Goal: Task Accomplishment & Management: Manage account settings

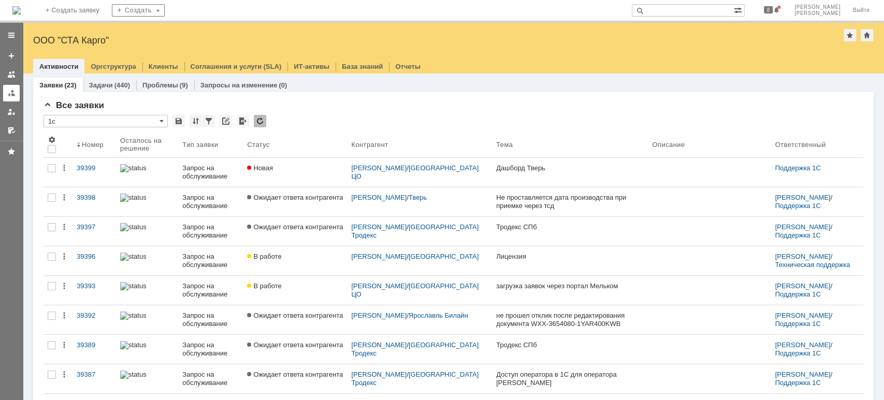
click at [11, 93] on div at bounding box center [11, 93] width 8 height 8
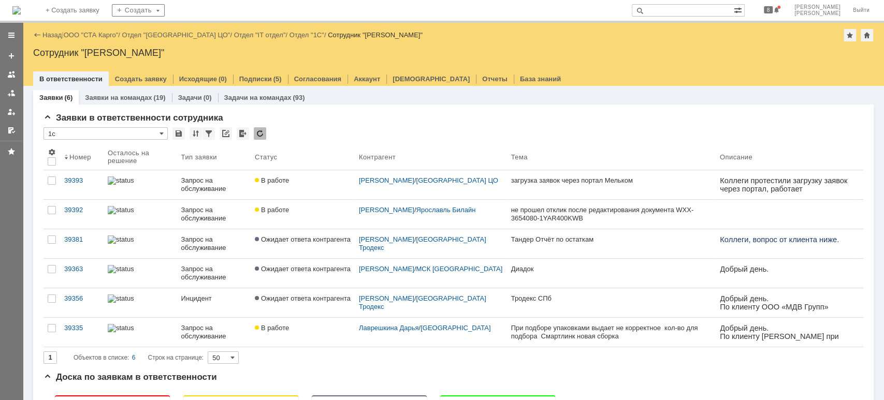
click at [72, 211] on div "39392" at bounding box center [81, 210] width 35 height 8
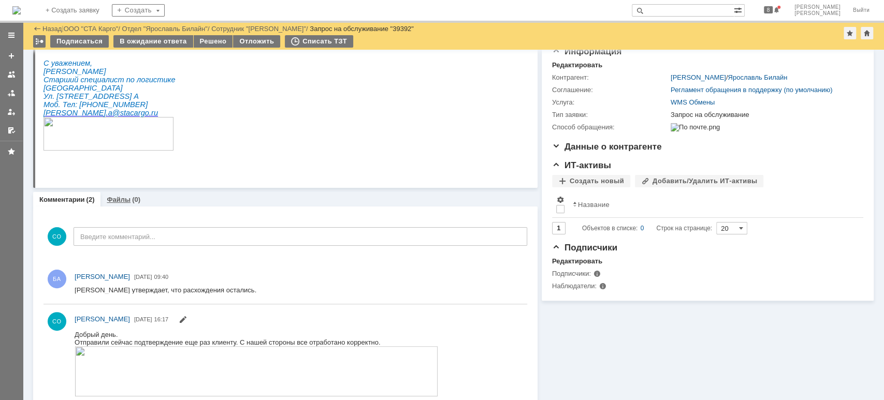
scroll to position [127, 0]
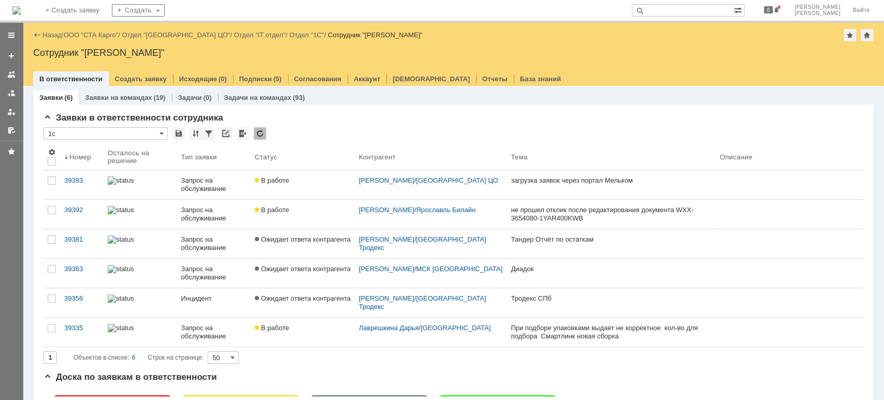
click at [88, 324] on div "39335" at bounding box center [81, 328] width 35 height 8
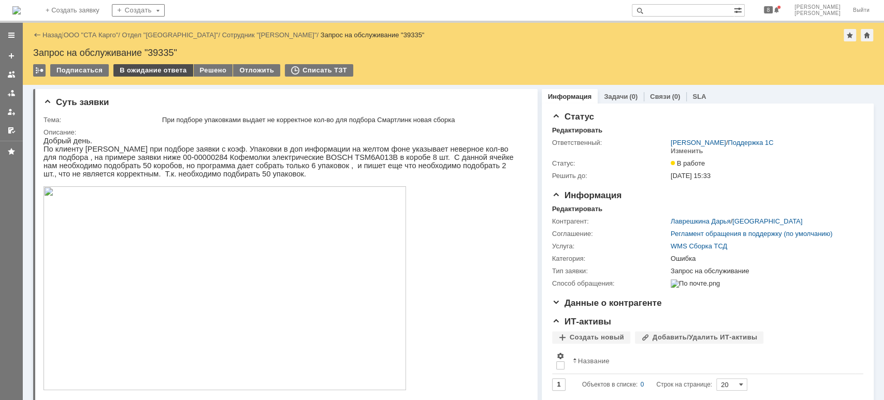
click at [162, 75] on div "В ожидание ответа" at bounding box center [152, 70] width 79 height 12
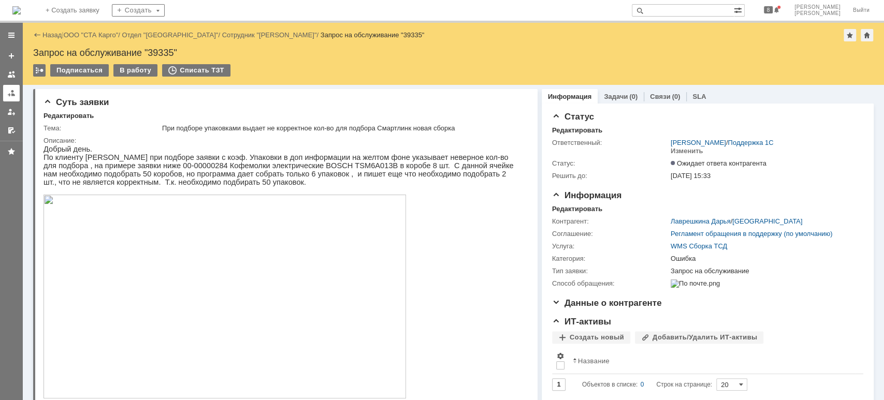
click at [9, 92] on div at bounding box center [11, 93] width 8 height 8
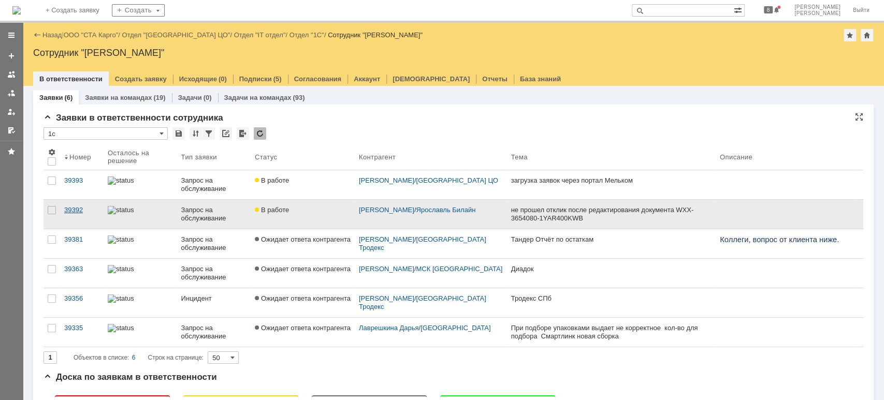
click at [79, 205] on link "39392" at bounding box center [81, 214] width 43 height 29
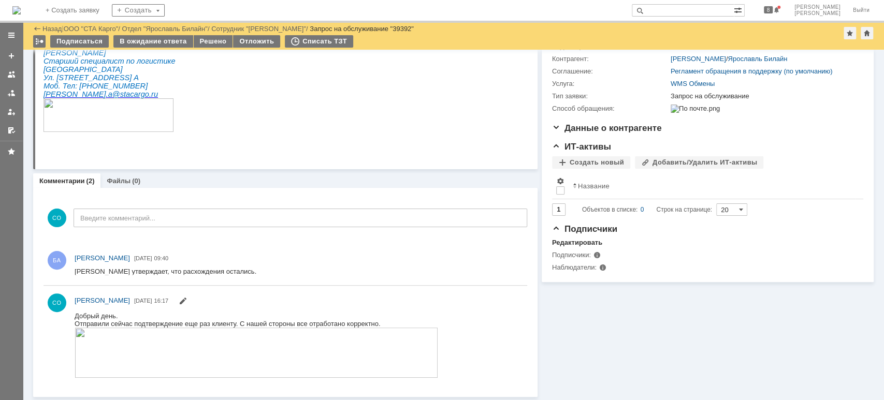
scroll to position [127, 0]
click at [150, 44] on div "В ожидание ответа" at bounding box center [152, 41] width 79 height 12
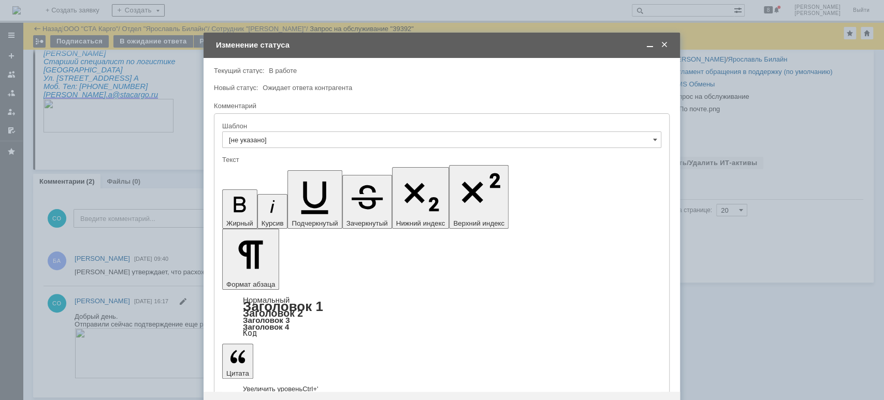
scroll to position [0, 0]
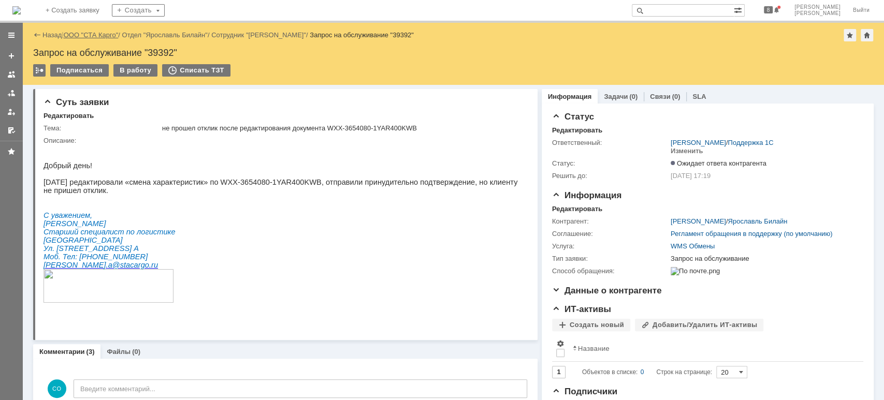
click at [112, 36] on link "ООО "СТА Карго"" at bounding box center [91, 35] width 55 height 8
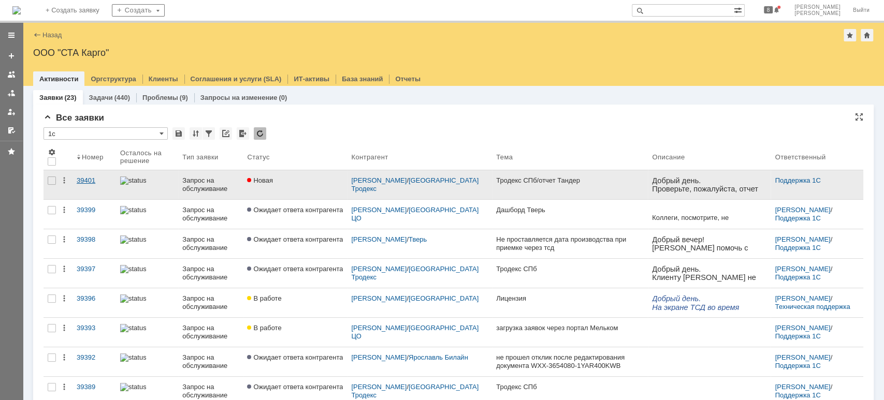
click at [83, 178] on div "39401" at bounding box center [94, 181] width 35 height 8
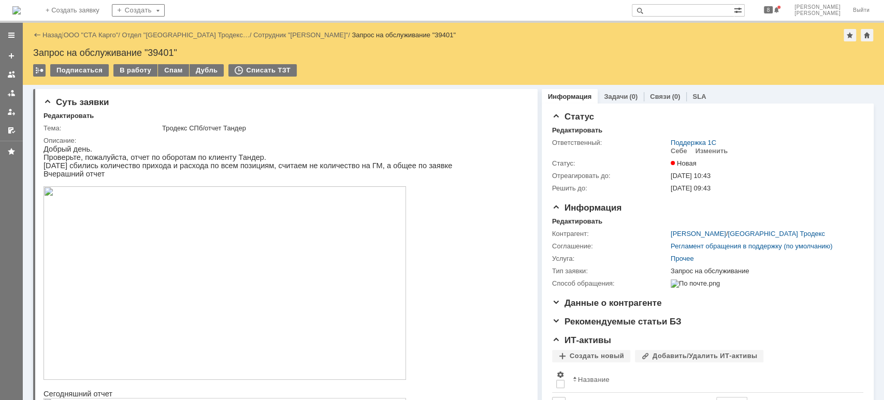
click at [185, 269] on img at bounding box center [224, 283] width 362 height 194
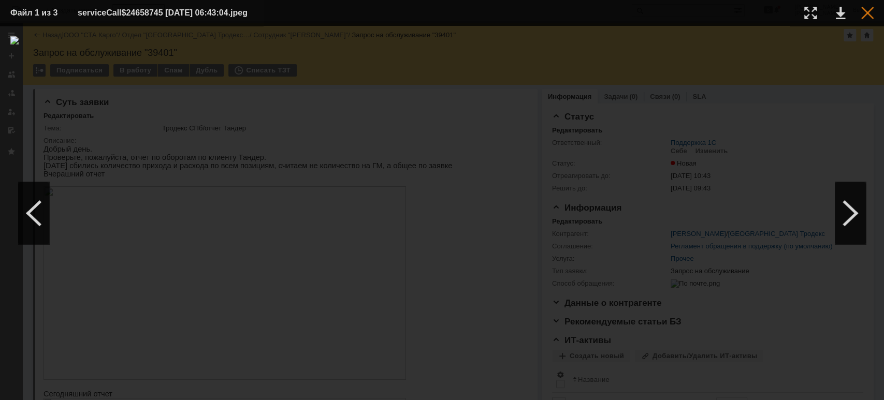
click at [870, 12] on div at bounding box center [867, 13] width 12 height 12
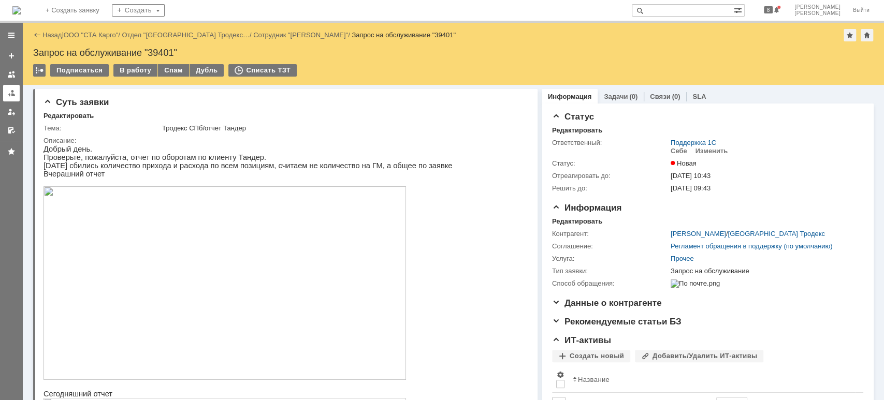
click at [7, 94] on div at bounding box center [11, 93] width 8 height 8
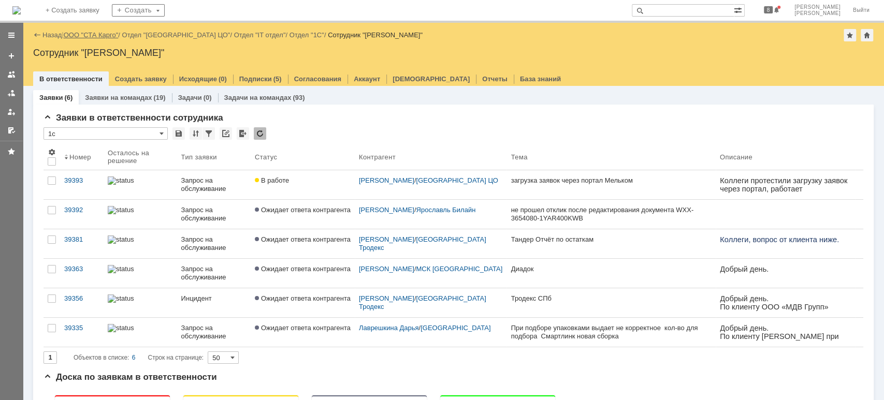
click at [101, 35] on link "ООО "СТА Карго"" at bounding box center [91, 35] width 55 height 8
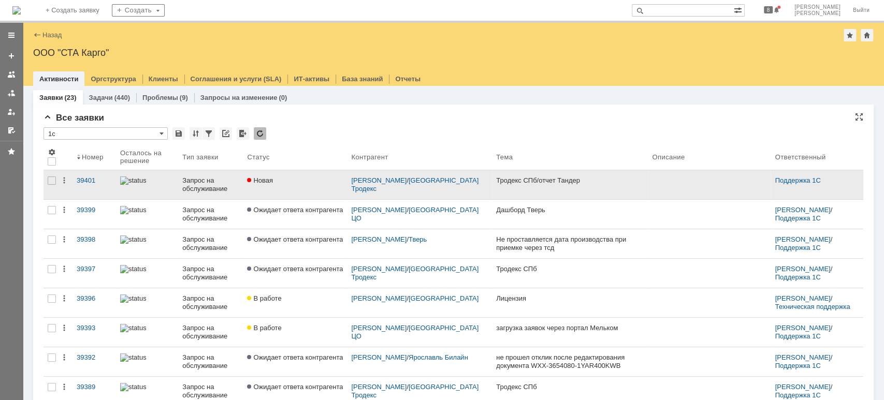
click at [194, 178] on div "Запрос на обслуживание" at bounding box center [210, 185] width 56 height 17
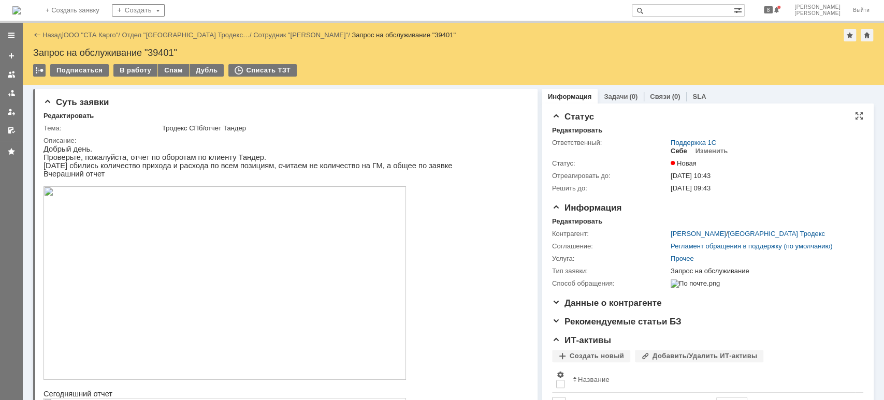
click at [671, 148] on div "Себе" at bounding box center [679, 151] width 17 height 8
click at [120, 74] on div "В работу" at bounding box center [135, 70] width 44 height 12
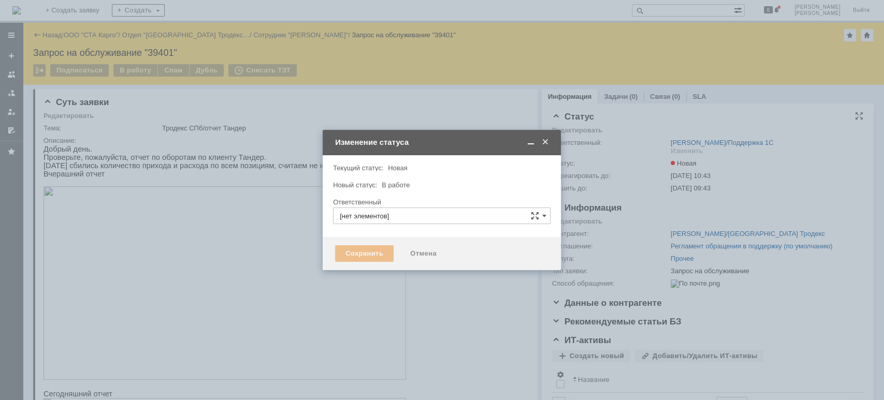
type input "[PERSON_NAME]"
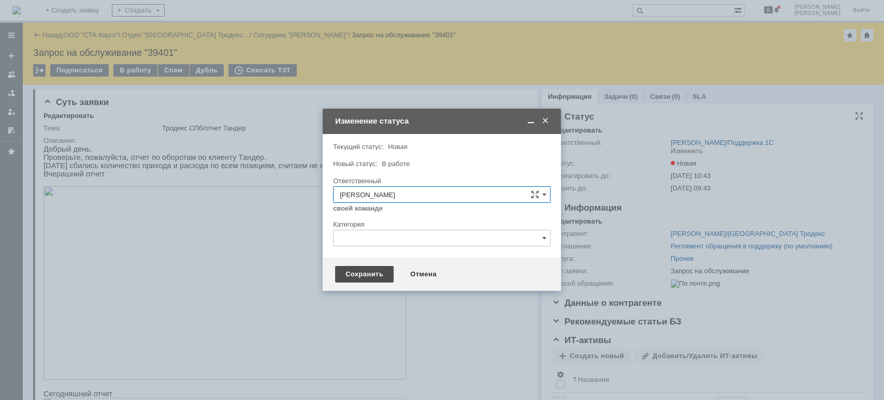
click at [361, 277] on div "Сохранить" at bounding box center [364, 274] width 59 height 17
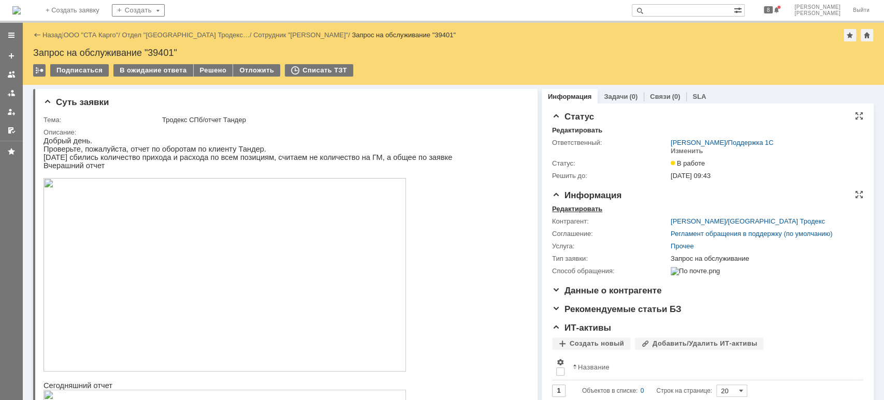
click at [583, 206] on div "Редактировать" at bounding box center [577, 209] width 50 height 8
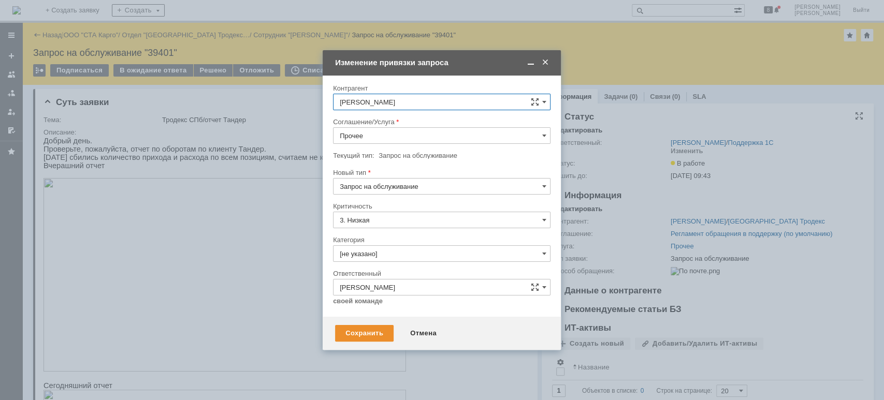
click at [410, 135] on input "Прочее" at bounding box center [441, 135] width 217 height 17
click at [406, 240] on span "WMS Отчетность" at bounding box center [442, 238] width 204 height 8
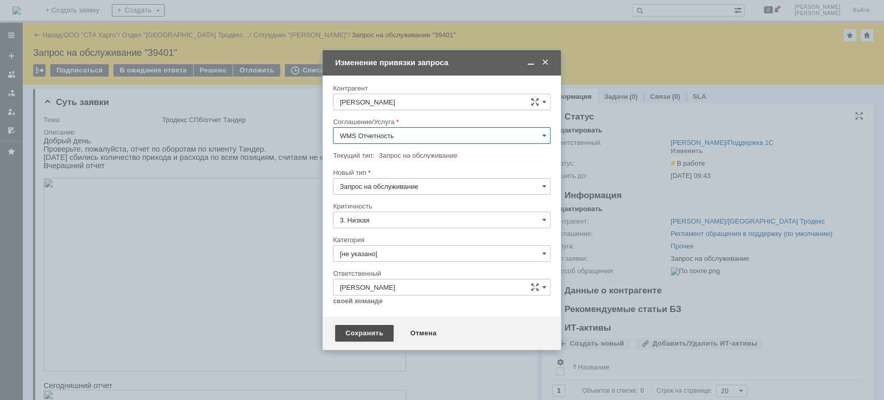
click at [363, 331] on div "Сохранить" at bounding box center [364, 333] width 59 height 17
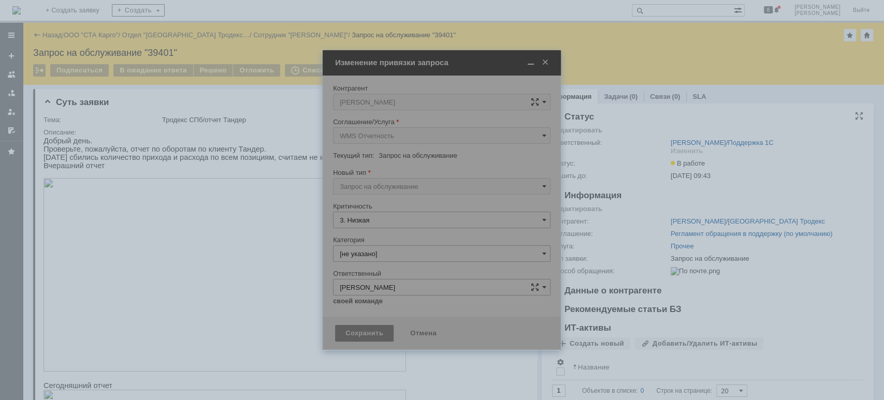
type input "WMS Отчетность"
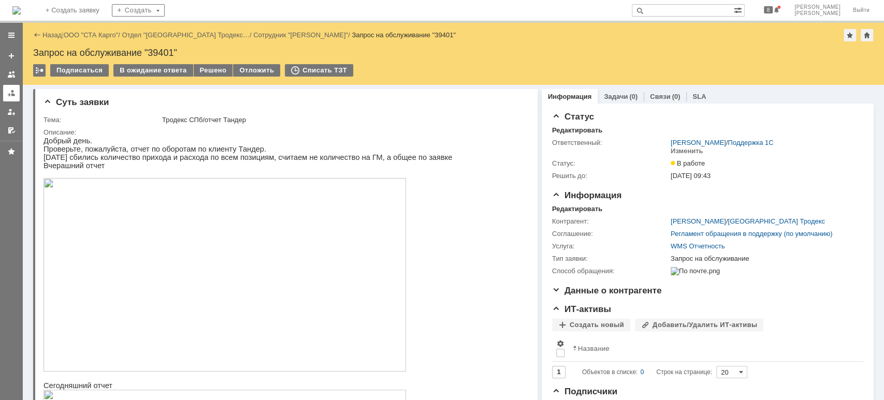
click at [14, 96] on div at bounding box center [11, 93] width 8 height 8
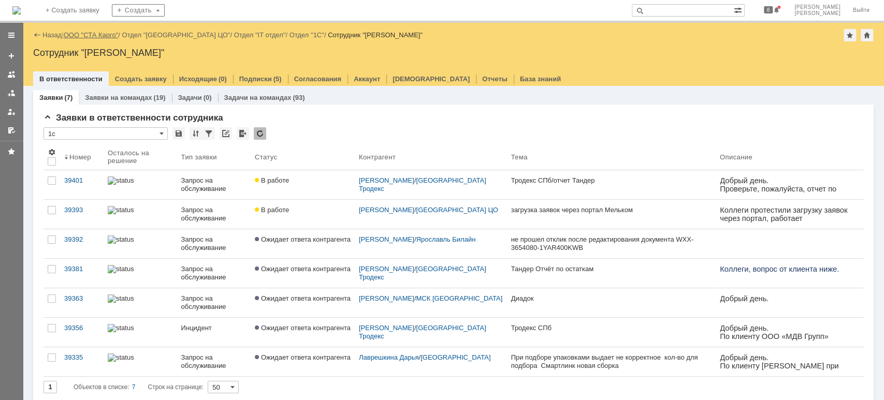
click at [101, 36] on link "ООО "СТА Карго"" at bounding box center [91, 35] width 55 height 8
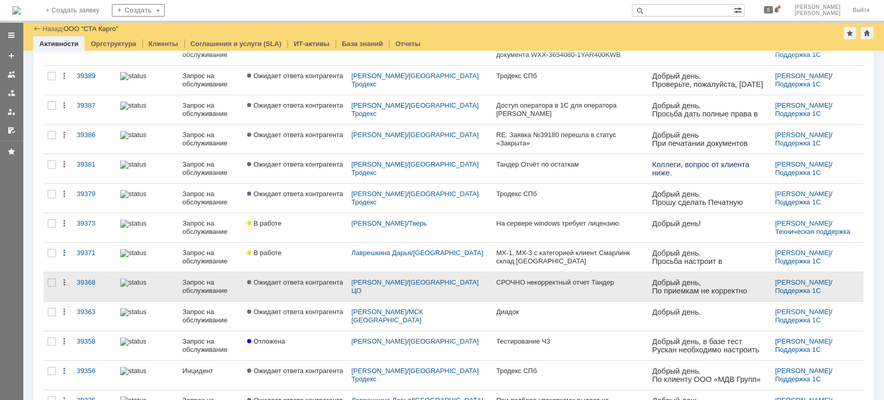
click at [331, 287] on link "Ожидает ответа контрагента" at bounding box center [295, 286] width 104 height 29
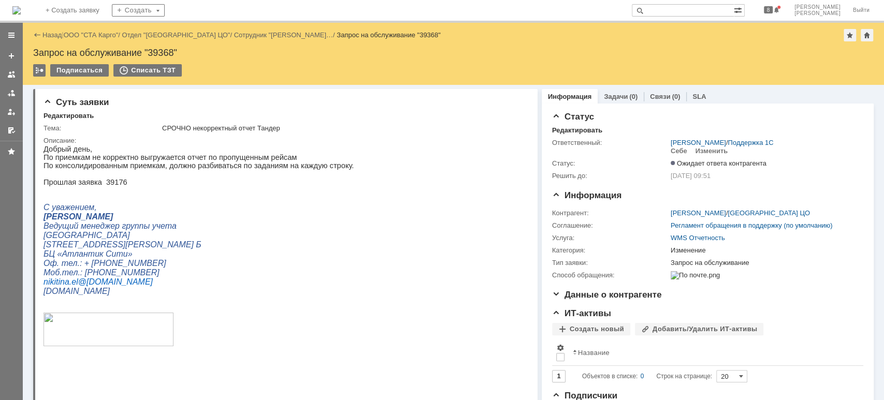
click at [164, 55] on div "Запрос на обслуживание "39368"" at bounding box center [453, 53] width 840 height 10
copy div "39368"
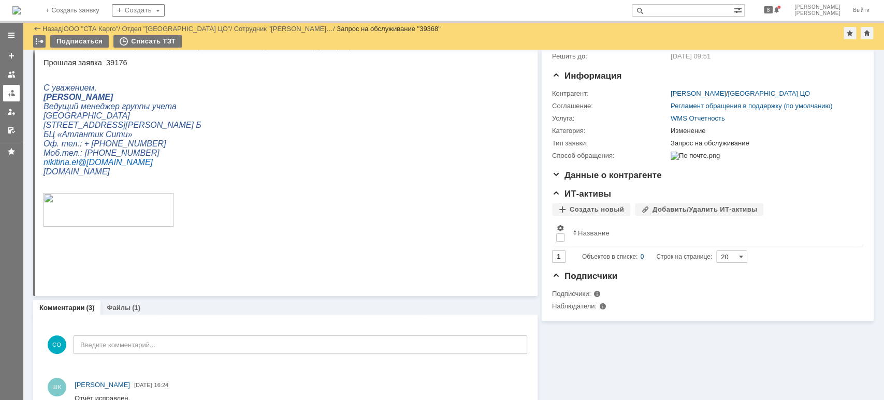
click at [8, 92] on div at bounding box center [11, 93] width 8 height 8
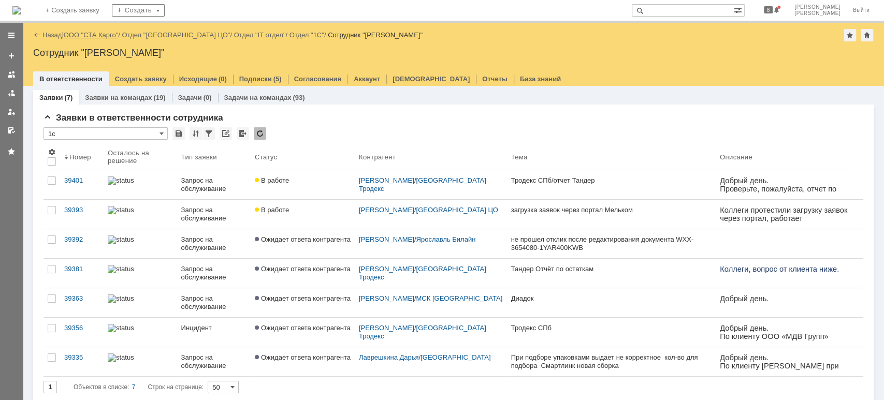
click at [88, 34] on link "ООО "СТА Карго"" at bounding box center [91, 35] width 55 height 8
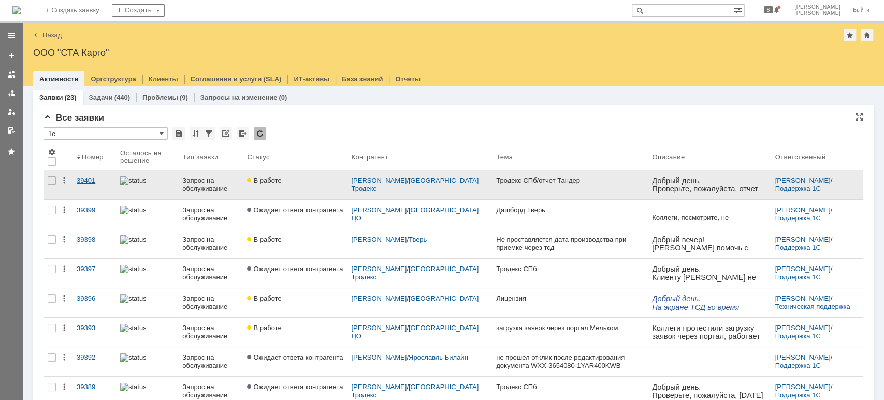
click at [86, 175] on link "39401" at bounding box center [93, 184] width 43 height 29
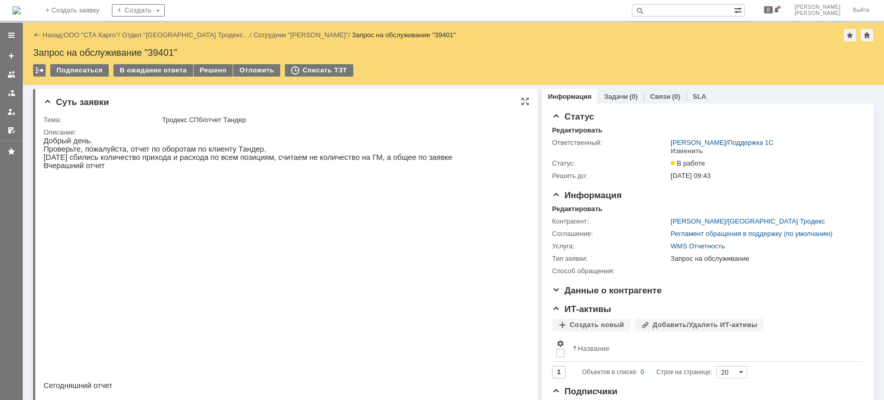
click at [217, 274] on img at bounding box center [224, 275] width 362 height 194
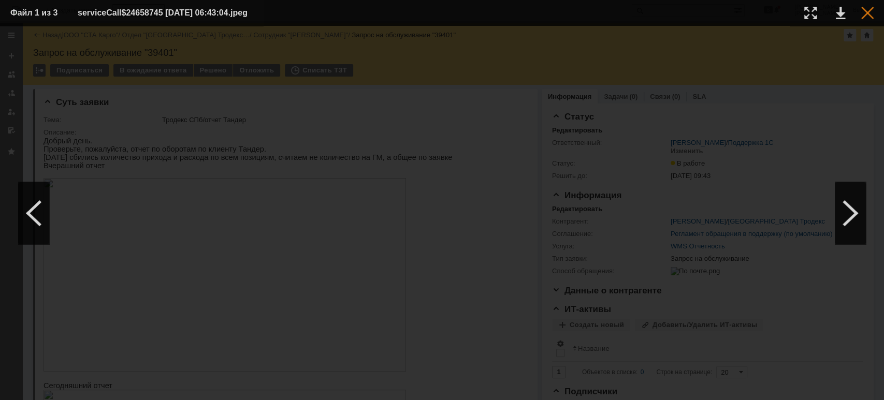
click at [872, 10] on div at bounding box center [867, 13] width 12 height 12
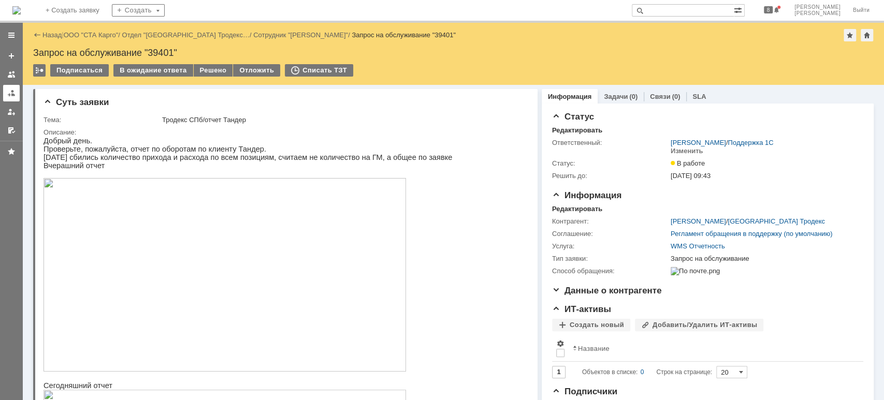
click at [11, 92] on div at bounding box center [11, 93] width 8 height 8
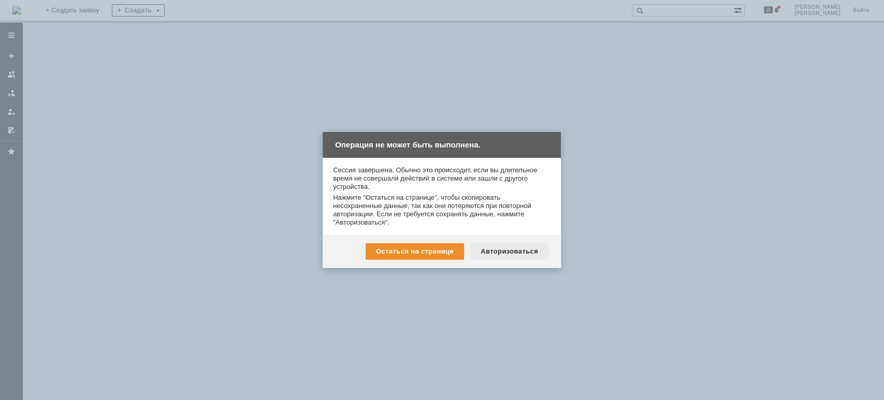
click at [528, 255] on div "Авторизоваться" at bounding box center [509, 251] width 78 height 17
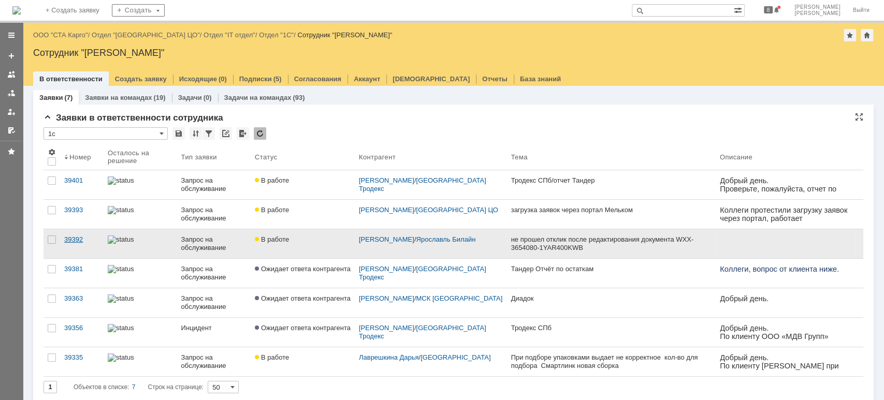
click at [74, 236] on div "39392" at bounding box center [81, 240] width 35 height 8
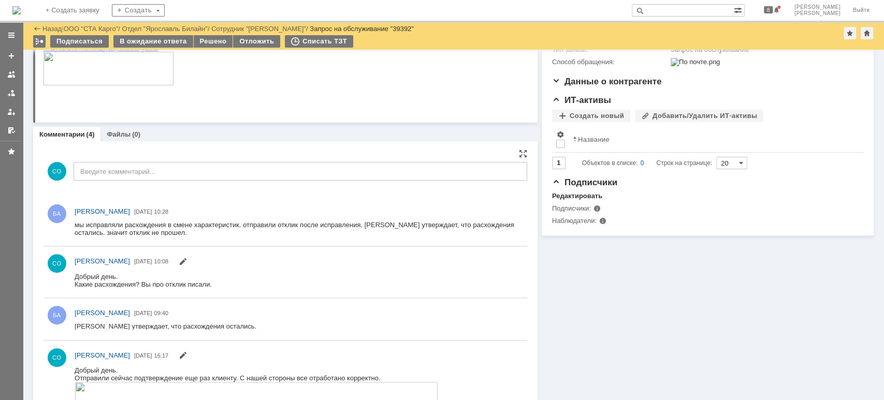
scroll to position [207, 0]
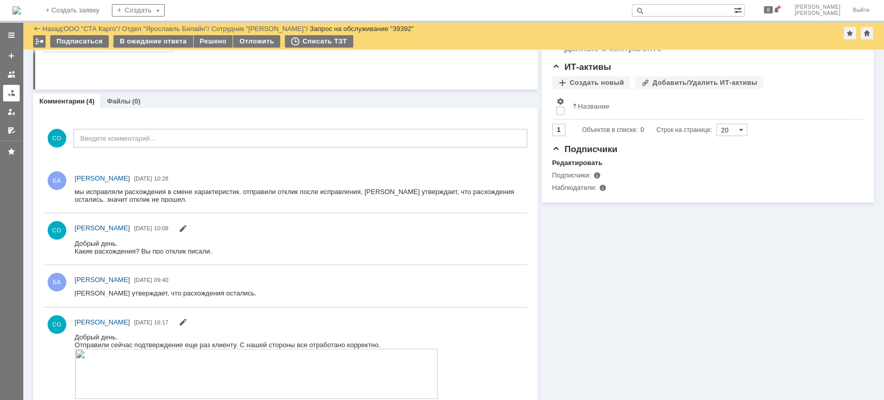
click at [6, 92] on link at bounding box center [11, 93] width 17 height 17
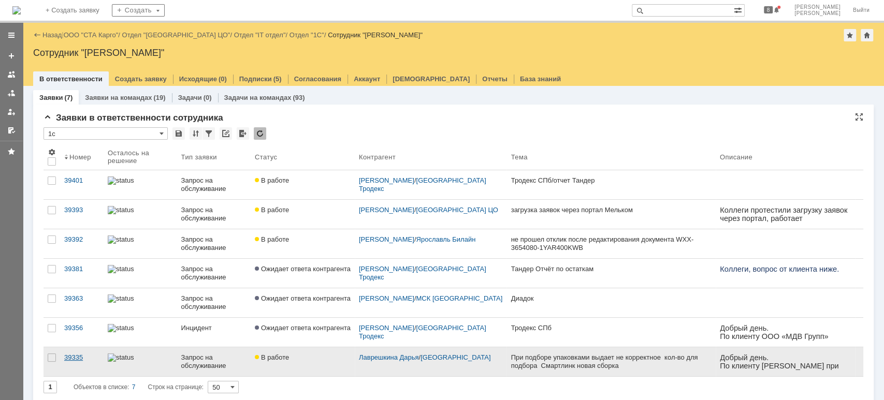
click at [83, 361] on link "39335" at bounding box center [81, 361] width 43 height 29
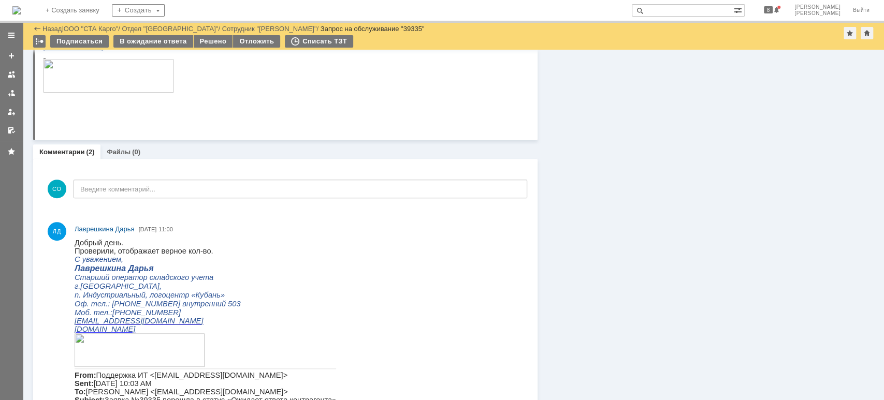
scroll to position [342, 0]
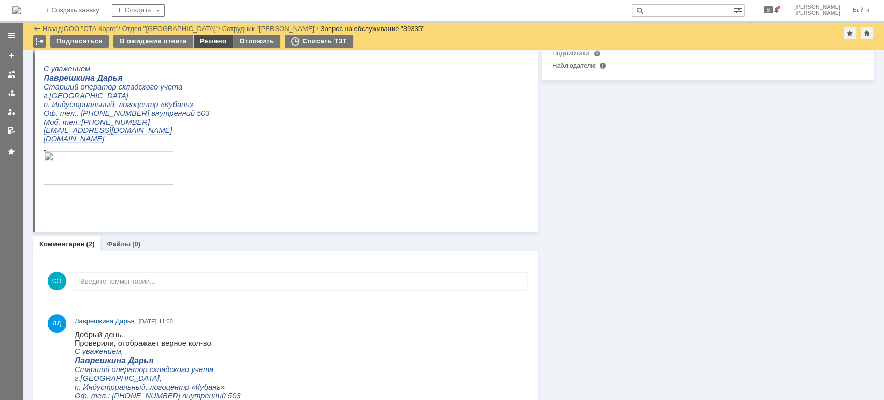
click at [204, 43] on div "Решено" at bounding box center [213, 41] width 39 height 12
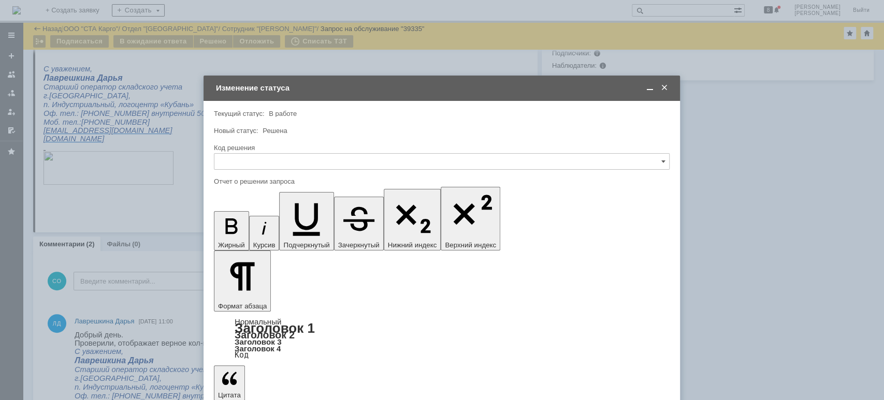
scroll to position [0, 0]
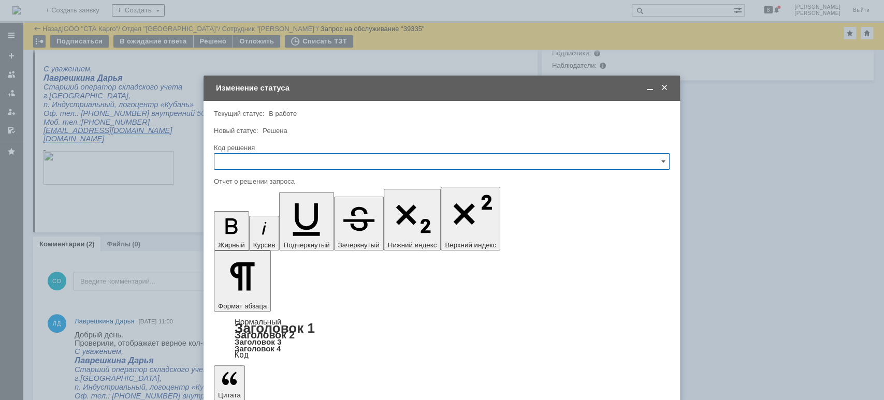
click at [280, 161] on input "text" at bounding box center [442, 161] width 456 height 17
click at [269, 299] on span "Решено" at bounding box center [442, 300] width 442 height 8
type input "Решено"
drag, startPoint x: 246, startPoint y: 316, endPoint x: 244, endPoint y: 310, distance: 5.9
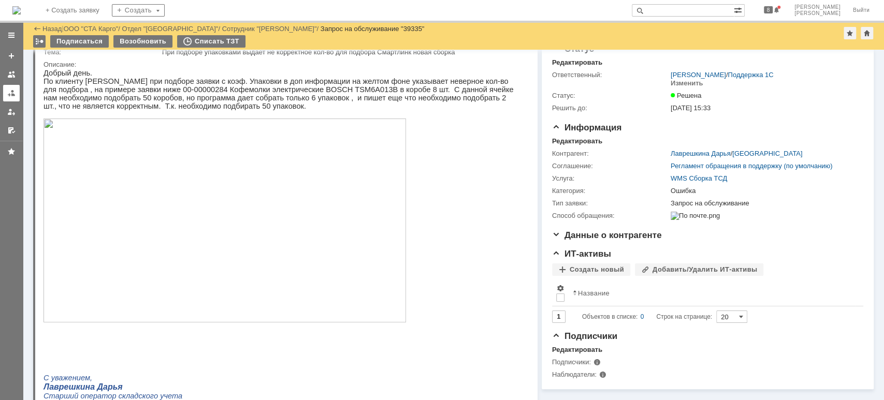
click at [11, 92] on div at bounding box center [11, 93] width 8 height 8
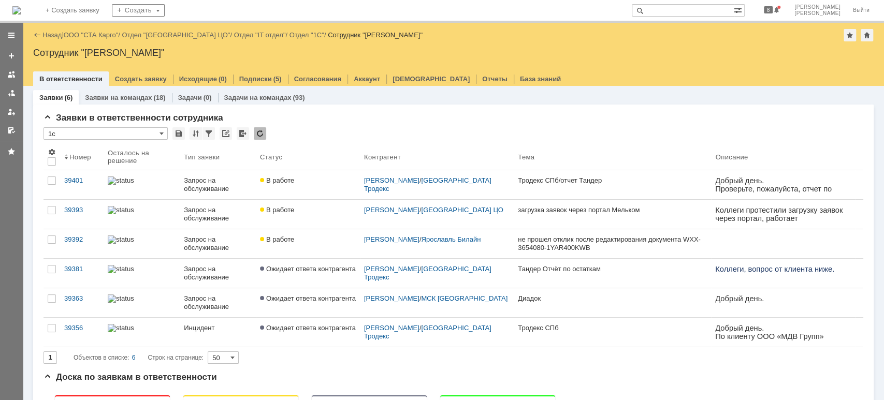
click at [91, 31] on link "ООО "СТА Карго"" at bounding box center [91, 35] width 55 height 8
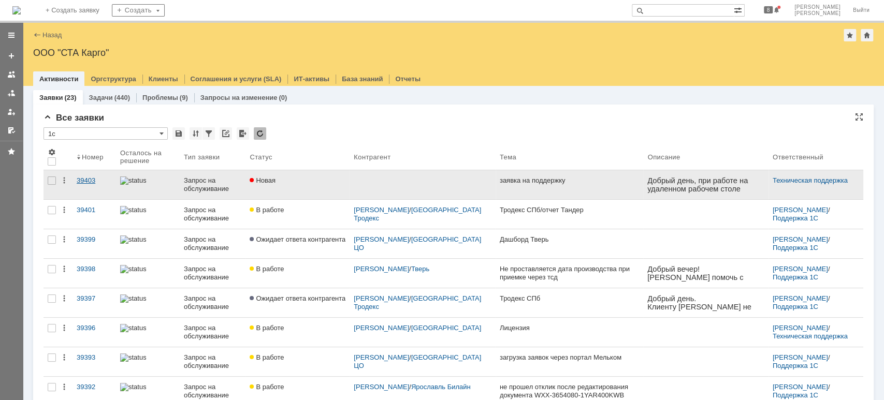
click at [89, 181] on div "39403" at bounding box center [94, 181] width 35 height 8
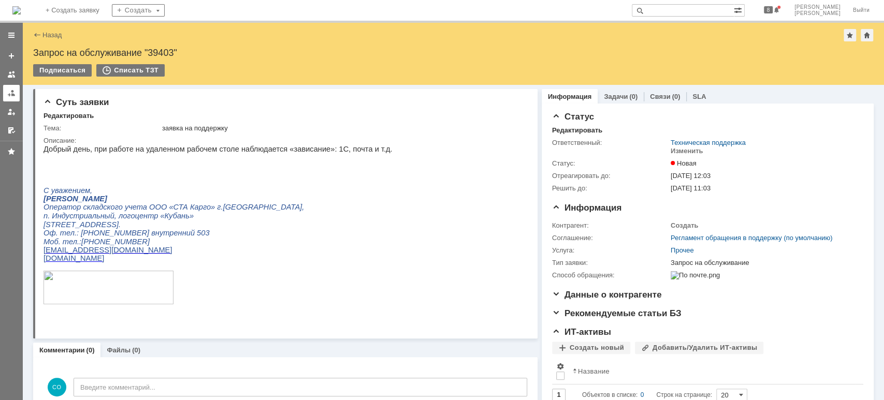
click at [8, 92] on div at bounding box center [11, 93] width 8 height 8
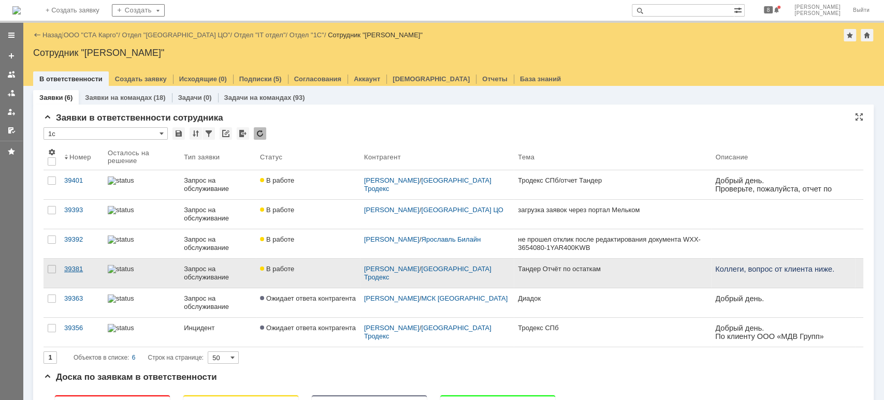
click at [83, 269] on div "39381" at bounding box center [81, 269] width 35 height 8
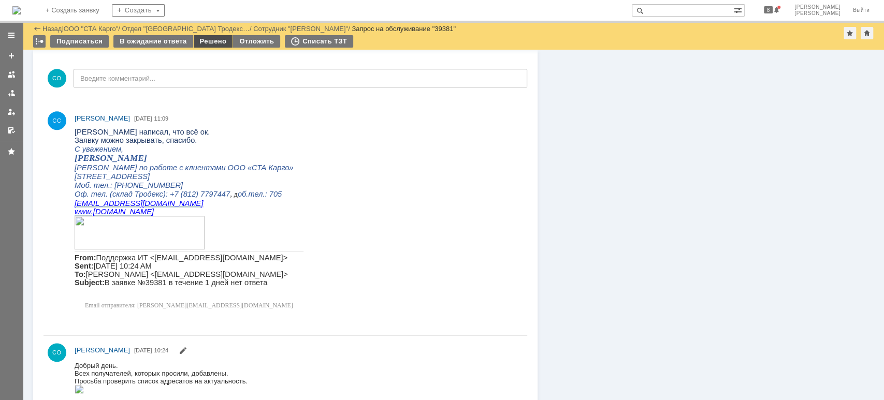
click at [210, 37] on div "Решено" at bounding box center [213, 41] width 39 height 12
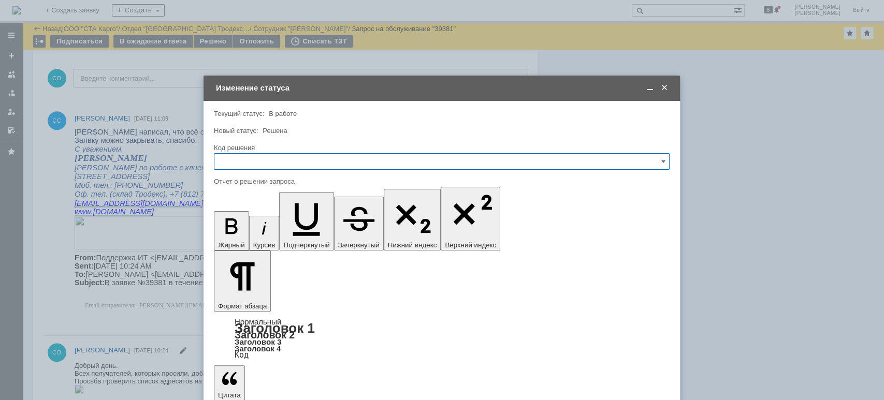
drag, startPoint x: 293, startPoint y: 159, endPoint x: 286, endPoint y: 167, distance: 10.6
click at [292, 159] on input "text" at bounding box center [442, 161] width 456 height 17
click at [249, 299] on span "Решено" at bounding box center [442, 300] width 442 height 8
type input "Решено"
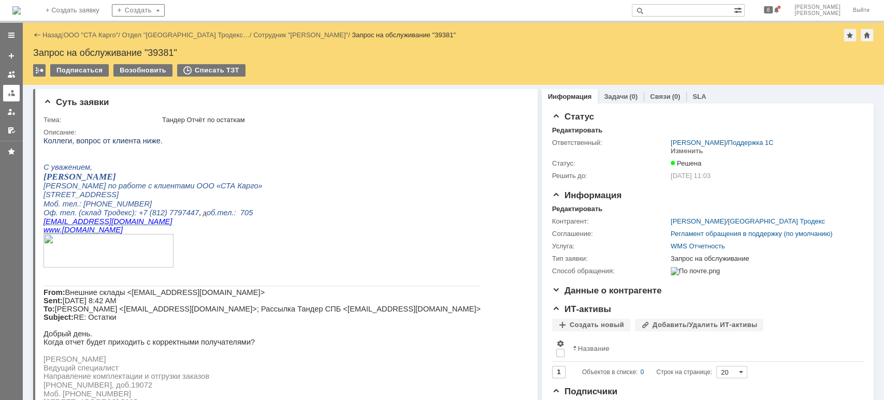
click at [8, 99] on link at bounding box center [11, 93] width 17 height 17
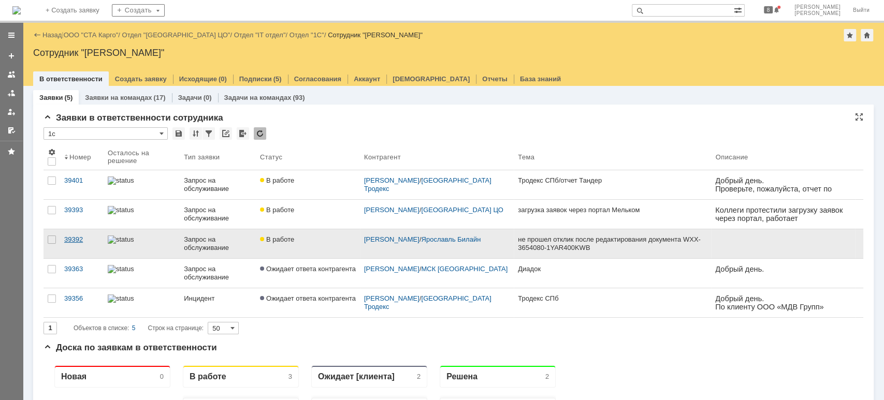
click at [84, 236] on div "39392" at bounding box center [81, 240] width 35 height 8
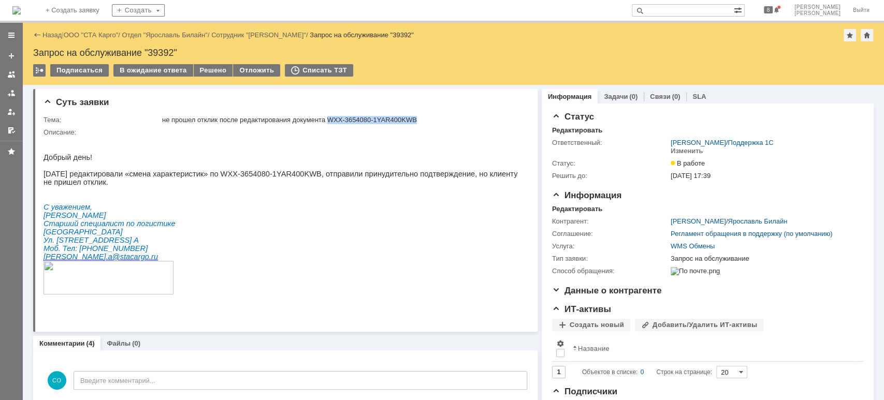
drag, startPoint x: 331, startPoint y: 118, endPoint x: 419, endPoint y: 121, distance: 87.6
click at [419, 121] on div "не прошел отклик после редактирования документа WXX-3654080-1YAR400KWB" at bounding box center [342, 120] width 360 height 8
copy div "WXX-3654080-1YAR400KWB"
click at [92, 29] on div "Назад | ООО "СТА Карго" / Отдел "Ярославль Билайн" / Сотрудник "Бабич Александр…" at bounding box center [453, 35] width 840 height 12
click at [95, 32] on link "ООО "СТА Карго"" at bounding box center [91, 35] width 55 height 8
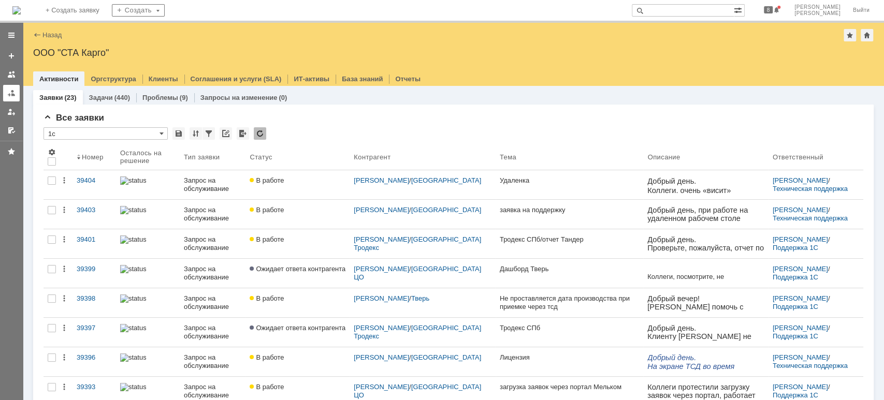
click at [13, 92] on div at bounding box center [11, 93] width 8 height 8
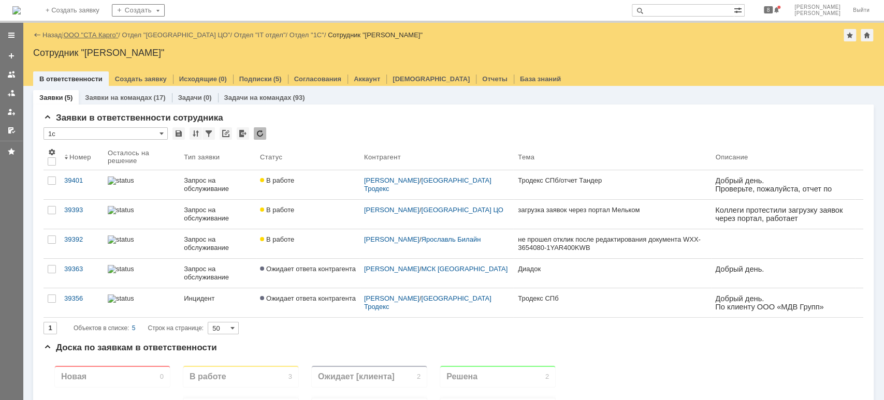
click at [89, 35] on link "ООО "СТА Карго"" at bounding box center [91, 35] width 55 height 8
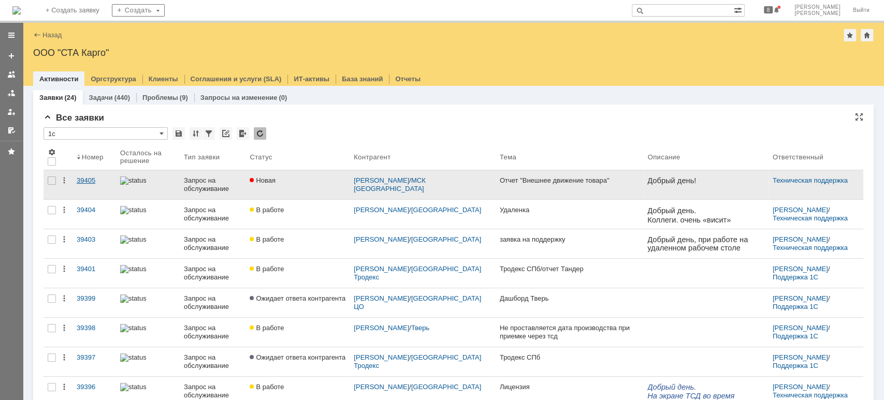
click at [87, 178] on div "39405" at bounding box center [94, 181] width 35 height 8
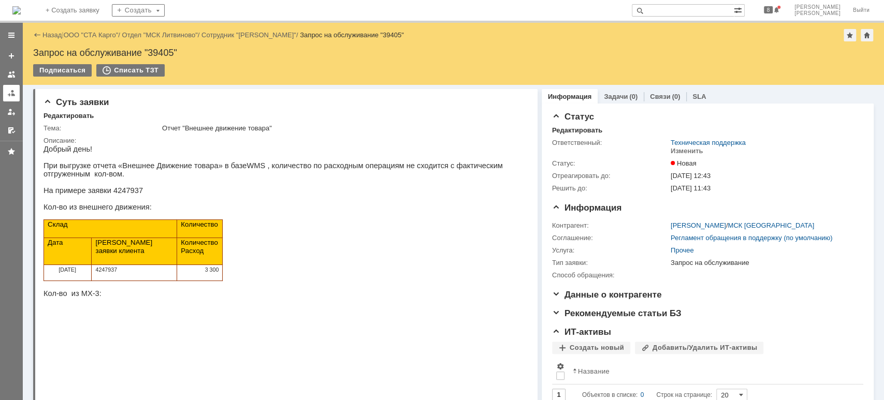
click at [12, 87] on link at bounding box center [11, 93] width 17 height 17
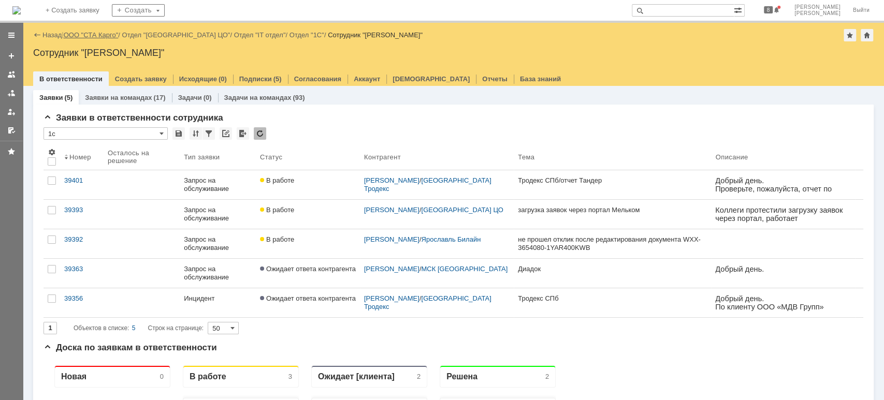
click at [94, 36] on link "ООО "СТА Карго"" at bounding box center [91, 35] width 55 height 8
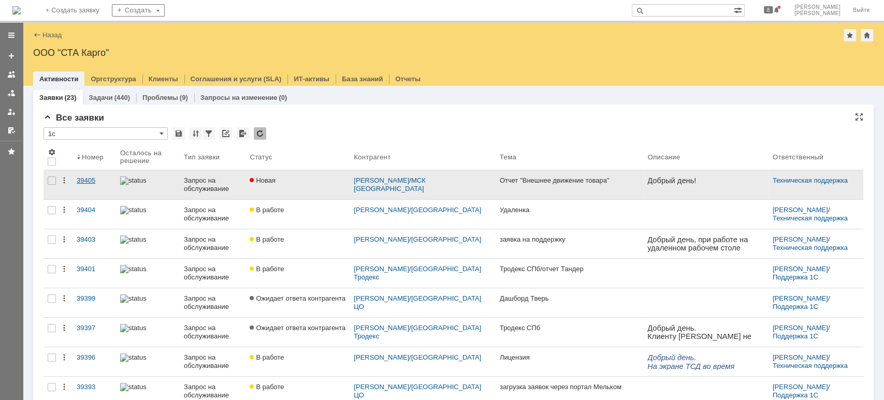
click at [87, 182] on div "39405" at bounding box center [94, 181] width 35 height 8
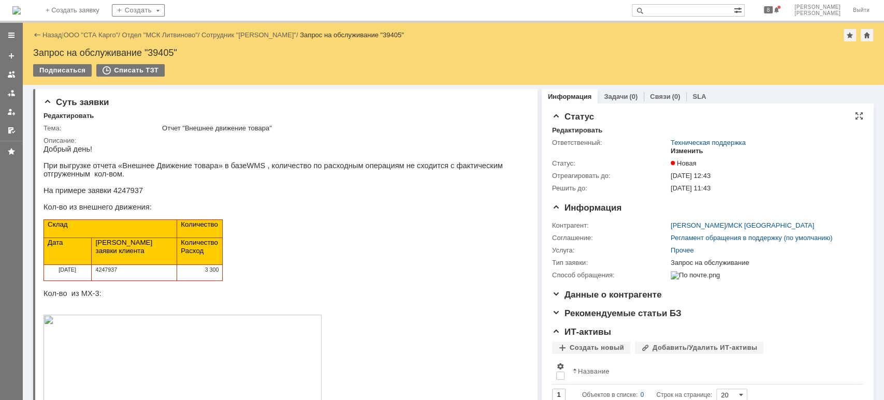
click at [679, 152] on div "Изменить" at bounding box center [687, 151] width 33 height 8
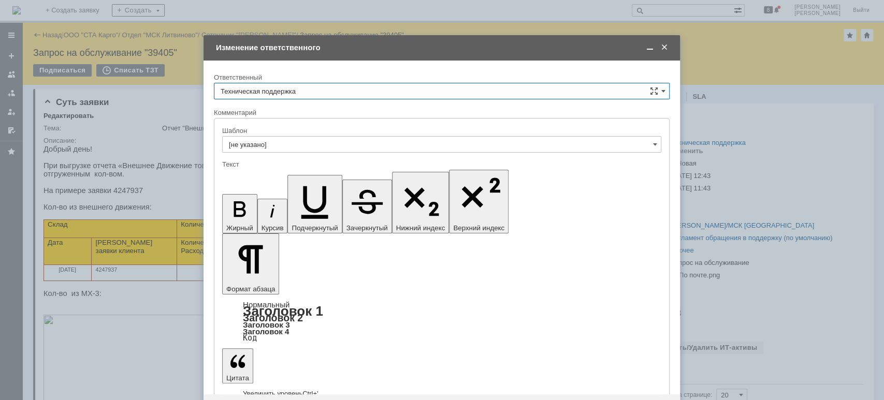
click at [350, 95] on input "Техническая поддержка" at bounding box center [442, 91] width 456 height 17
click at [333, 145] on span "[PERSON_NAME]" at bounding box center [442, 144] width 442 height 8
type input "[PERSON_NAME]"
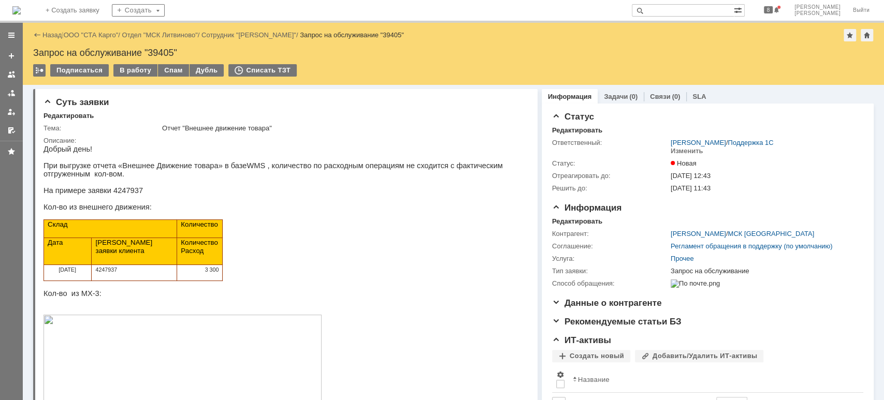
click at [136, 76] on div "В работу" at bounding box center [135, 70] width 44 height 12
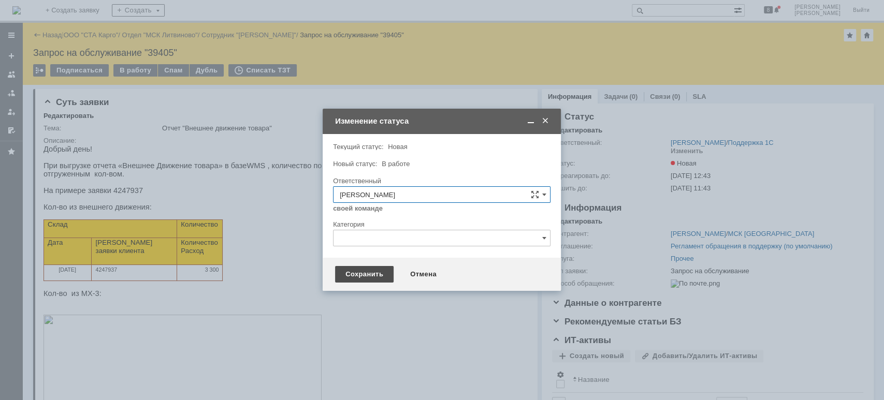
click at [347, 280] on div "Сохранить" at bounding box center [364, 274] width 59 height 17
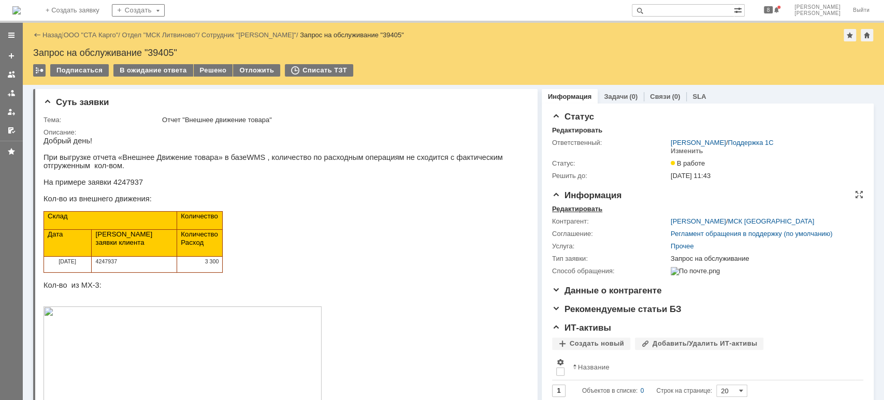
click at [584, 207] on div "Редактировать" at bounding box center [577, 209] width 50 height 8
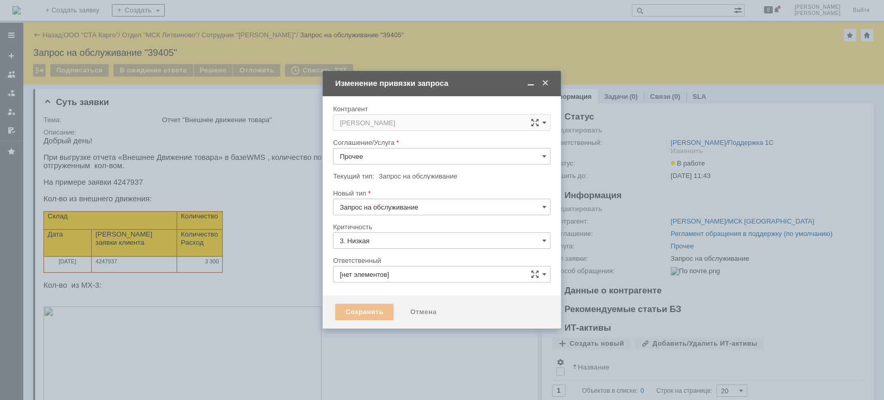
type input "[PERSON_NAME]"
type input "[не указано]"
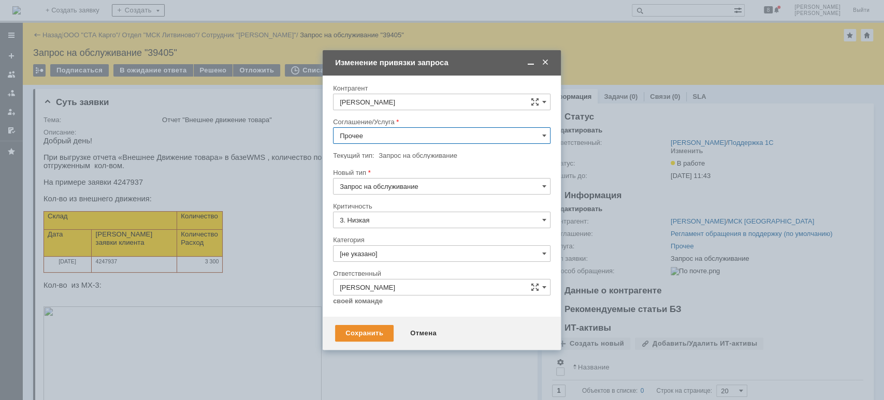
click at [389, 141] on input "Прочее" at bounding box center [441, 135] width 217 height 17
click at [406, 238] on span "WMS Отчетность" at bounding box center [442, 238] width 204 height 8
click at [371, 327] on div "Сохранить" at bounding box center [364, 333] width 59 height 17
type input "WMS Отчетность"
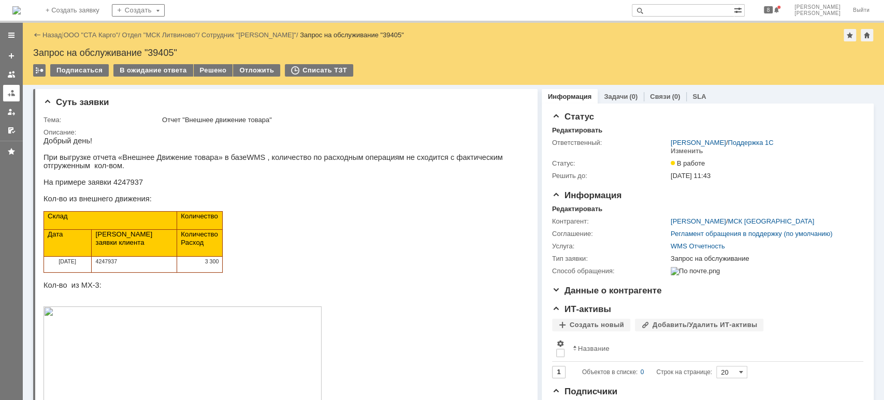
click at [11, 95] on div at bounding box center [11, 93] width 8 height 8
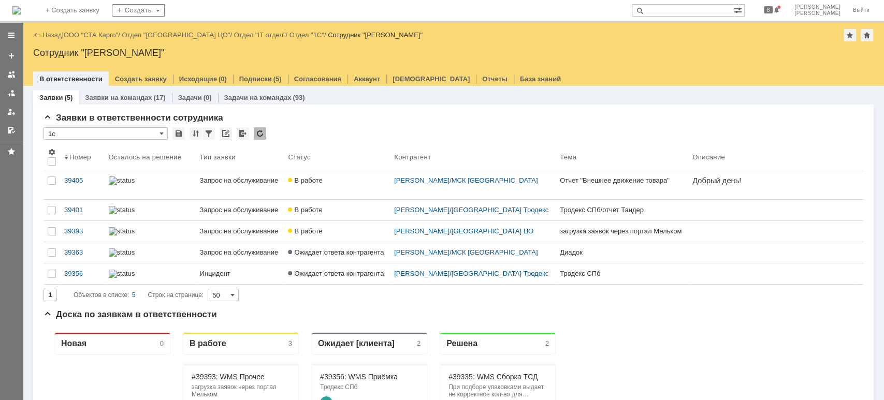
drag, startPoint x: 87, startPoint y: 39, endPoint x: 91, endPoint y: 43, distance: 5.5
click at [88, 39] on div "Назад | ООО "СТА Карго" / Отдел "Санкт-Петербург ЦО" / Отдел "IT отдел" / Отдел…" at bounding box center [453, 35] width 840 height 12
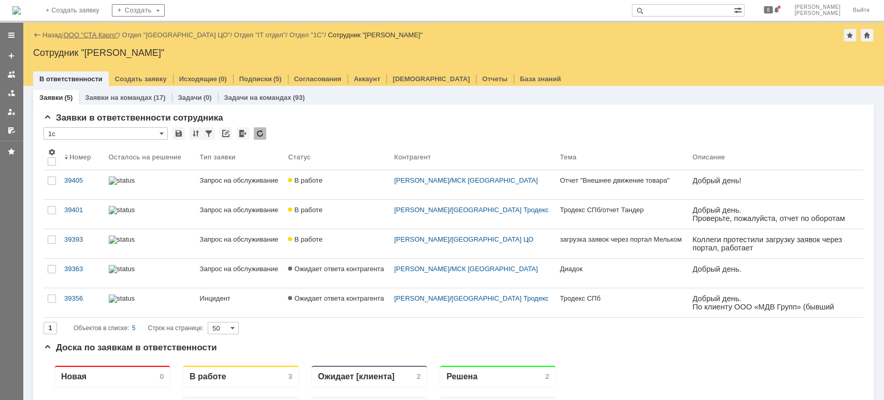
click at [91, 35] on link "ООО "СТА Карго"" at bounding box center [91, 35] width 55 height 8
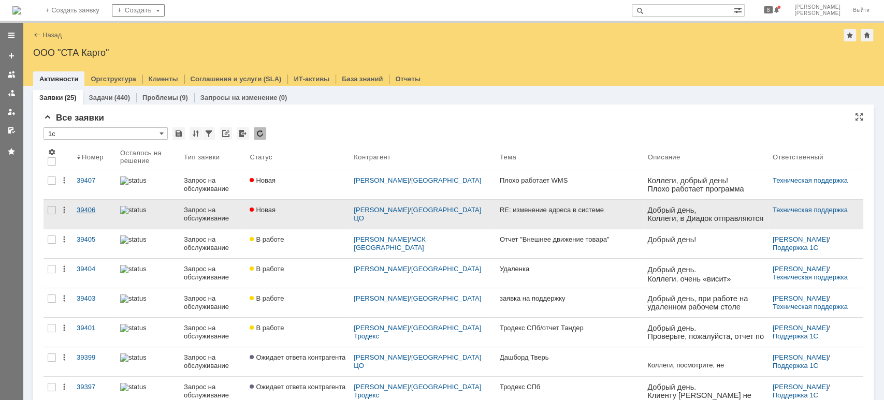
click at [85, 211] on div "39406" at bounding box center [94, 210] width 35 height 8
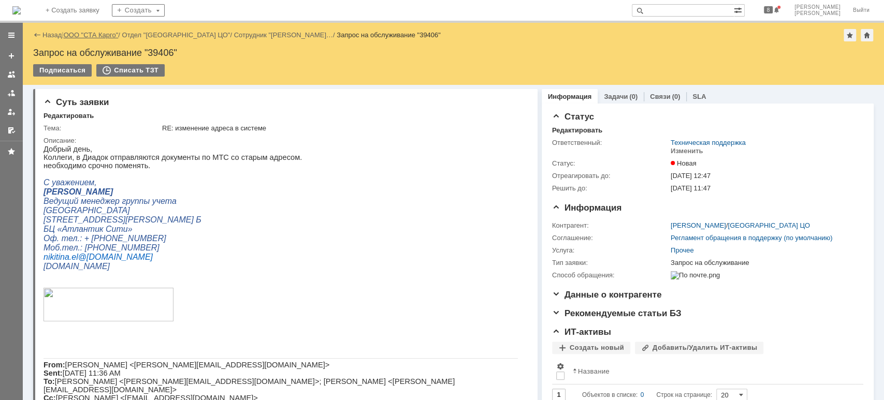
click at [89, 34] on link "ООО "СТА Карго"" at bounding box center [91, 35] width 55 height 8
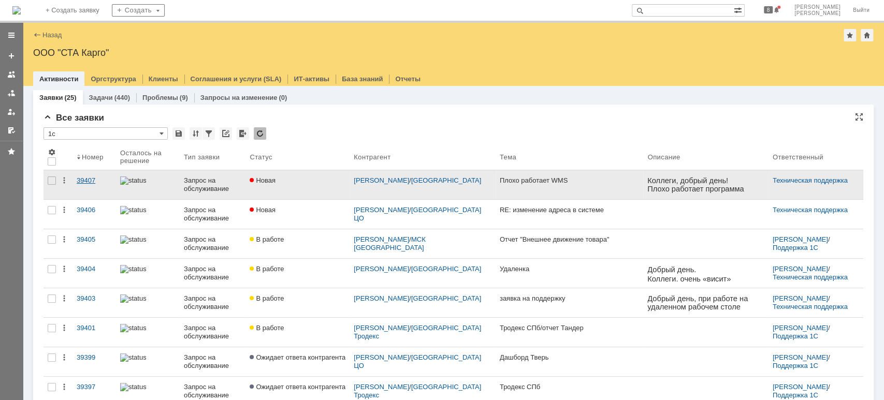
click at [89, 173] on link "39407" at bounding box center [93, 184] width 43 height 29
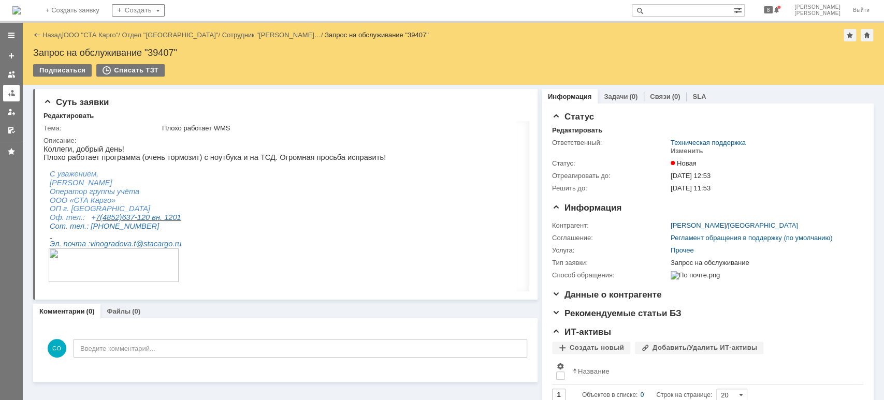
click at [6, 88] on link at bounding box center [11, 93] width 17 height 17
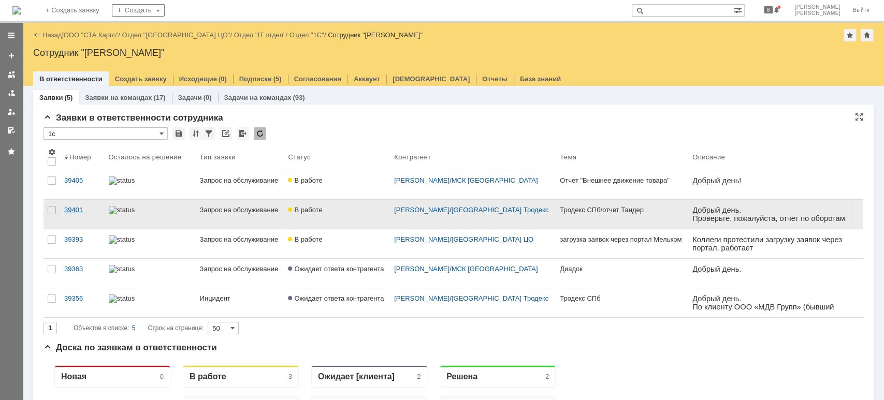
click at [81, 209] on div "39401" at bounding box center [82, 210] width 36 height 8
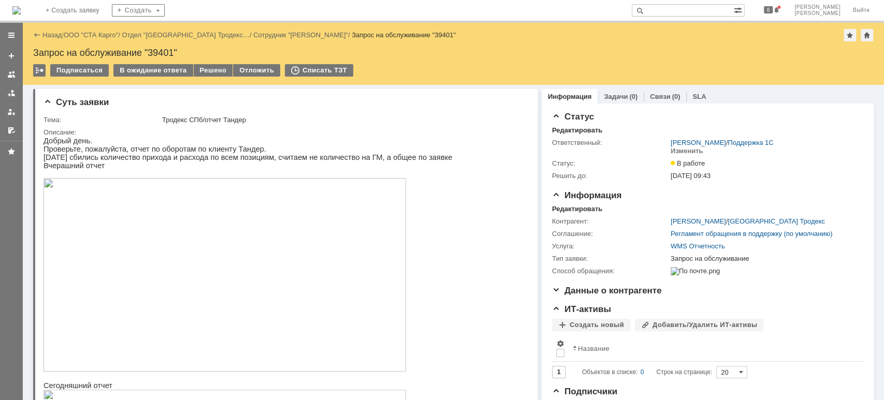
click at [217, 280] on img at bounding box center [224, 275] width 362 height 194
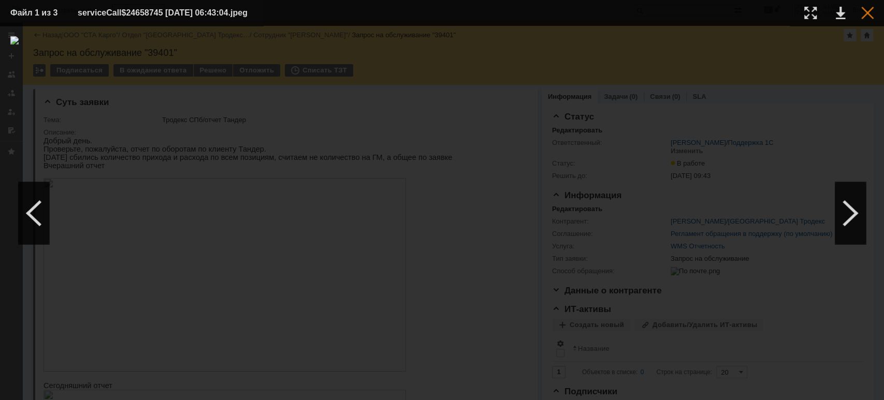
click at [870, 10] on div at bounding box center [867, 13] width 12 height 12
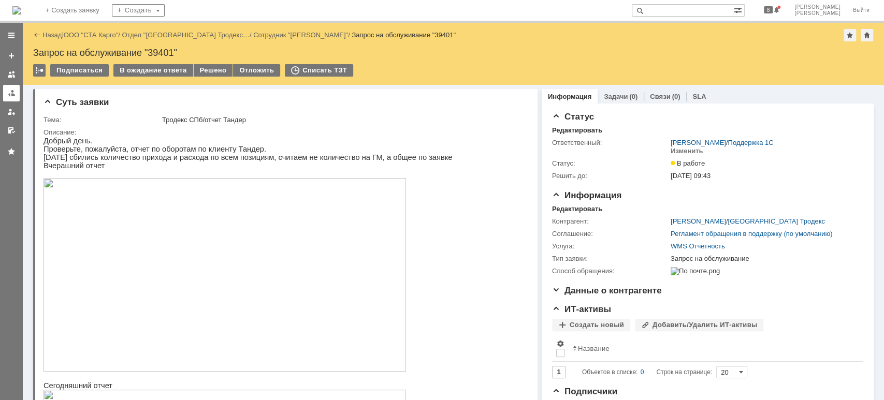
click at [5, 94] on link at bounding box center [11, 93] width 17 height 17
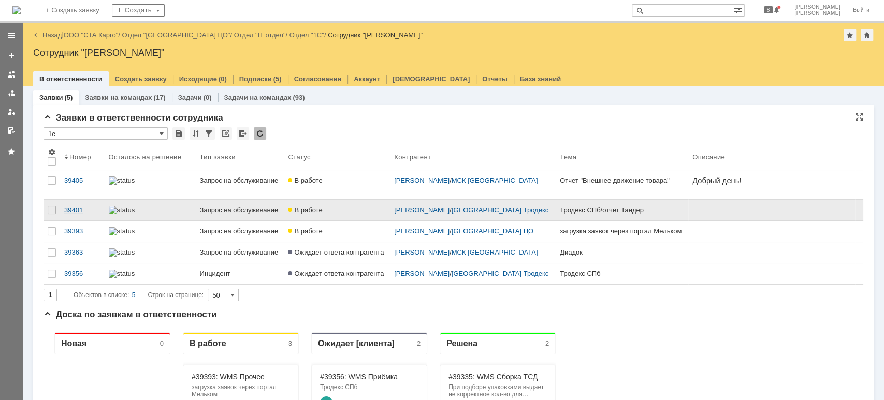
click at [70, 211] on div "39401" at bounding box center [82, 210] width 36 height 8
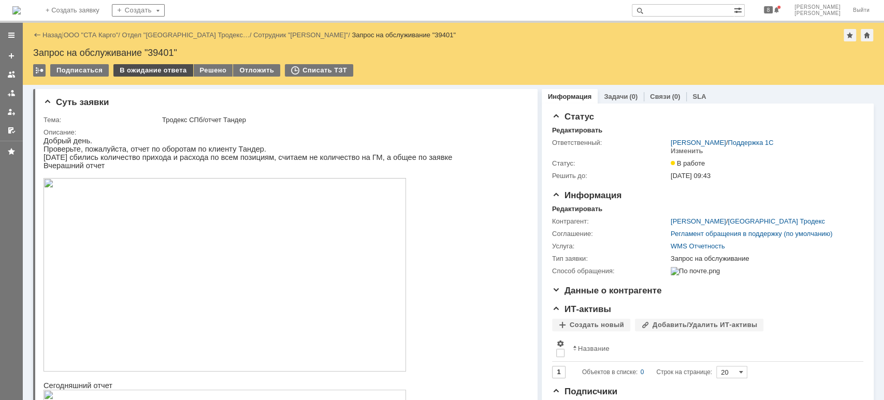
click at [144, 71] on div "В ожидание ответа" at bounding box center [152, 70] width 79 height 12
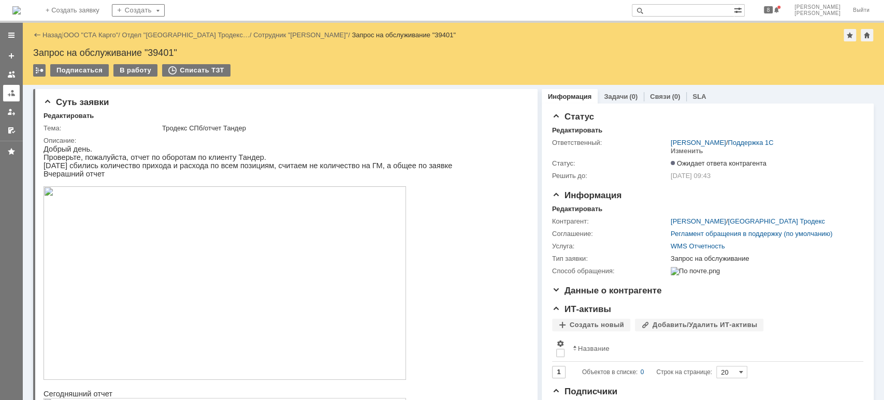
click at [12, 90] on div at bounding box center [11, 93] width 8 height 8
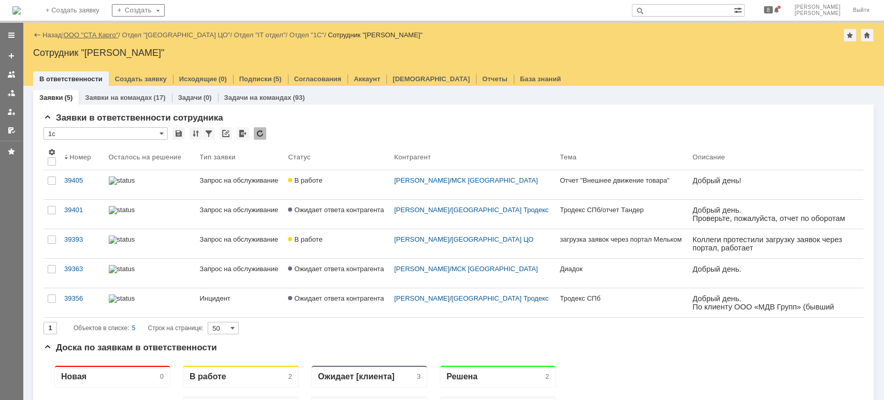
click at [104, 36] on link "ООО "СТА Карго"" at bounding box center [91, 35] width 55 height 8
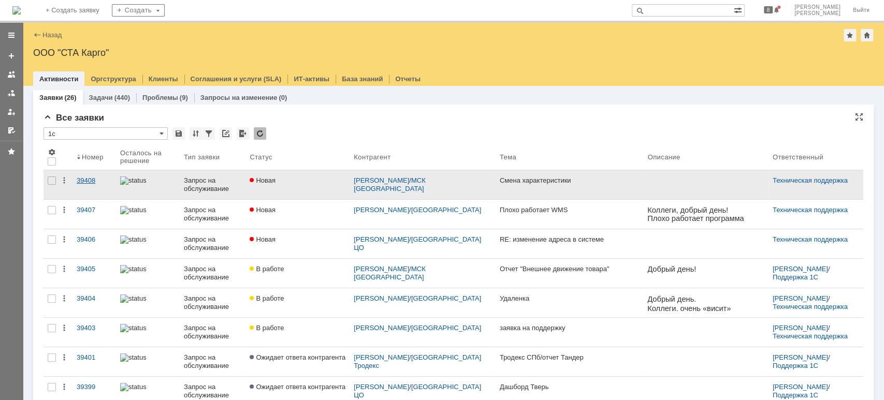
click at [94, 179] on div "39408" at bounding box center [94, 181] width 35 height 8
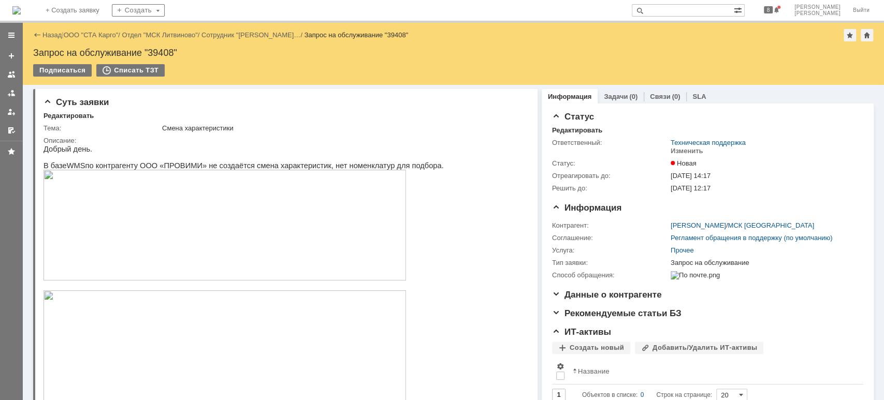
click at [251, 251] on img at bounding box center [224, 225] width 362 height 111
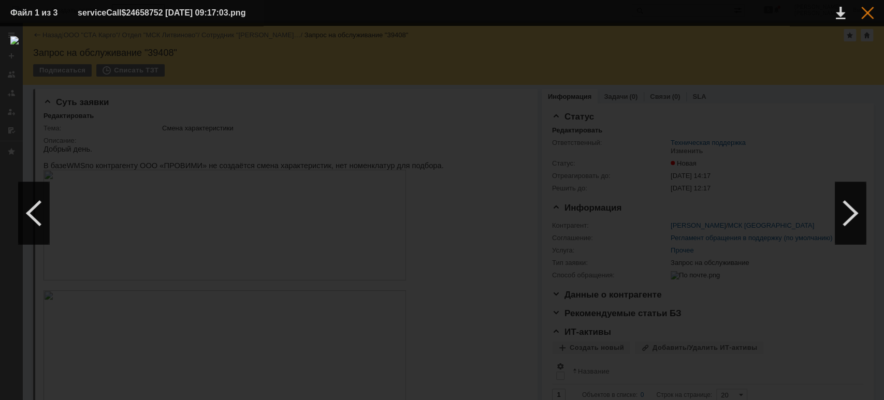
drag, startPoint x: 869, startPoint y: 12, endPoint x: 626, endPoint y: 65, distance: 248.9
click at [868, 12] on div at bounding box center [867, 13] width 12 height 12
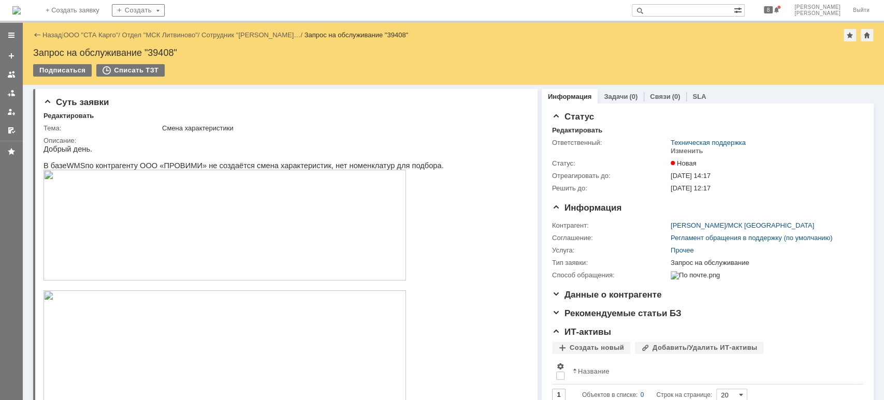
click at [7, 92] on div at bounding box center [11, 93] width 8 height 8
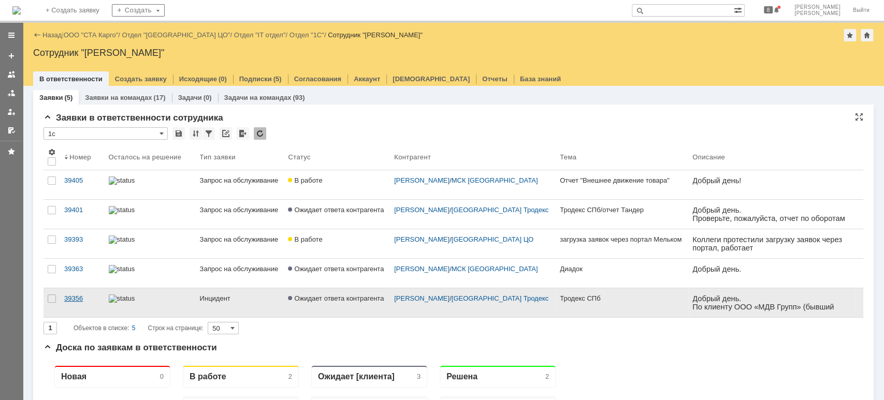
click at [94, 304] on link "39356" at bounding box center [82, 302] width 45 height 29
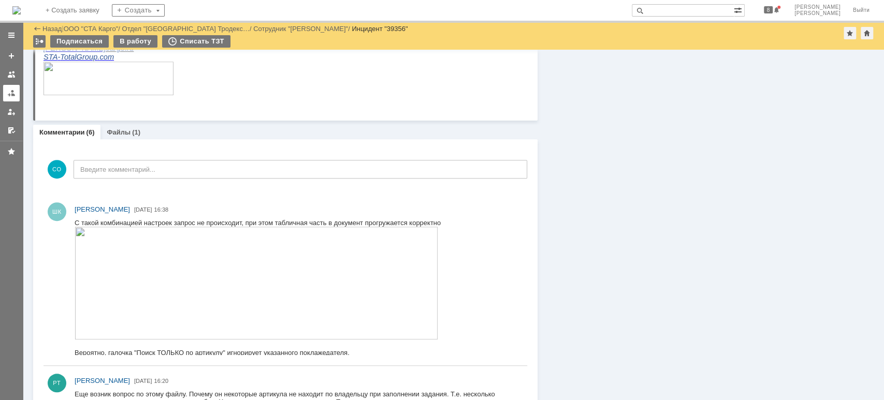
click at [13, 95] on div at bounding box center [11, 93] width 8 height 8
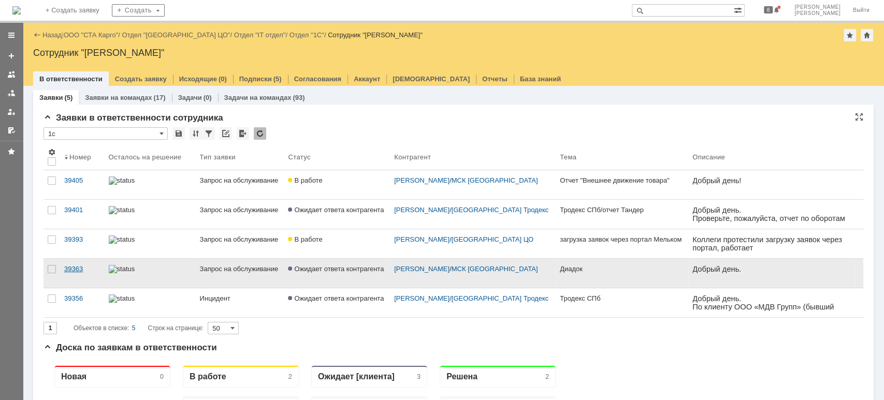
click at [78, 265] on div "39363" at bounding box center [82, 269] width 36 height 8
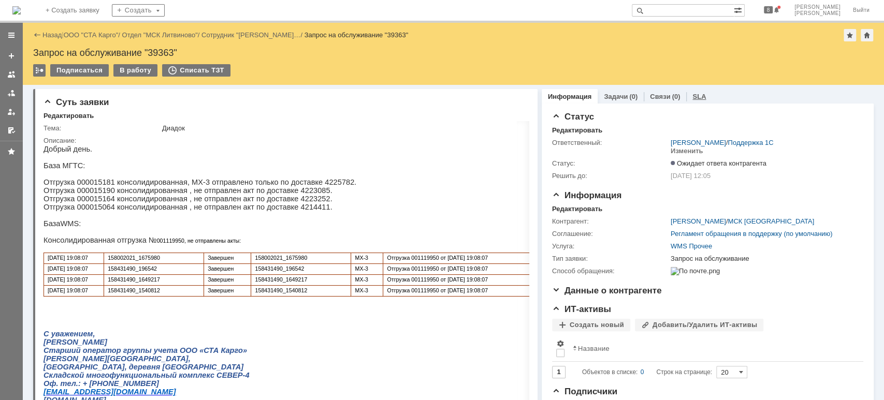
click at [694, 95] on link "SLA" at bounding box center [698, 97] width 13 height 8
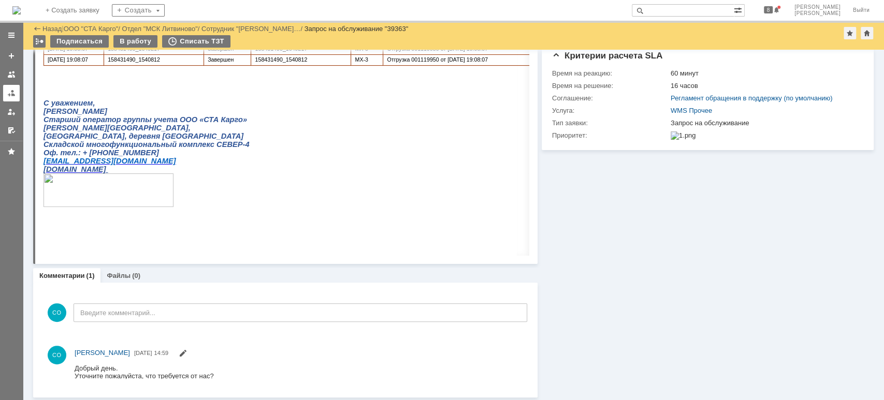
click at [11, 93] on div at bounding box center [11, 93] width 8 height 8
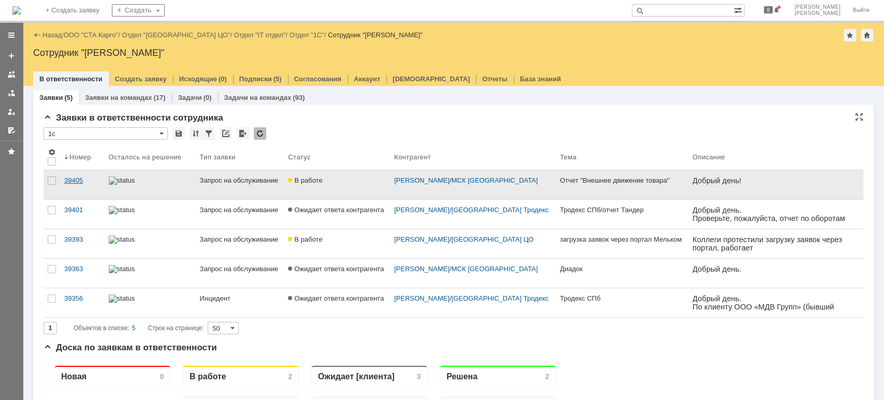
click at [87, 179] on div "39405" at bounding box center [82, 181] width 36 height 8
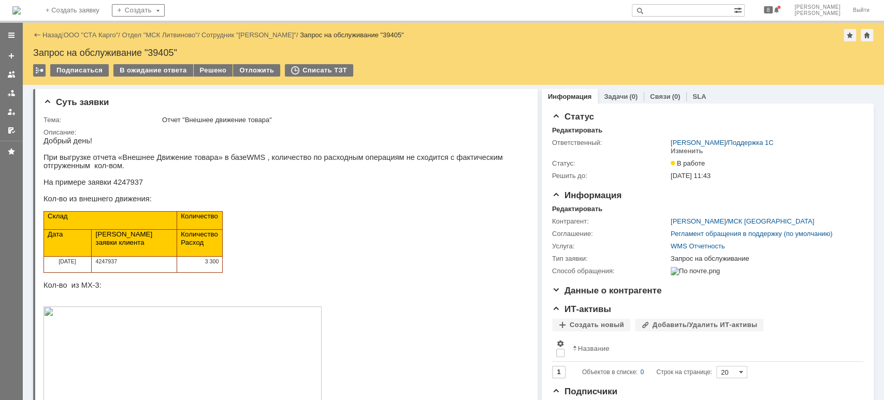
click at [117, 265] on span "4247937" at bounding box center [107, 261] width 22 height 6
copy span "4247937"
click at [112, 265] on span "4247937" at bounding box center [107, 261] width 22 height 6
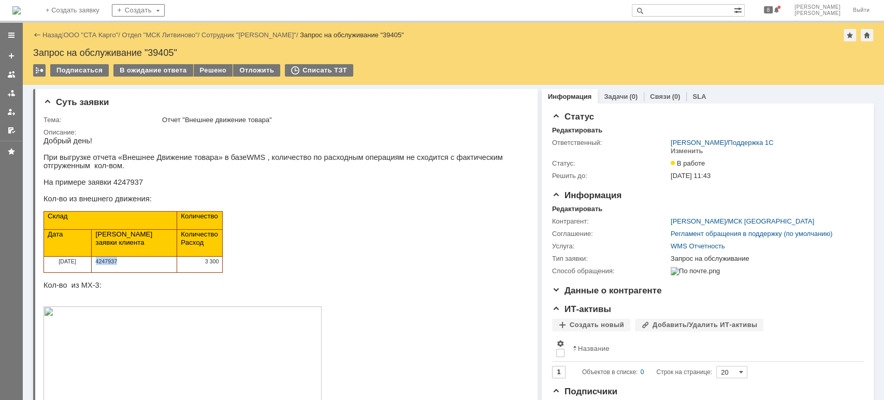
copy span "4247937"
click at [789, 275] on div at bounding box center [764, 271] width 187 height 8
click at [174, 68] on div "В ожидание ответа" at bounding box center [152, 70] width 79 height 12
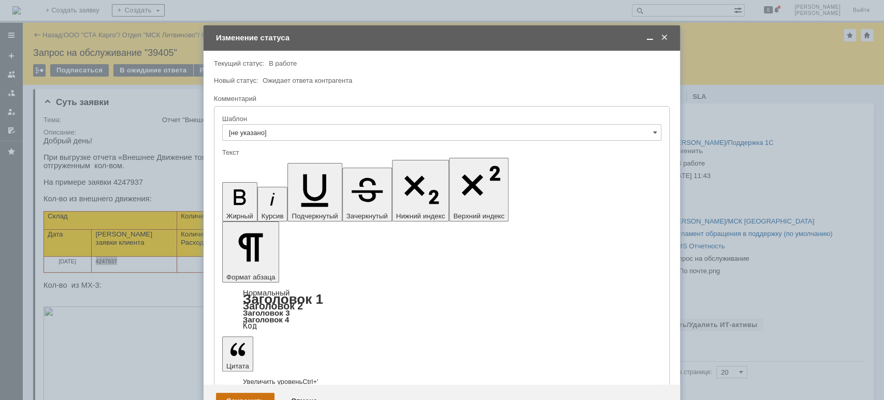
click at [253, 393] on div "Сохранить" at bounding box center [245, 401] width 59 height 17
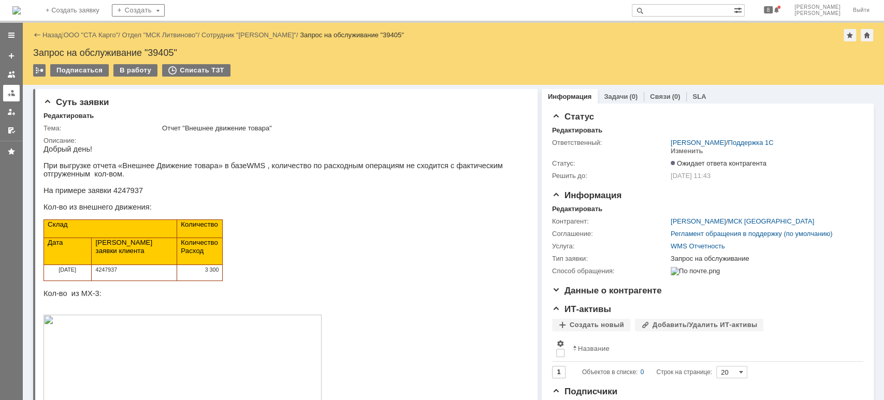
click at [12, 91] on div at bounding box center [11, 93] width 8 height 8
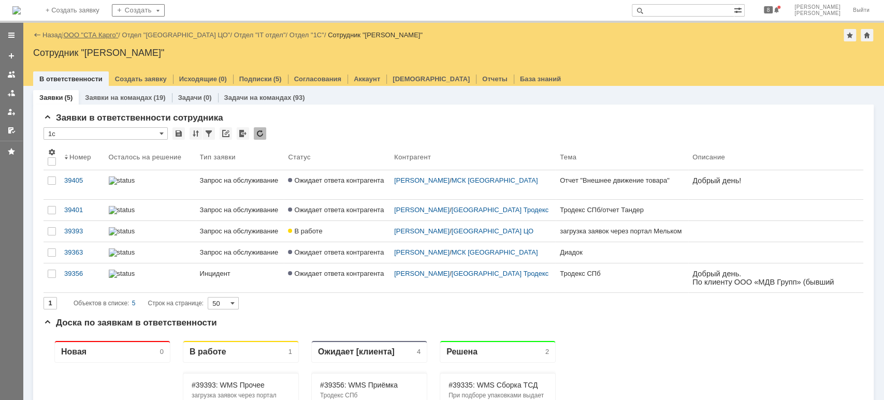
click at [84, 32] on link "ООО "СТА Карго"" at bounding box center [91, 35] width 55 height 8
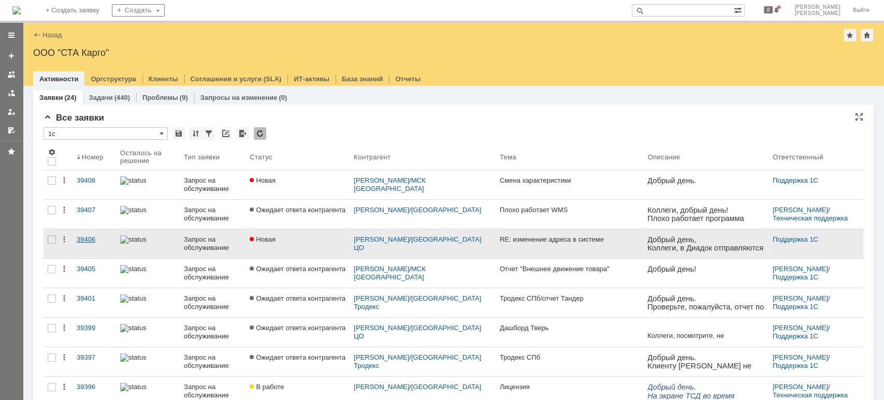
click at [84, 241] on div "39406" at bounding box center [94, 240] width 35 height 8
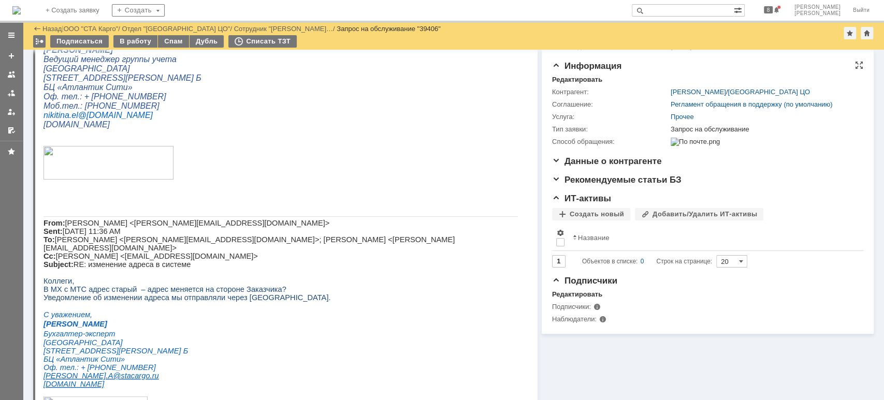
scroll to position [44, 0]
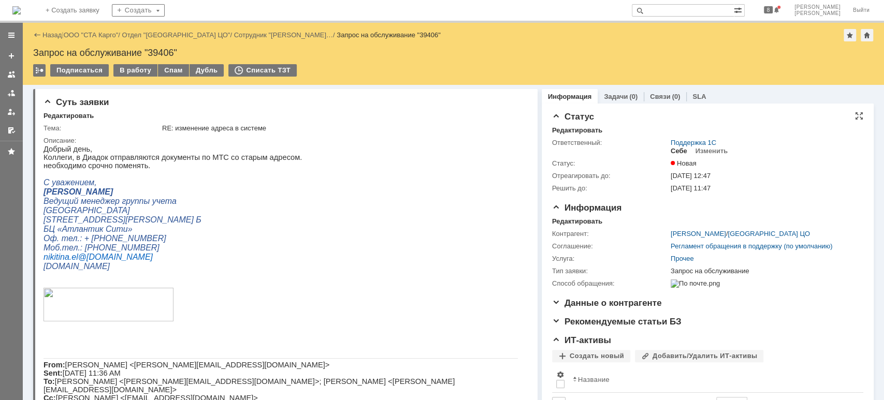
click at [672, 150] on div "Себе" at bounding box center [679, 151] width 17 height 8
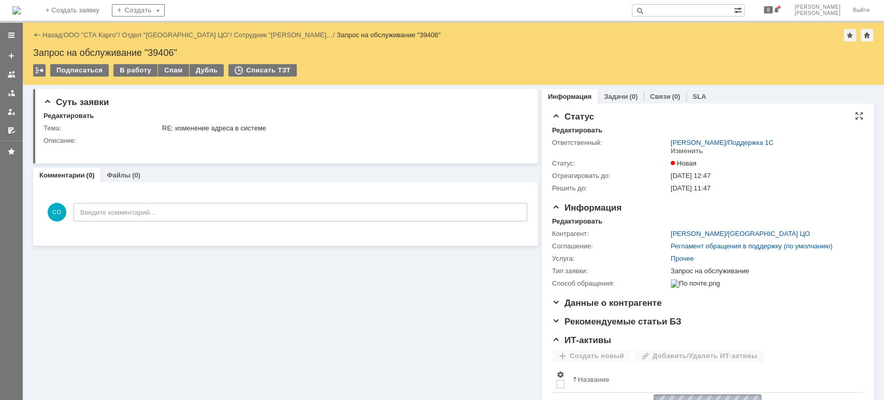
scroll to position [0, 0]
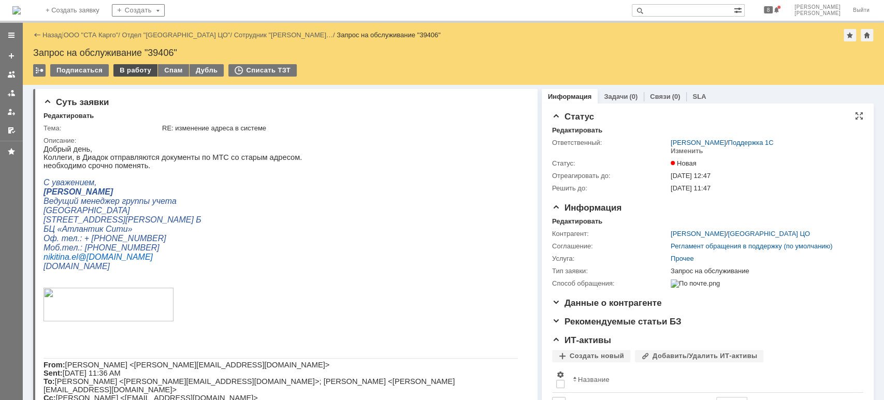
click at [131, 70] on div "В работу" at bounding box center [135, 70] width 44 height 12
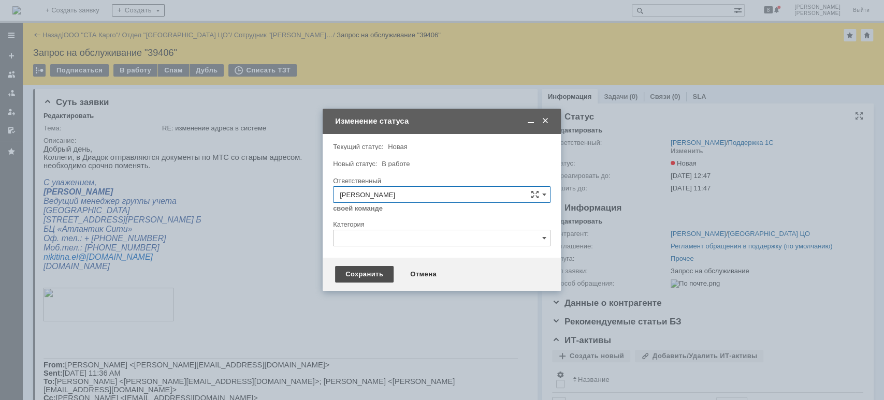
click at [369, 278] on div "Сохранить" at bounding box center [364, 274] width 59 height 17
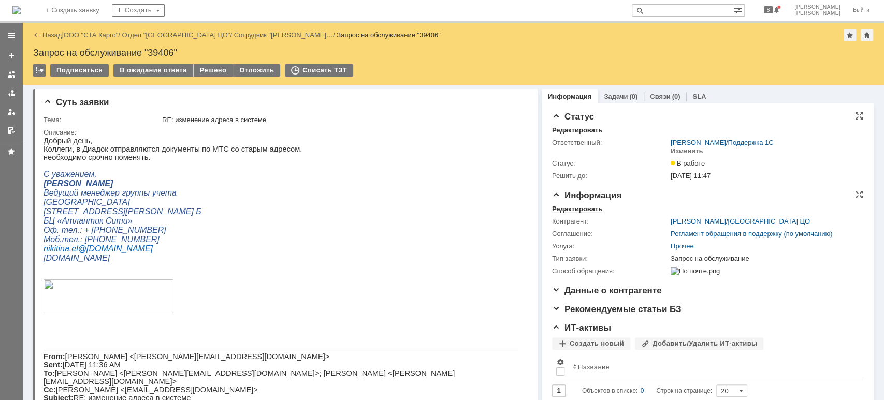
click at [591, 208] on div "Редактировать" at bounding box center [577, 209] width 50 height 8
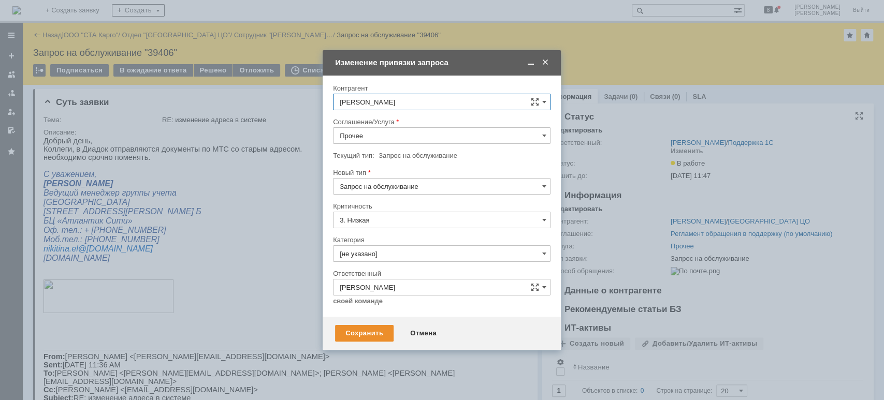
click at [369, 134] on input "Прочее" at bounding box center [441, 135] width 217 height 17
click at [423, 230] on span "WMS Обмены" at bounding box center [442, 230] width 204 height 8
type input "WMS Обмены"
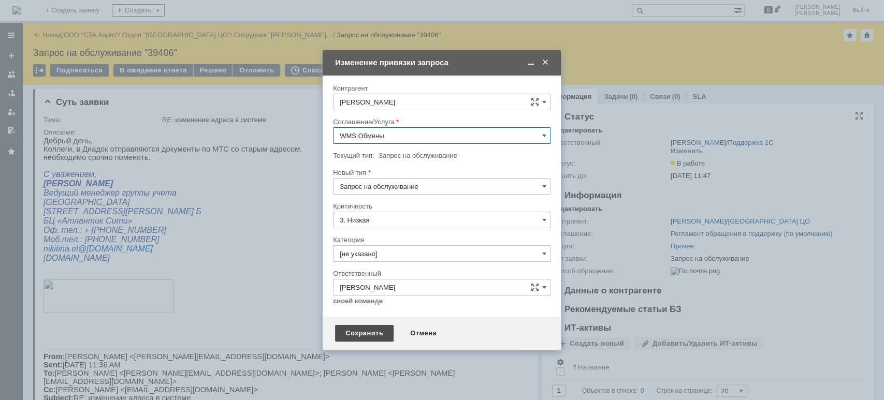
click at [378, 332] on div "Сохранить" at bounding box center [364, 333] width 59 height 17
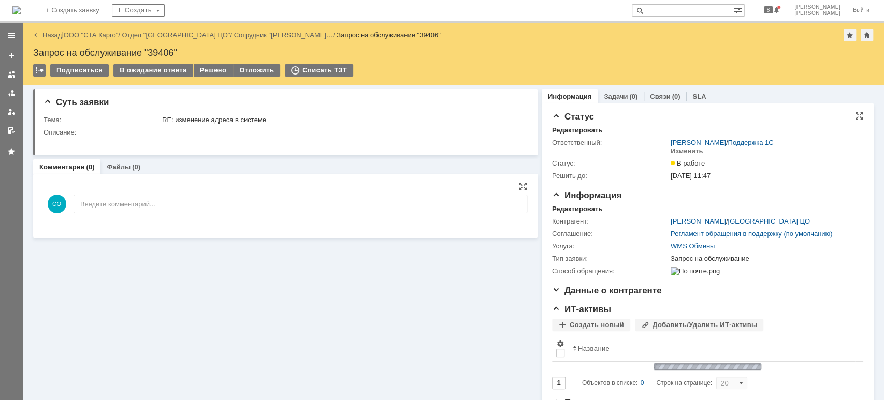
scroll to position [0, 0]
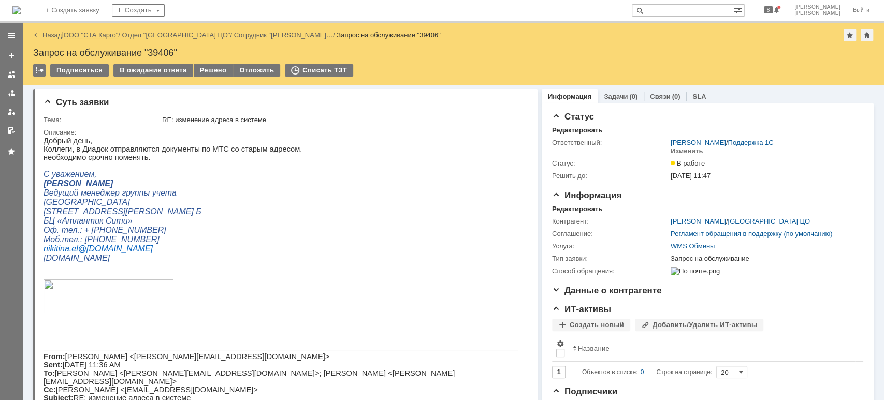
click at [88, 33] on link "ООО "СТА Карго"" at bounding box center [91, 35] width 55 height 8
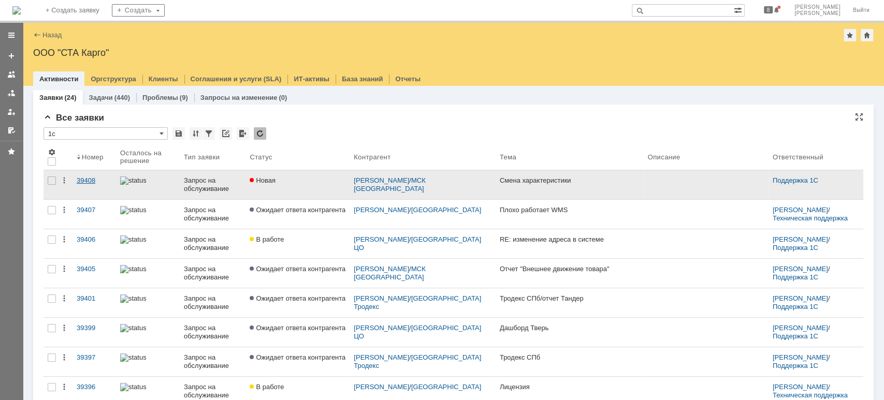
click at [100, 178] on div "39408" at bounding box center [94, 181] width 35 height 8
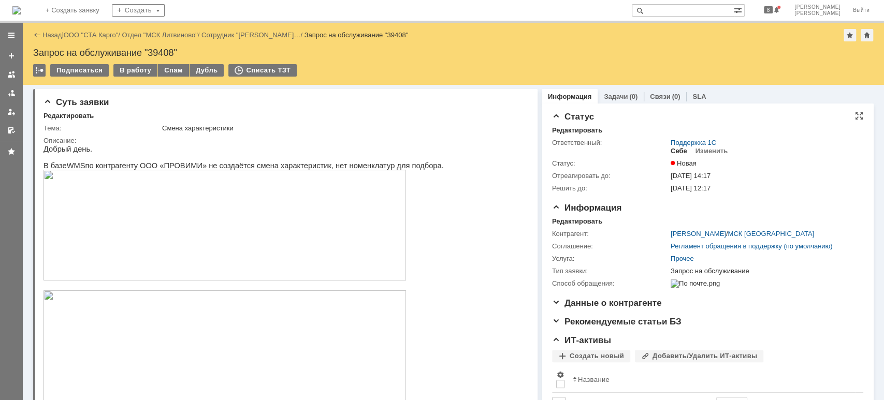
click at [672, 149] on div "Себе" at bounding box center [679, 151] width 17 height 8
click at [138, 73] on div "В работу" at bounding box center [135, 70] width 44 height 12
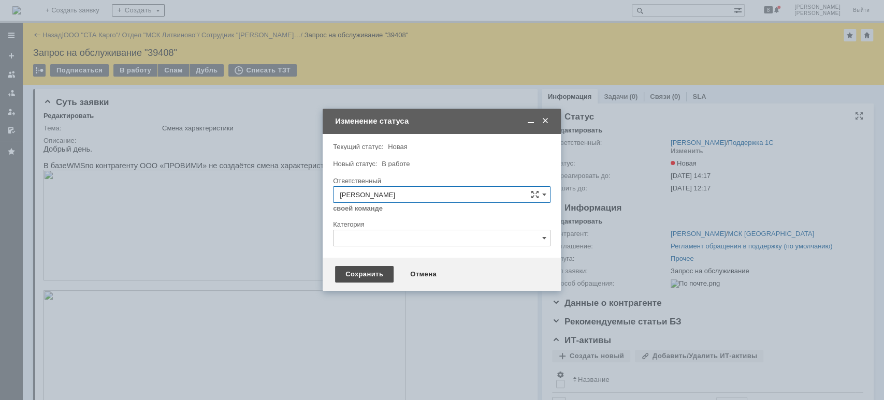
click at [381, 273] on div "Сохранить" at bounding box center [364, 274] width 59 height 17
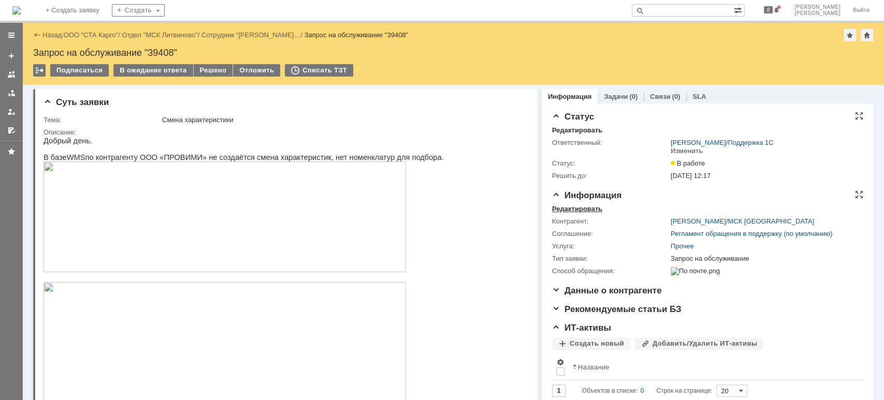
click at [567, 207] on div "Редактировать" at bounding box center [577, 209] width 50 height 8
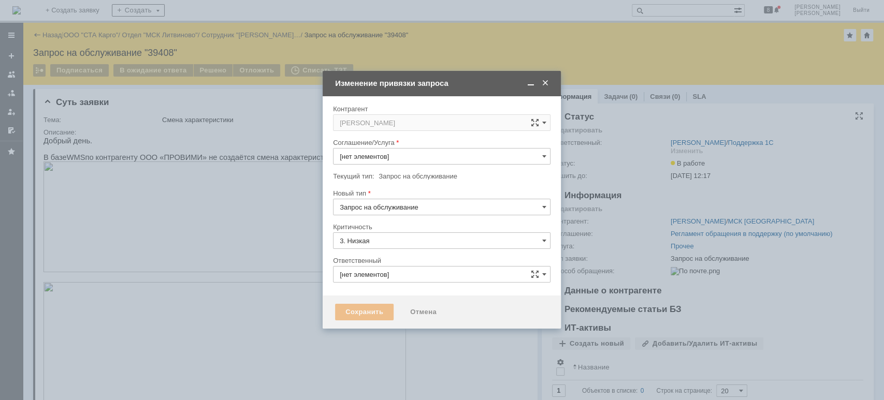
type input "[PERSON_NAME]"
type input "Прочее"
type input "[не указано]"
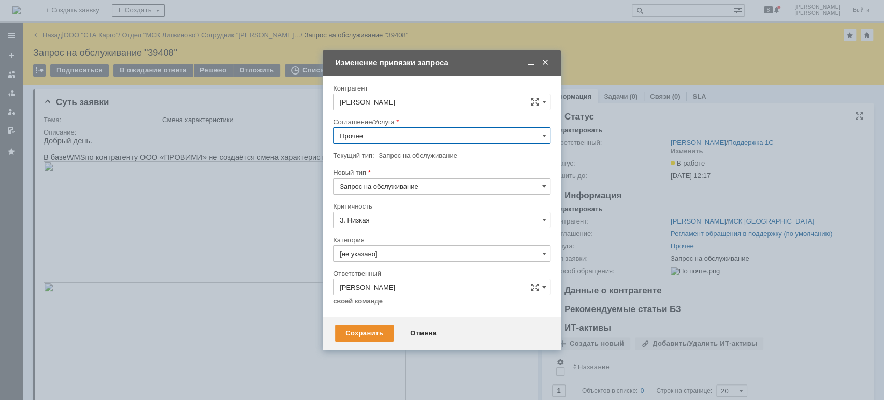
click at [379, 138] on input "Прочее" at bounding box center [441, 135] width 217 height 17
click at [407, 224] on span "WMS Прочее" at bounding box center [442, 228] width 204 height 8
type input "WMS Прочее"
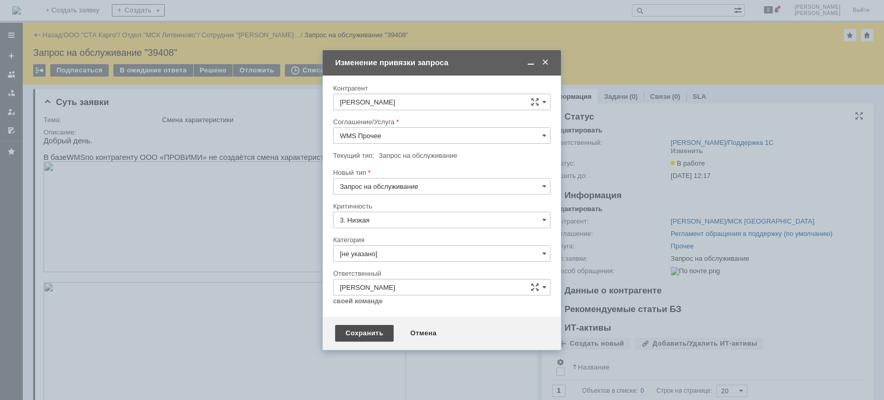
click at [373, 329] on div "Сохранить" at bounding box center [364, 333] width 59 height 17
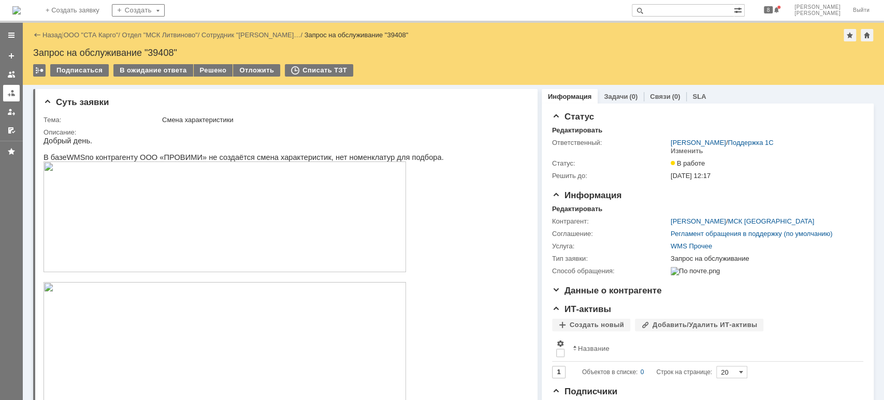
click at [17, 94] on link at bounding box center [11, 93] width 17 height 17
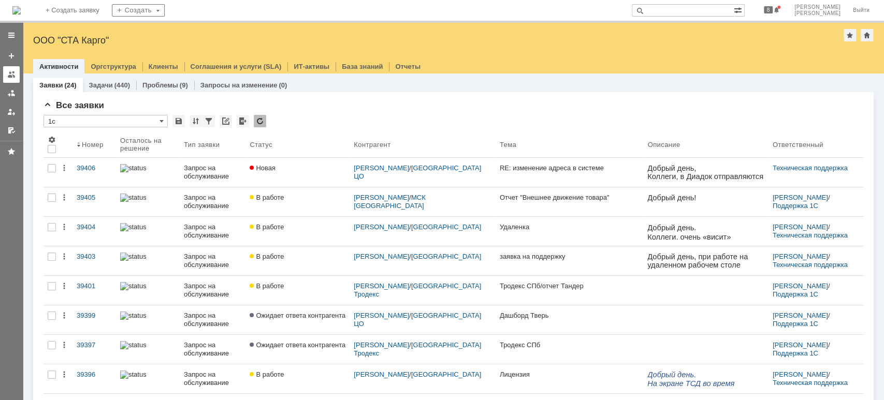
click at [16, 74] on link at bounding box center [11, 74] width 17 height 17
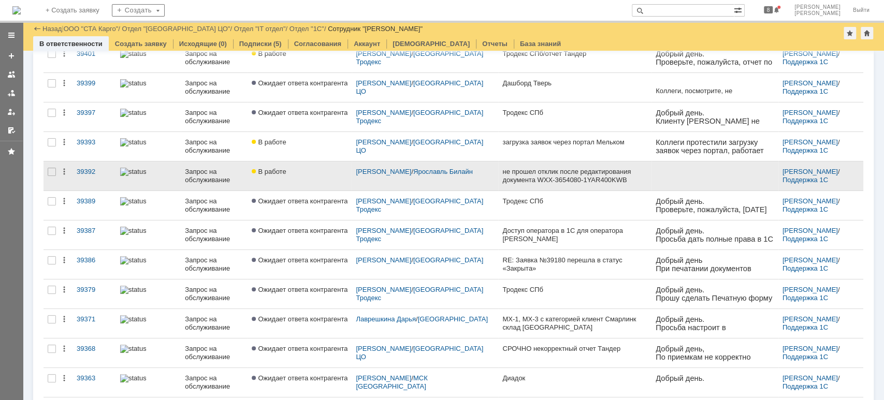
click at [323, 174] on div "В работе" at bounding box center [300, 172] width 96 height 8
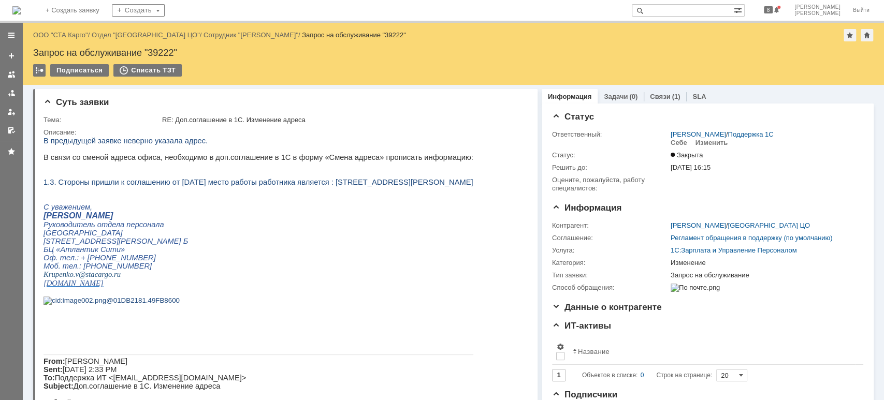
drag, startPoint x: 342, startPoint y: 186, endPoint x: 448, endPoint y: 195, distance: 107.1
click at [448, 186] on p "1.3. Стороны пришли к соглашению от [DATE] место работы работника является : [S…" at bounding box center [258, 182] width 430 height 8
copy span "197374, Город Санкт-Петербург, вн.тер.г. муниципальный округ № 65, ул Савушкина…"
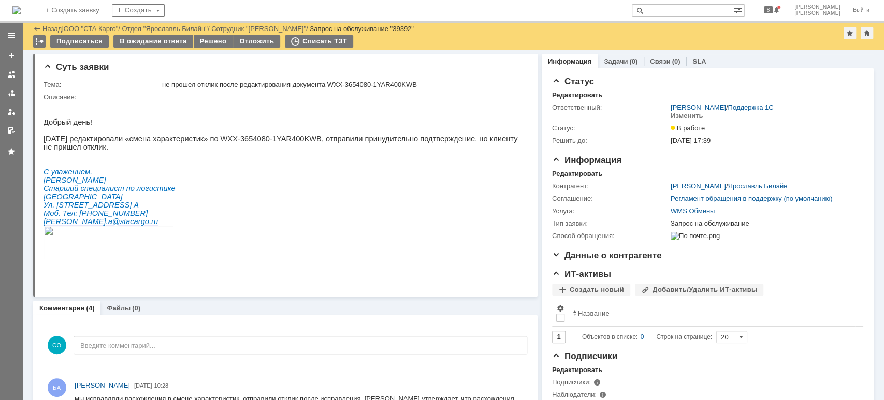
scroll to position [138, 0]
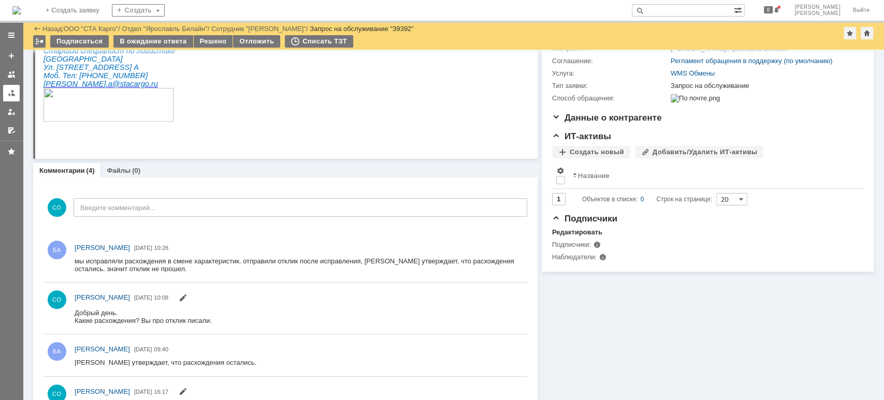
click at [4, 96] on link at bounding box center [11, 93] width 17 height 17
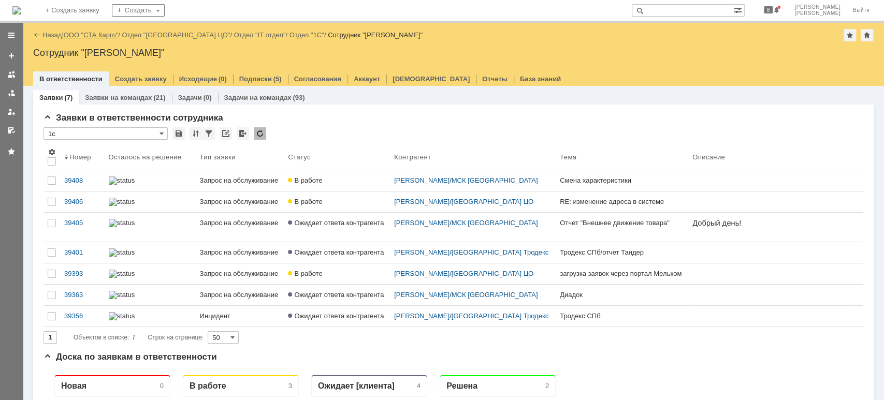
click at [100, 36] on link "ООО "СТА Карго"" at bounding box center [91, 35] width 55 height 8
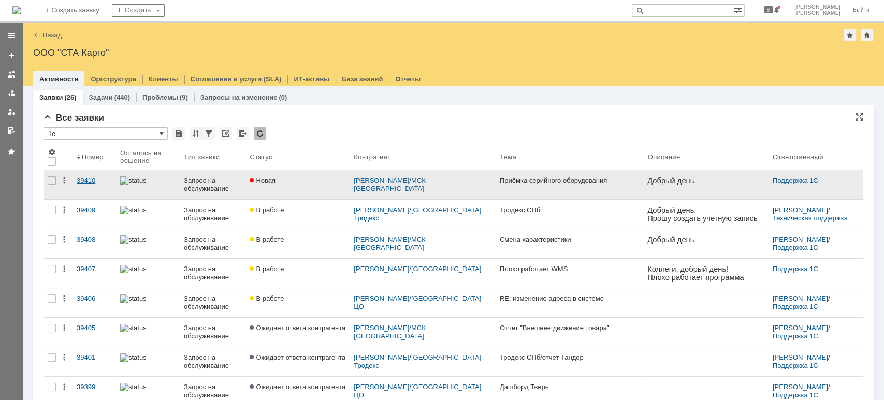
click at [78, 177] on div "39410" at bounding box center [94, 181] width 35 height 8
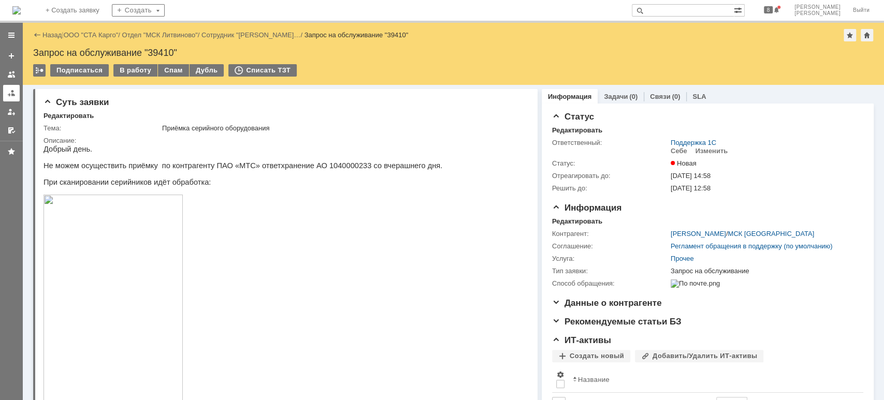
click at [12, 91] on div at bounding box center [11, 93] width 8 height 8
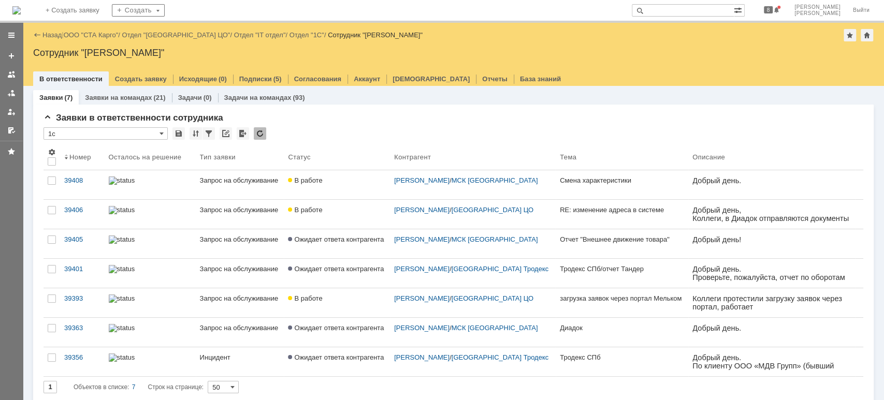
click at [76, 179] on div "39408" at bounding box center [82, 181] width 36 height 8
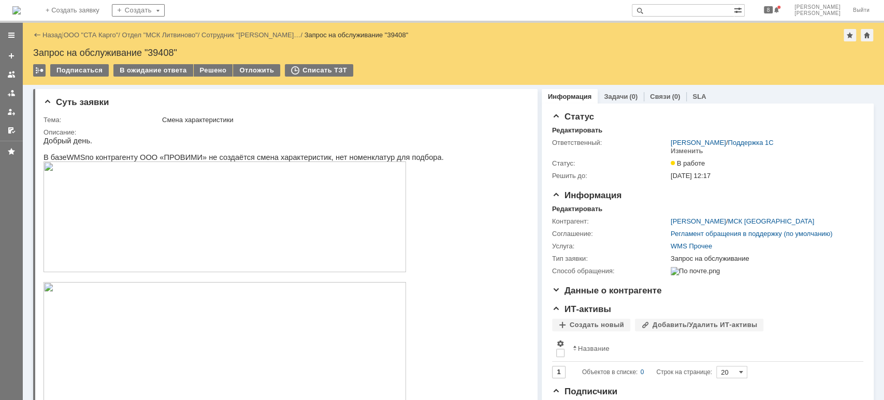
click at [277, 213] on img at bounding box center [224, 217] width 362 height 111
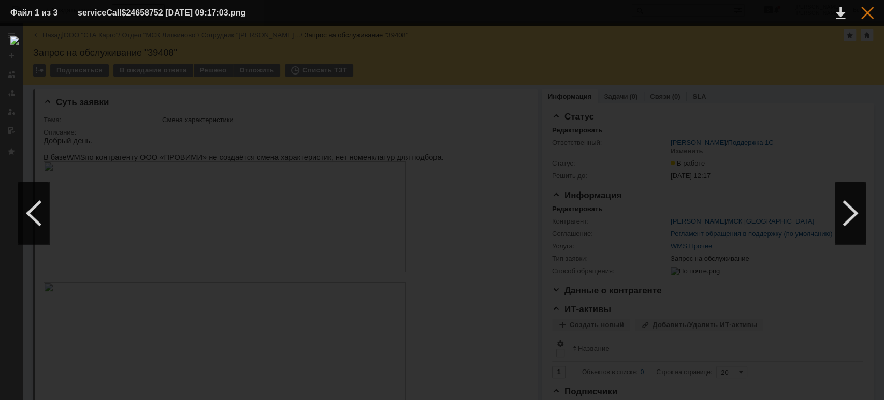
click at [863, 18] on div at bounding box center [867, 13] width 12 height 12
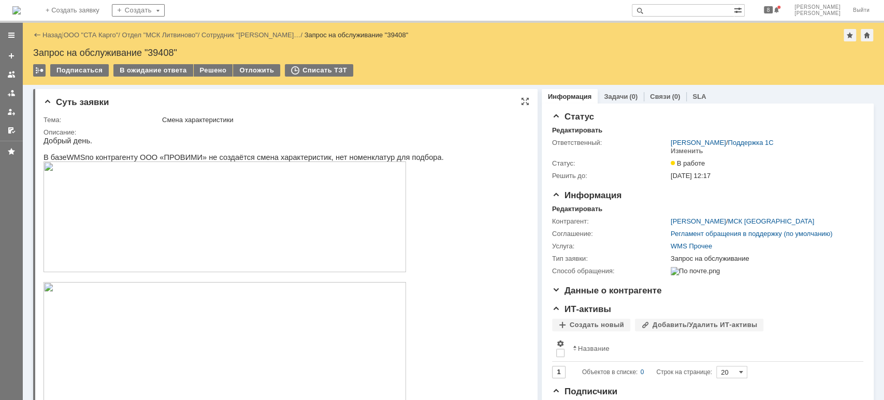
click at [253, 213] on img at bounding box center [224, 217] width 362 height 111
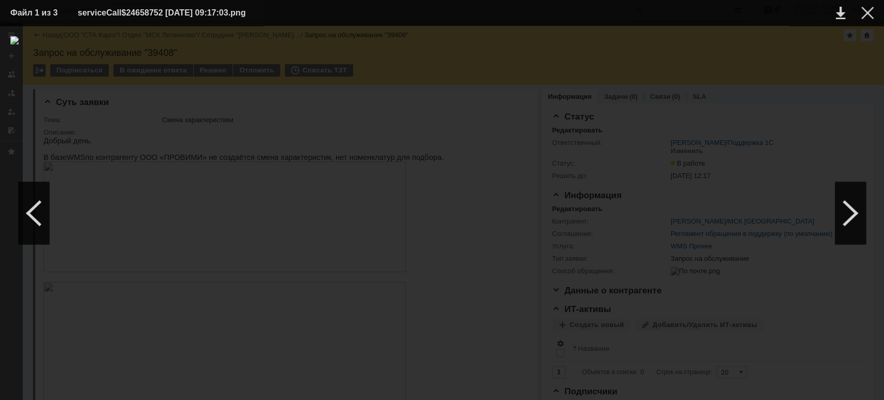
click at [291, 307] on div at bounding box center [441, 213] width 863 height 354
click at [501, 91] on div at bounding box center [441, 213] width 863 height 354
click at [865, 17] on div at bounding box center [867, 13] width 12 height 12
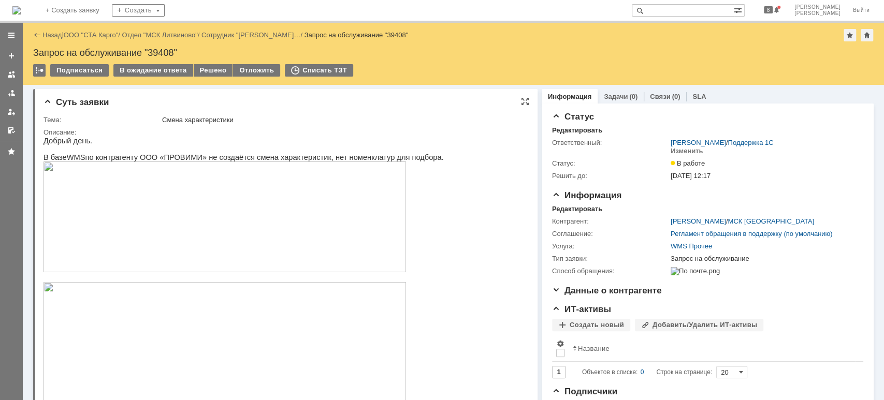
click at [186, 335] on img at bounding box center [224, 356] width 362 height 149
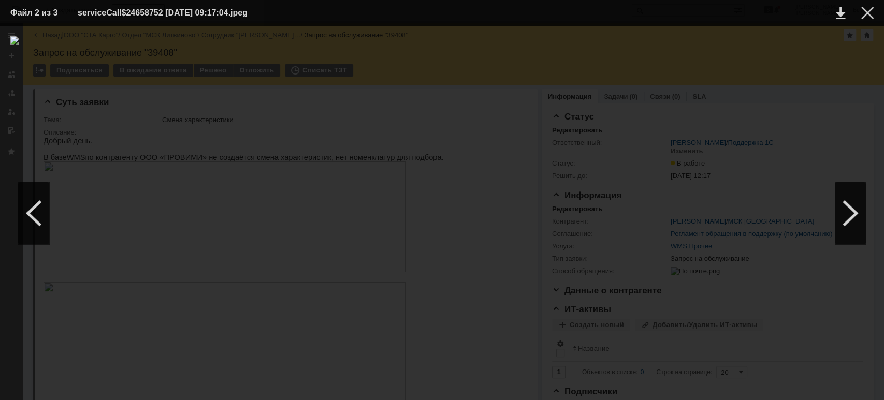
click at [570, 257] on img at bounding box center [441, 213] width 863 height 354
click at [627, 179] on img at bounding box center [441, 213] width 863 height 354
drag, startPoint x: 863, startPoint y: 14, endPoint x: 797, endPoint y: 44, distance: 72.3
click at [862, 13] on div at bounding box center [867, 13] width 12 height 12
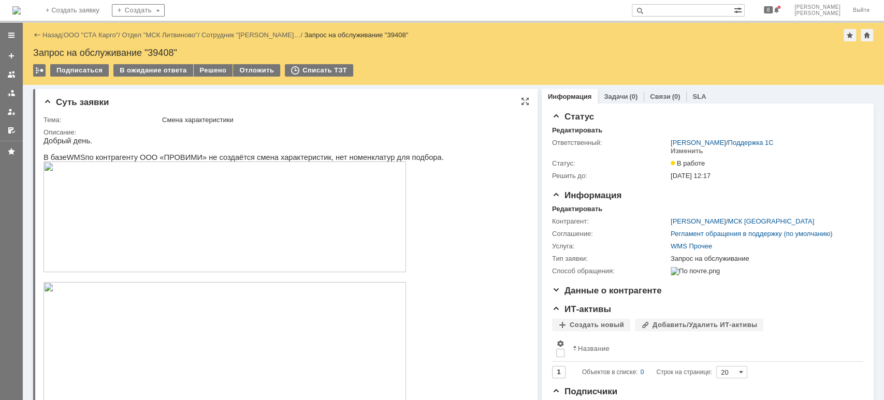
click at [207, 322] on img at bounding box center [224, 356] width 362 height 149
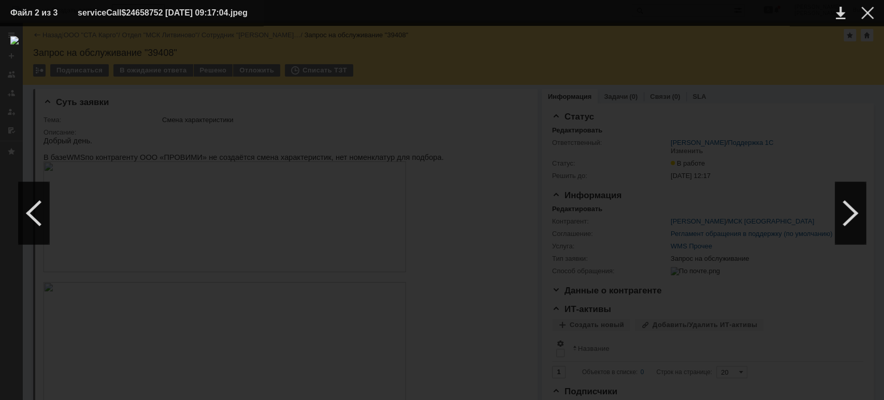
click at [638, 198] on img at bounding box center [441, 213] width 863 height 354
click at [867, 13] on div at bounding box center [867, 13] width 12 height 12
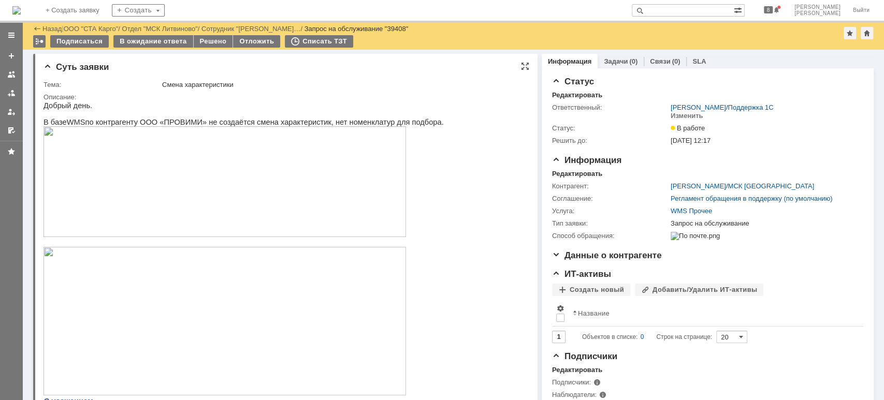
scroll to position [138, 0]
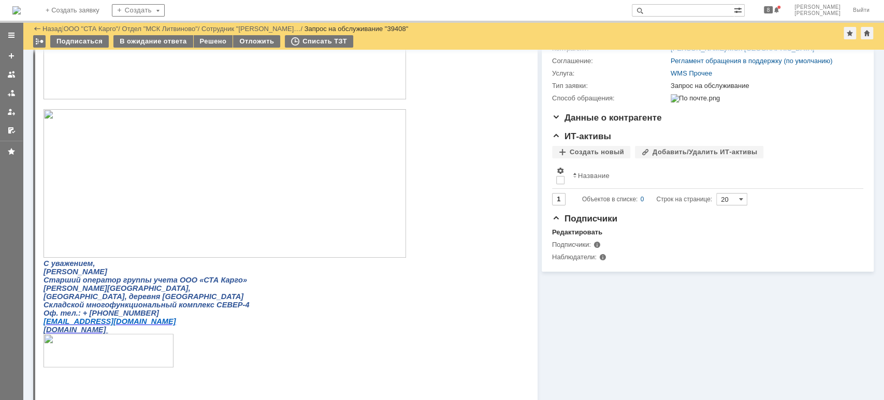
click at [242, 165] on img at bounding box center [224, 183] width 362 height 149
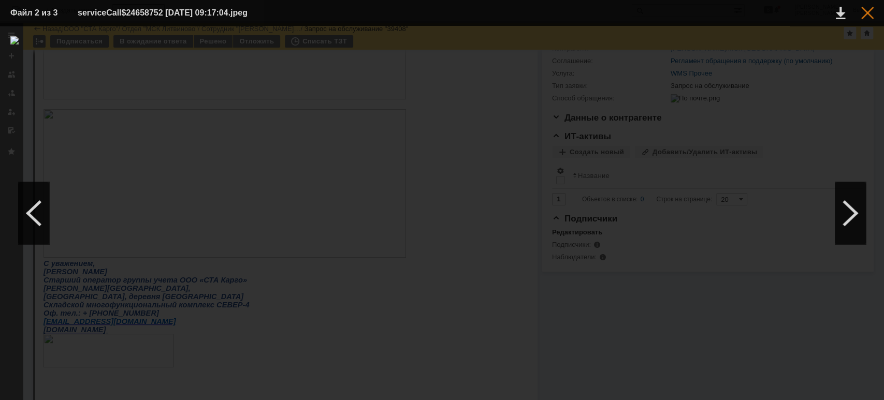
click at [868, 15] on div at bounding box center [867, 13] width 12 height 12
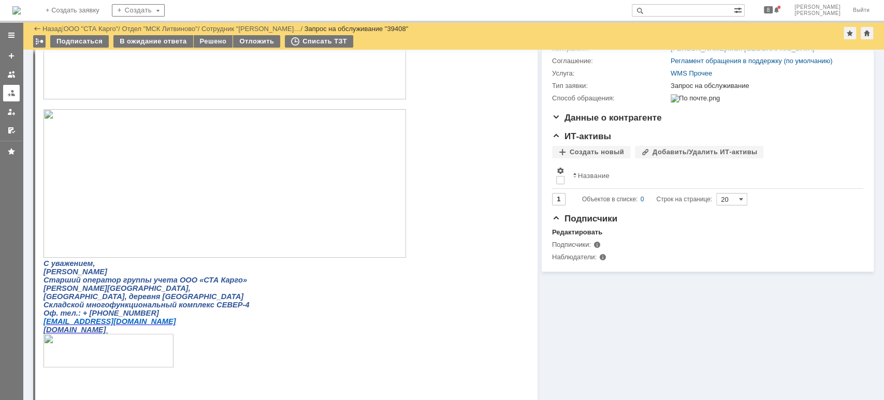
click at [4, 92] on link at bounding box center [11, 93] width 17 height 17
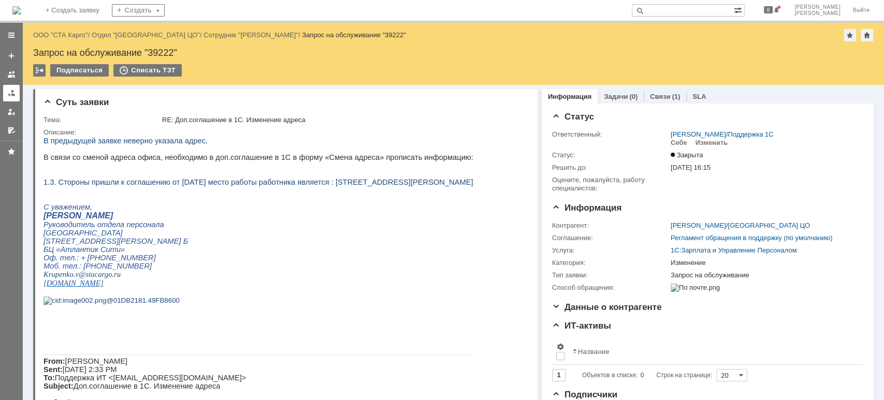
click at [17, 93] on link at bounding box center [11, 93] width 17 height 17
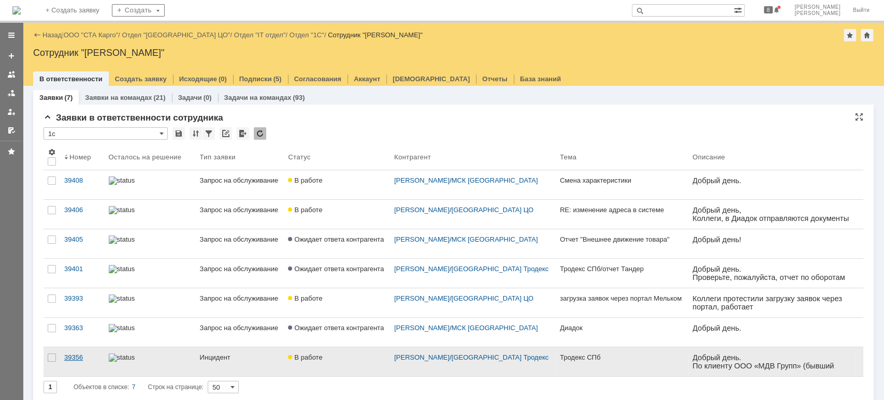
click at [76, 357] on div "39356" at bounding box center [82, 358] width 36 height 8
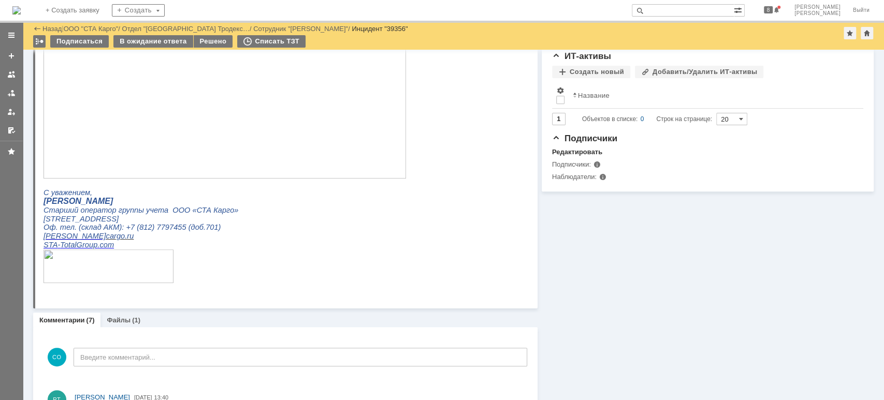
scroll to position [207, 0]
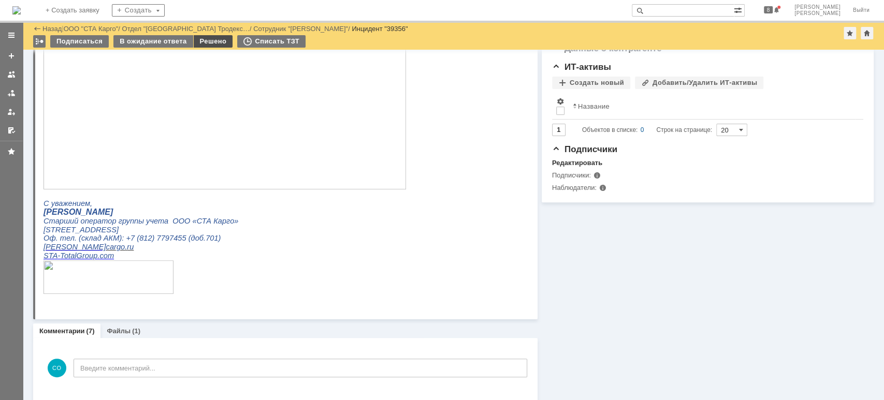
click at [205, 43] on div "Решено" at bounding box center [213, 41] width 39 height 12
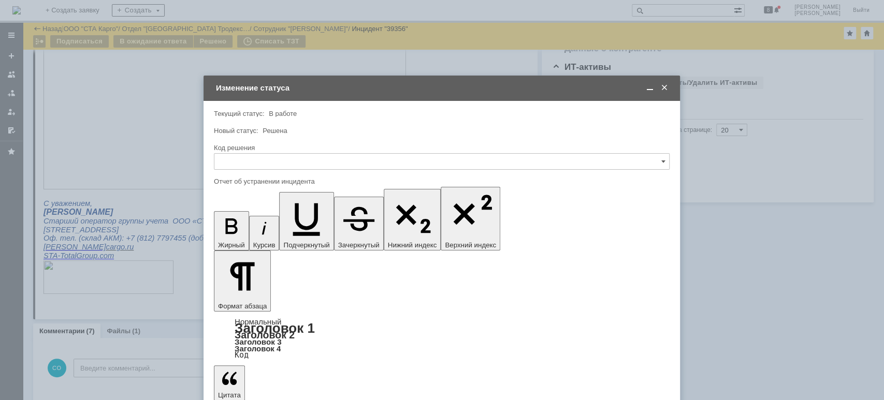
scroll to position [0, 0]
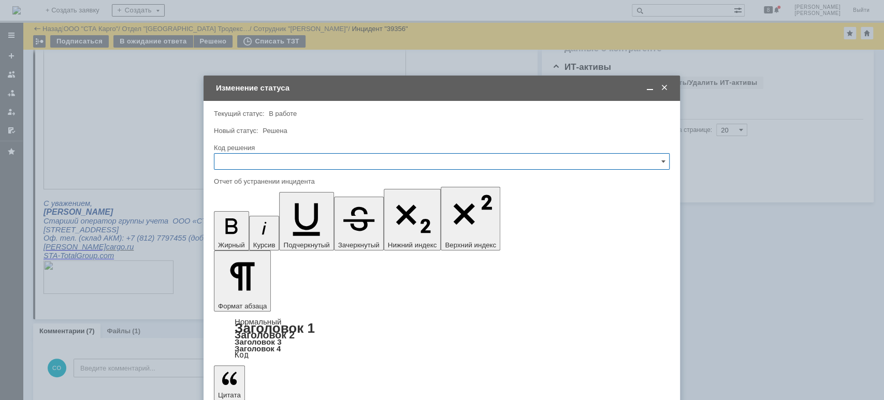
click at [289, 157] on input "text" at bounding box center [442, 161] width 456 height 17
click at [276, 298] on span "Решено" at bounding box center [442, 300] width 442 height 8
type input "Решено"
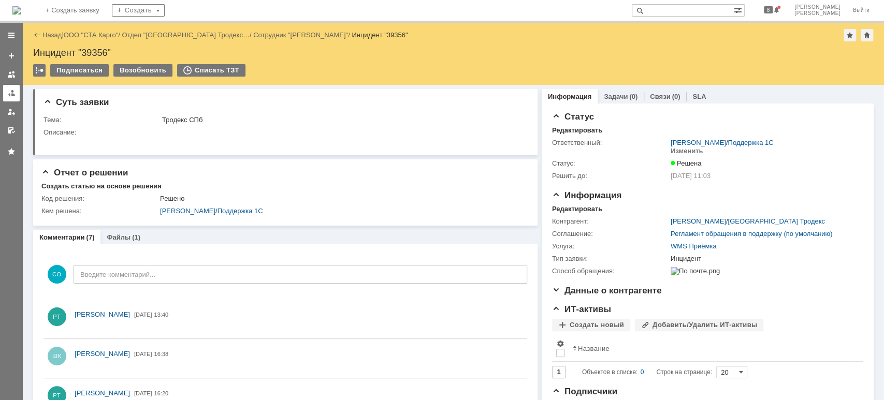
click at [10, 96] on div at bounding box center [11, 93] width 8 height 8
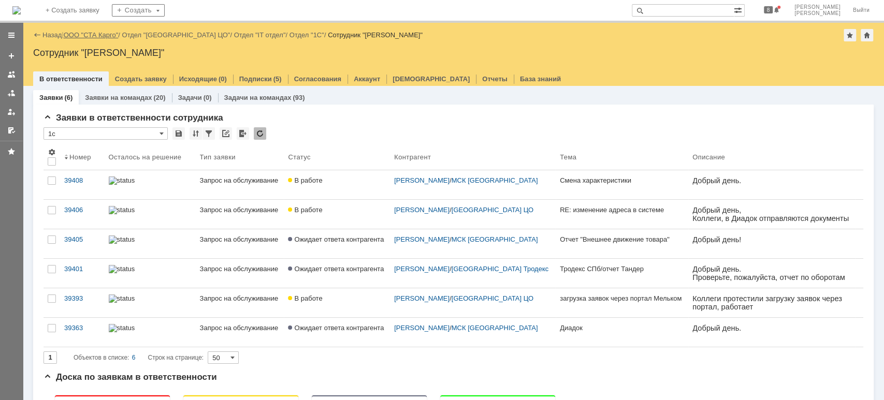
click at [96, 32] on link "ООО "СТА Карго"" at bounding box center [91, 35] width 55 height 8
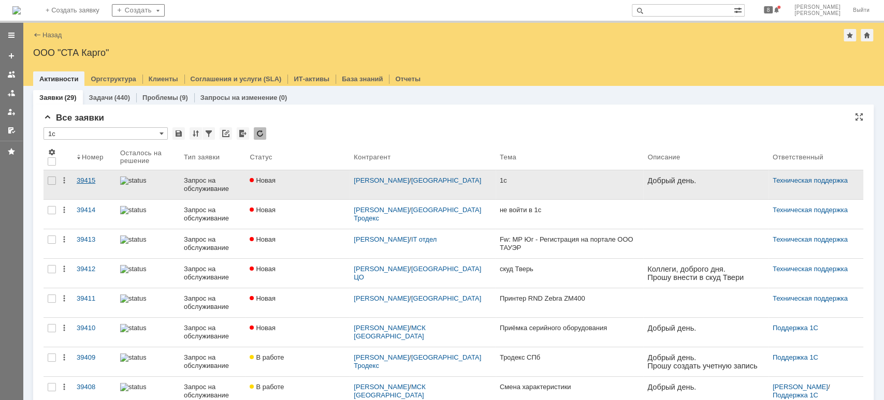
click at [86, 180] on div "39415" at bounding box center [94, 181] width 35 height 8
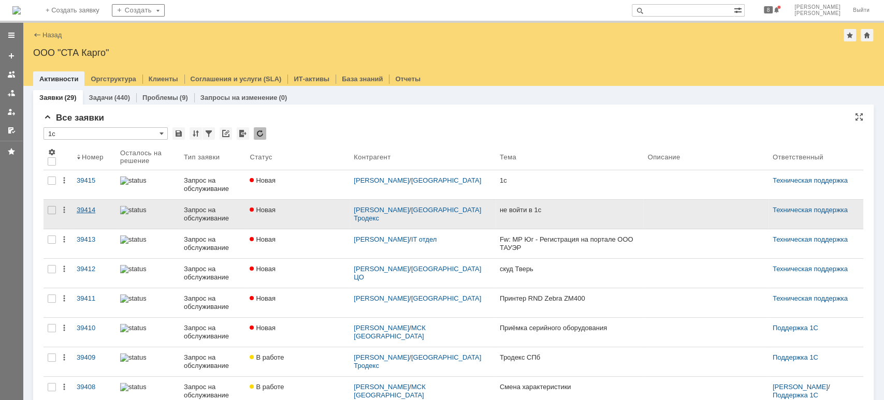
click at [80, 214] on link "39414" at bounding box center [93, 214] width 43 height 29
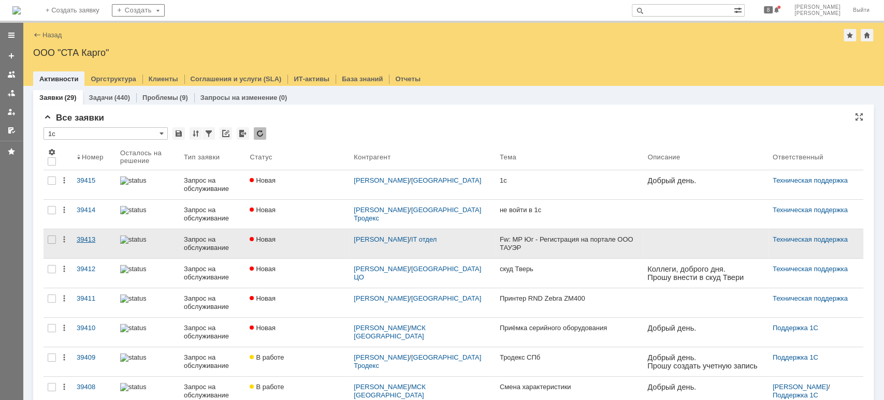
click at [77, 241] on div "39413" at bounding box center [94, 240] width 35 height 8
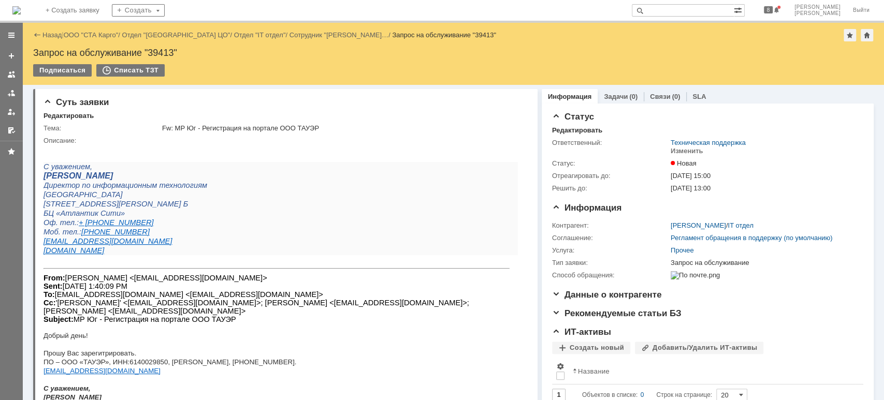
drag, startPoint x: 12, startPoint y: 92, endPoint x: 21, endPoint y: 103, distance: 14.0
click at [12, 92] on div at bounding box center [11, 93] width 8 height 8
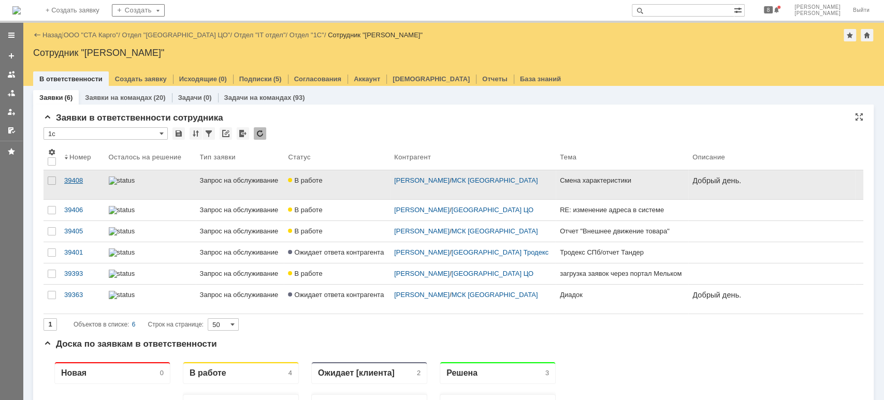
click at [79, 179] on div "39408" at bounding box center [82, 181] width 36 height 8
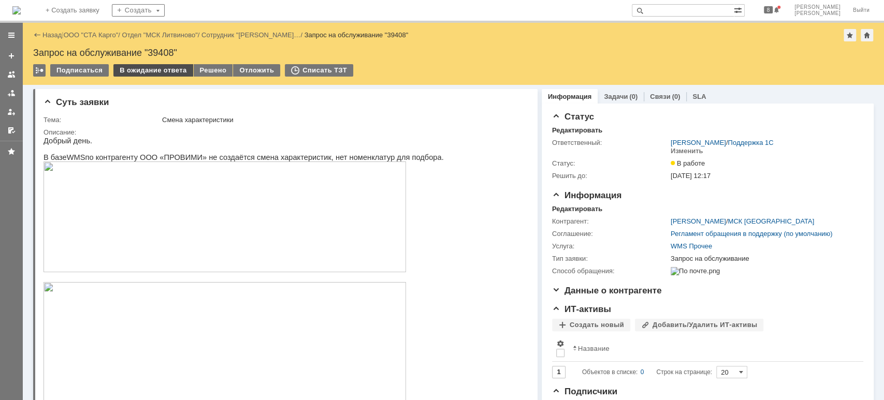
click at [147, 70] on div "В ожидание ответа" at bounding box center [152, 70] width 79 height 12
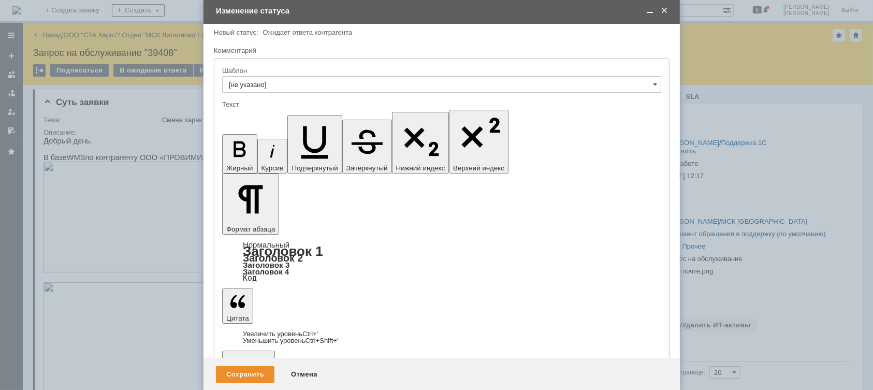
scroll to position [0, 0]
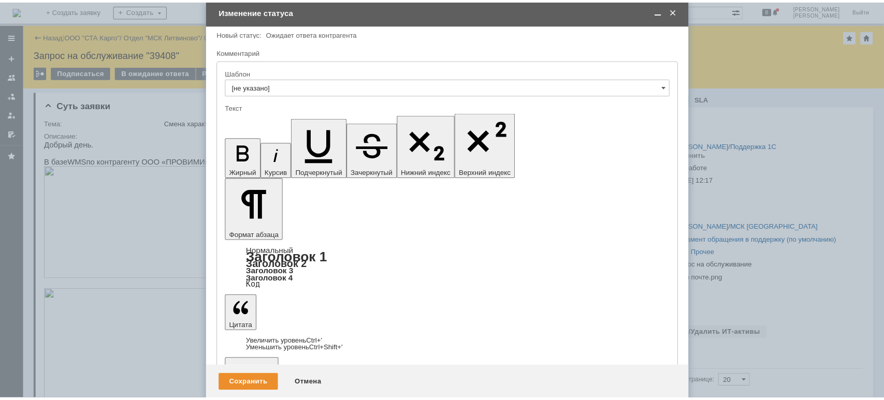
scroll to position [276, 0]
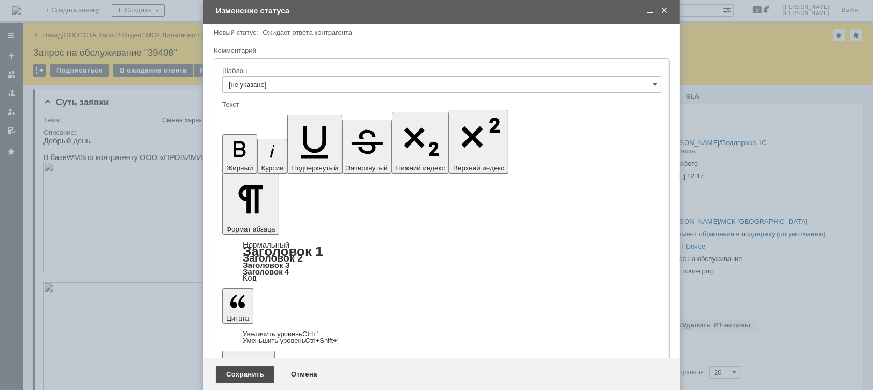
click at [246, 375] on div "Сохранить" at bounding box center [245, 374] width 59 height 17
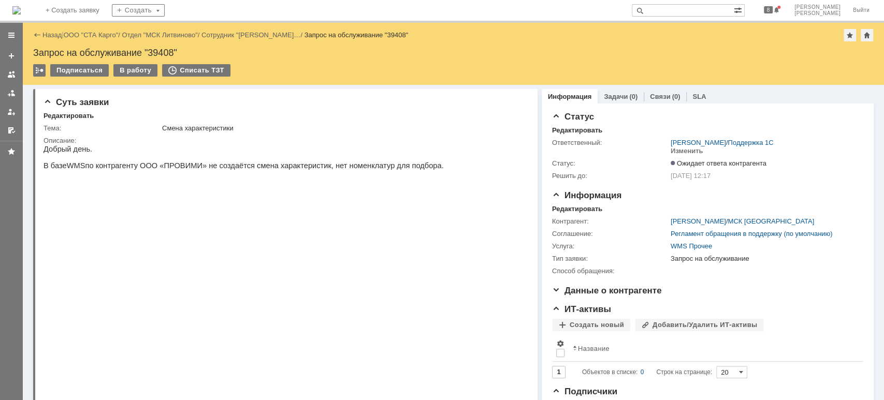
scroll to position [0, 0]
click at [11, 94] on div at bounding box center [11, 93] width 8 height 8
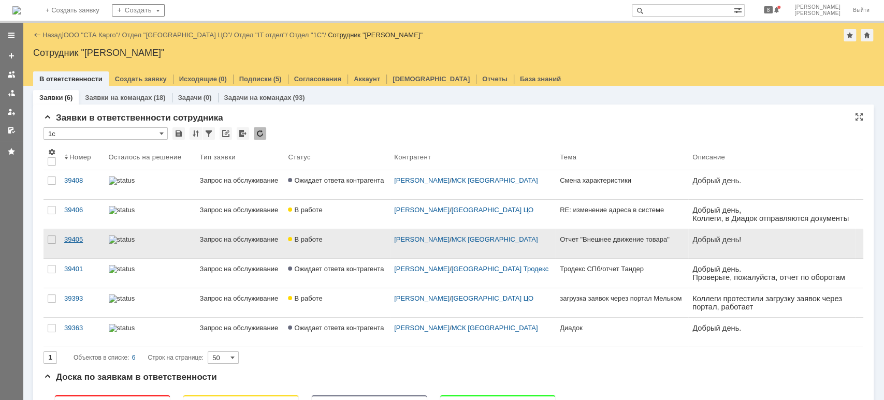
click at [79, 239] on div "39405" at bounding box center [82, 240] width 36 height 8
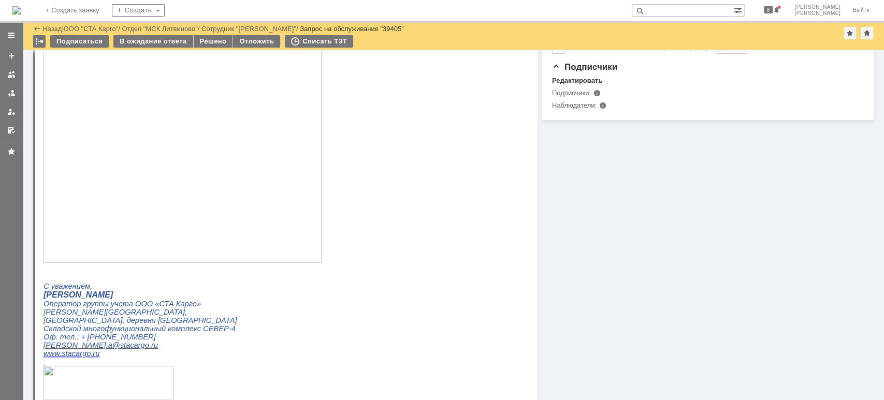
scroll to position [215, 0]
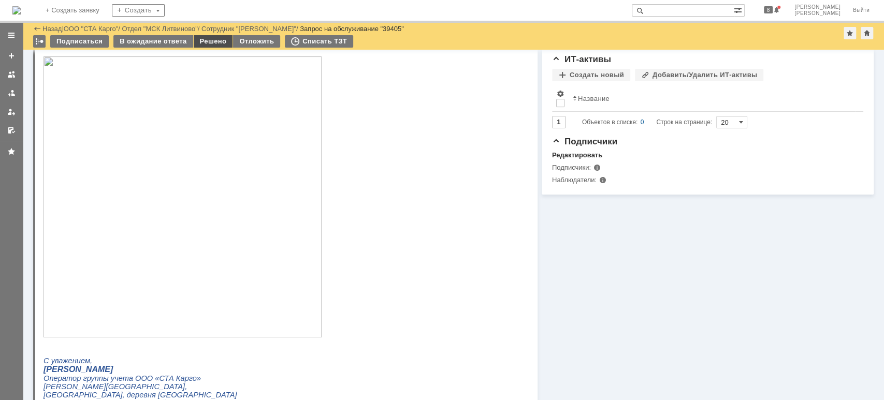
click at [209, 37] on div "Решено" at bounding box center [213, 41] width 39 height 12
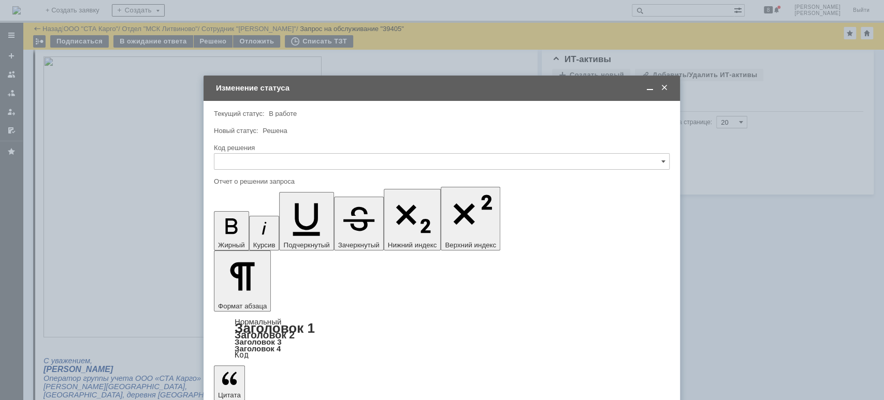
scroll to position [0, 0]
click at [281, 158] on input "text" at bounding box center [442, 161] width 456 height 17
click at [258, 296] on span "Решено" at bounding box center [442, 300] width 442 height 8
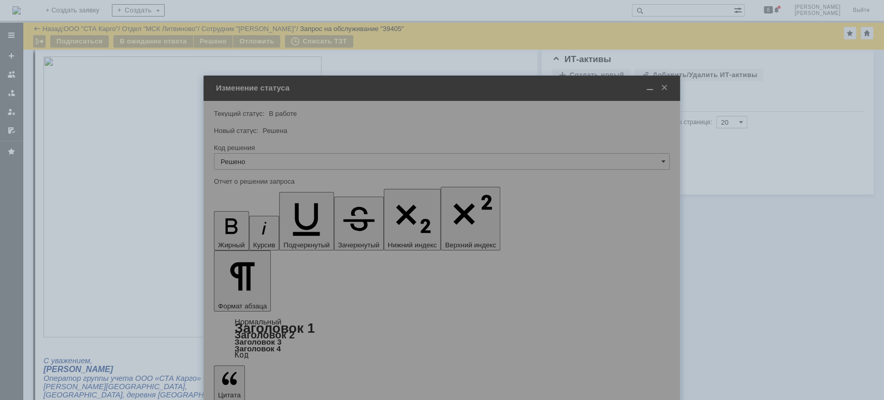
type input "Решено"
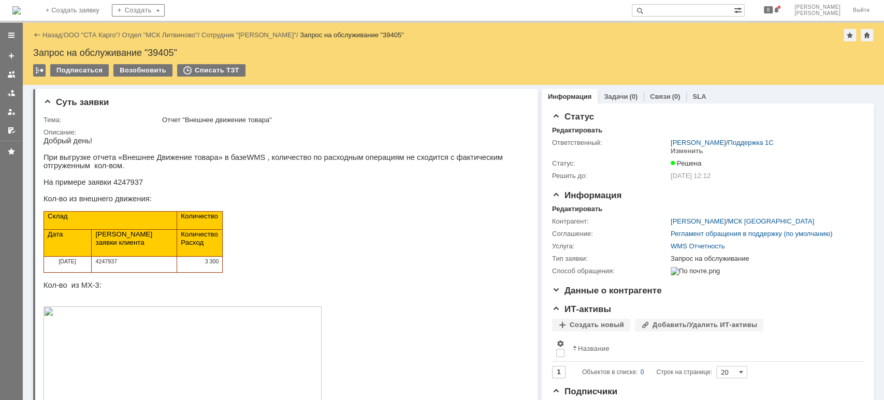
click at [14, 94] on div at bounding box center [11, 93] width 8 height 8
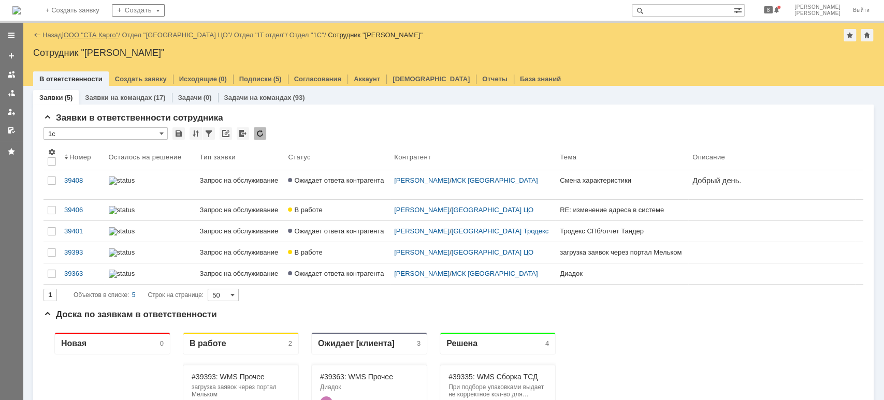
click at [100, 37] on link "ООО "СТА Карго"" at bounding box center [91, 35] width 55 height 8
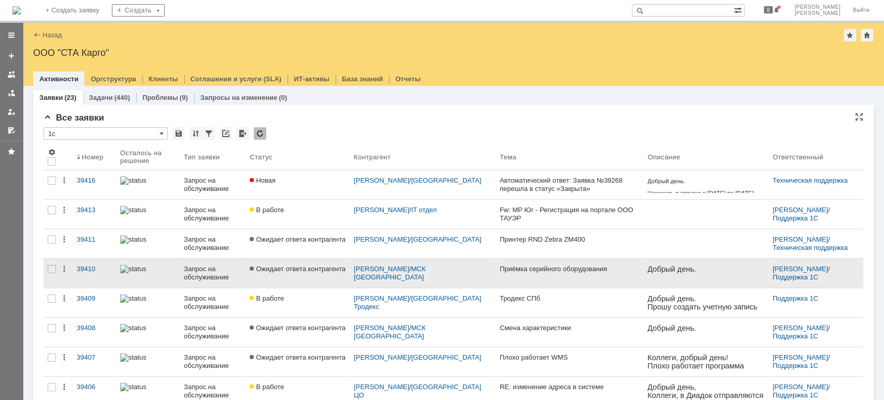
click at [320, 268] on span "Ожидает ответа контрагента" at bounding box center [298, 269] width 96 height 8
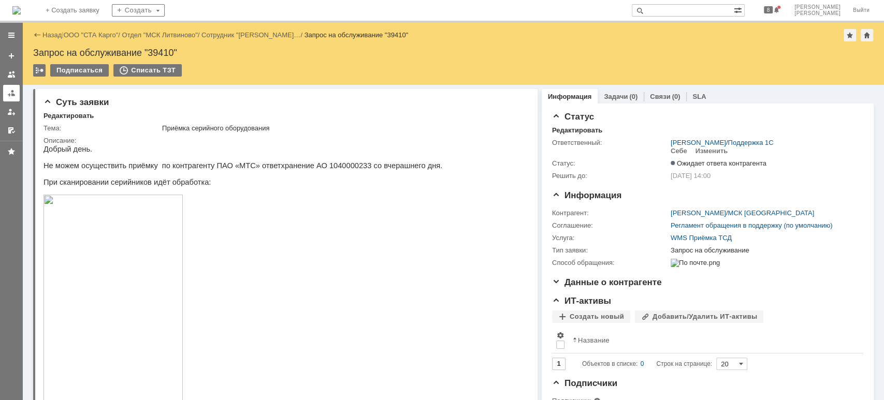
click at [4, 92] on link at bounding box center [11, 93] width 17 height 17
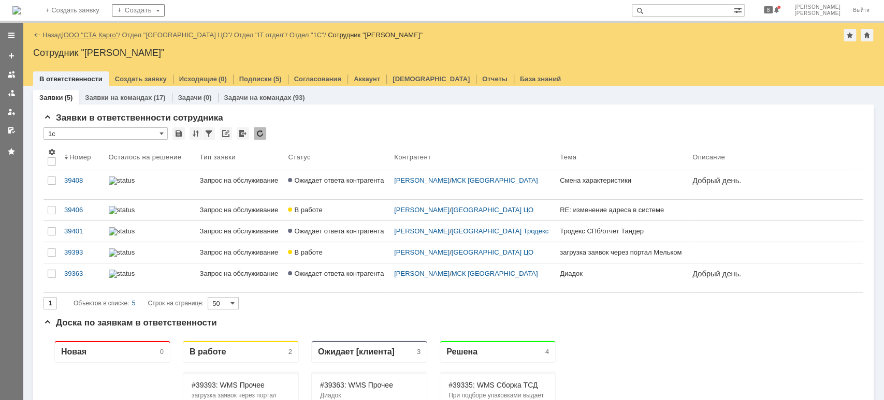
click at [75, 33] on link "ООО "СТА Карго"" at bounding box center [91, 35] width 55 height 8
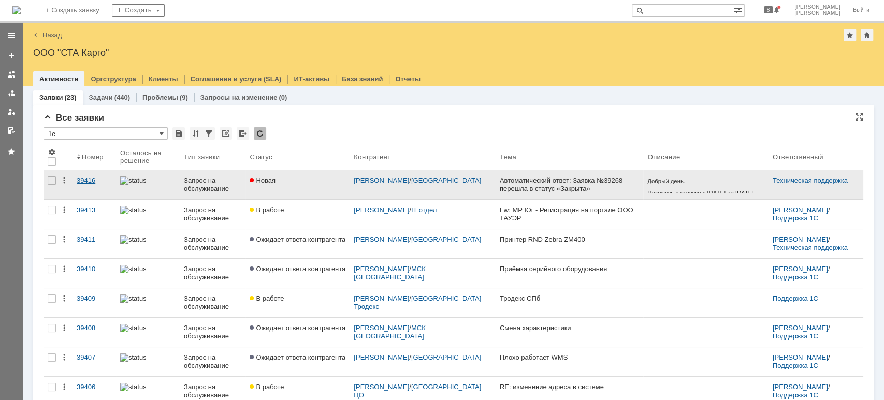
click at [83, 180] on div "39416" at bounding box center [94, 181] width 35 height 8
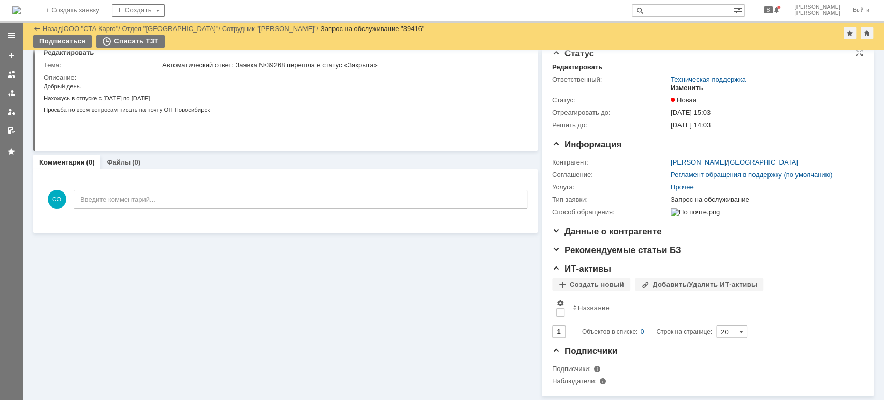
click at [674, 84] on div "Изменить" at bounding box center [687, 88] width 33 height 8
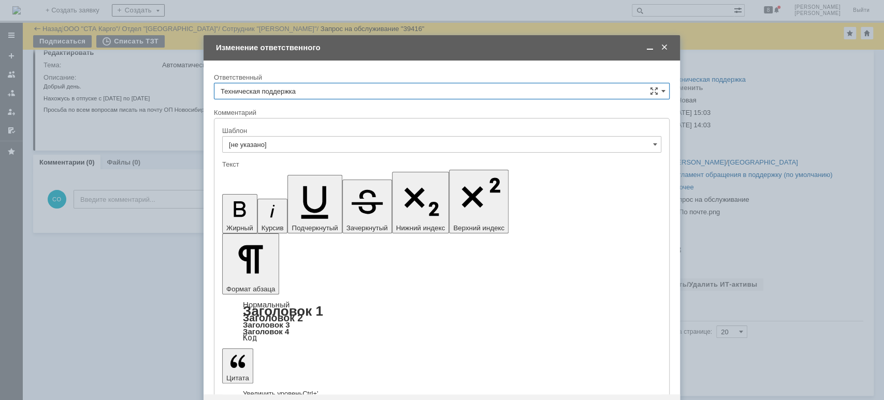
click at [323, 91] on input "Техническая поддержка" at bounding box center [442, 91] width 456 height 17
click at [283, 139] on div "[PERSON_NAME]" at bounding box center [441, 144] width 455 height 17
type input "[PERSON_NAME]"
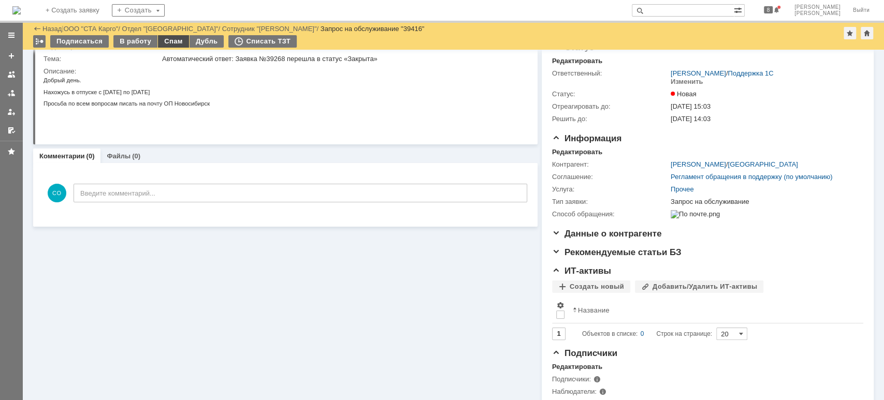
click at [159, 41] on div "Спам" at bounding box center [173, 41] width 31 height 12
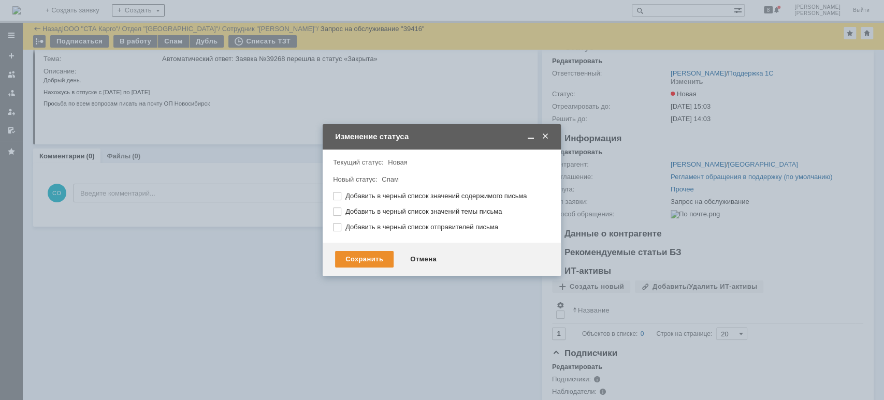
click at [389, 210] on label "Добавить в черный список значений темы письма" at bounding box center [446, 212] width 203 height 8
checkbox input "true"
click at [356, 265] on div "Сохранить" at bounding box center [364, 259] width 59 height 17
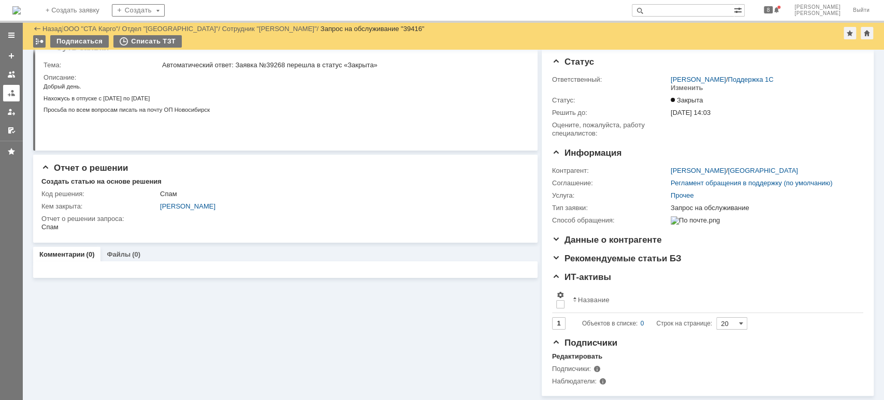
click at [16, 95] on link at bounding box center [11, 93] width 17 height 17
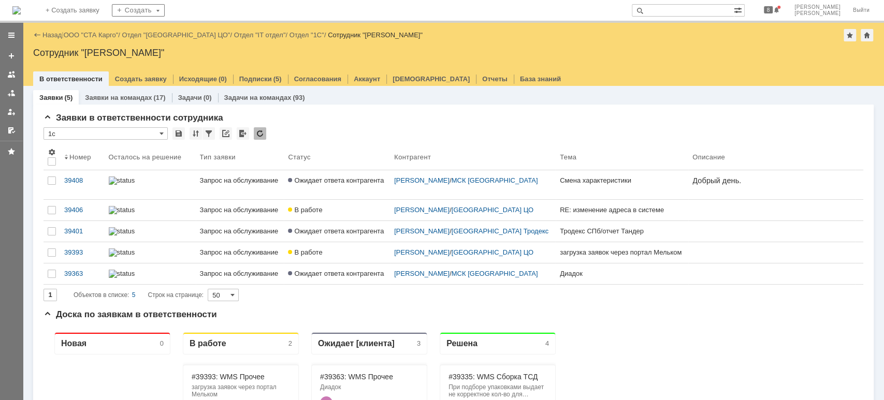
click at [70, 207] on div "39406" at bounding box center [82, 210] width 36 height 8
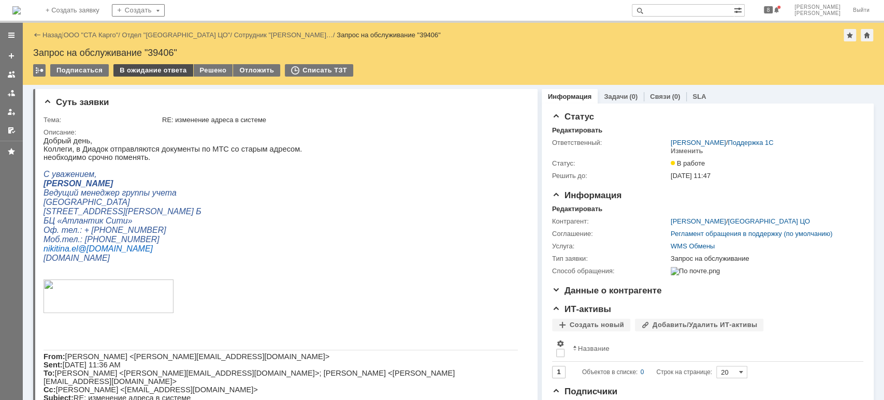
click at [147, 70] on div "В ожидание ответа" at bounding box center [152, 70] width 79 height 12
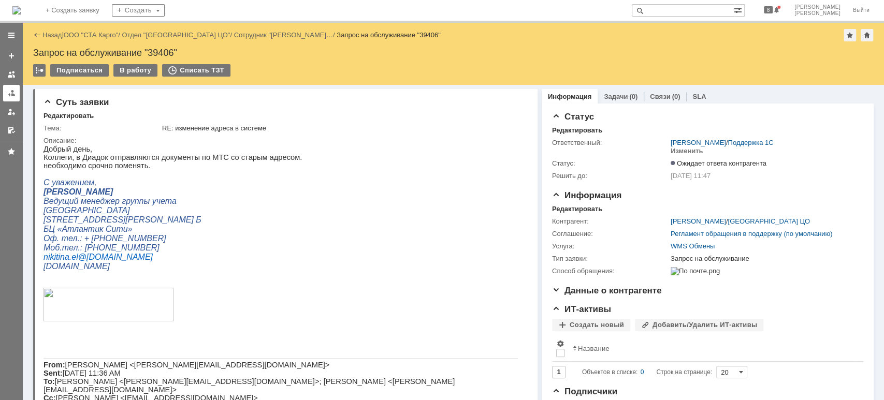
click at [10, 92] on div at bounding box center [11, 93] width 8 height 8
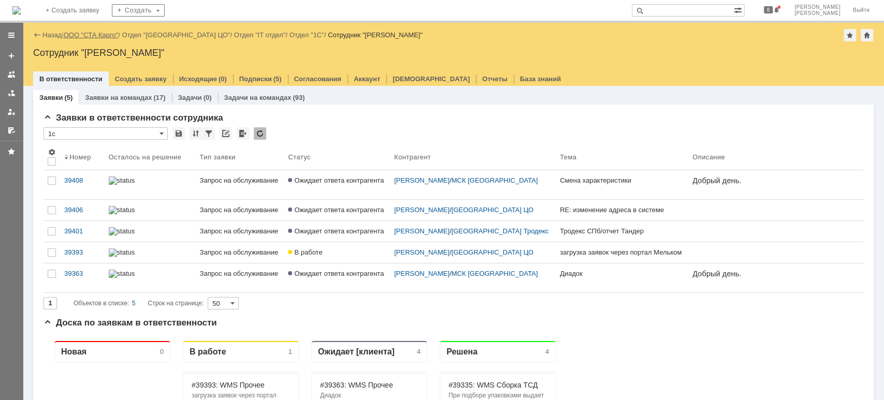
click at [105, 37] on link "ООО "СТА Карго"" at bounding box center [91, 35] width 55 height 8
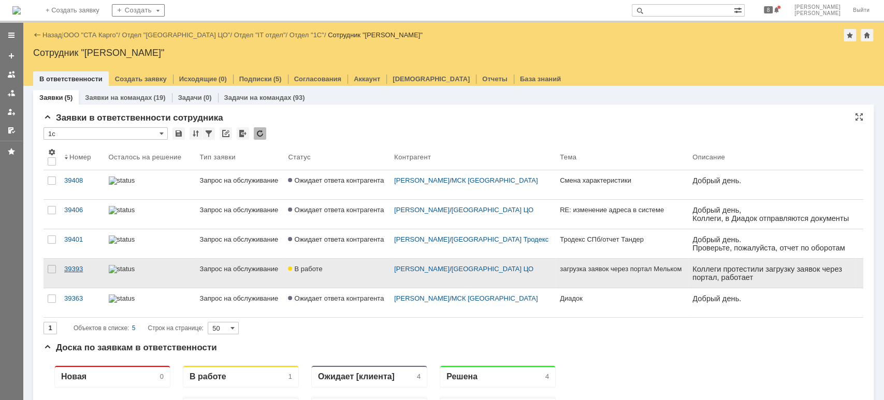
click at [77, 273] on link "39393" at bounding box center [82, 273] width 45 height 29
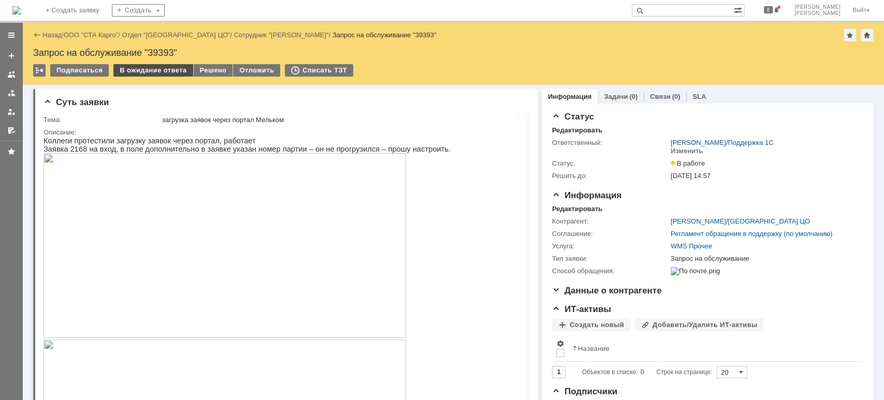
click at [140, 72] on div "В ожидание ответа" at bounding box center [152, 70] width 79 height 12
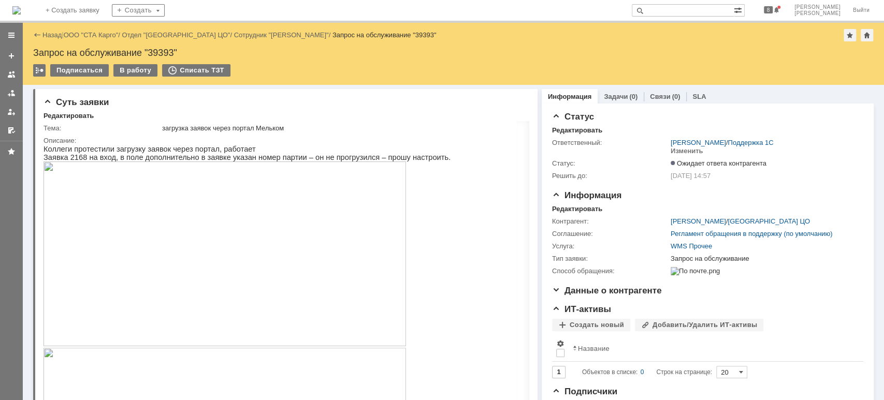
click at [108, 40] on div "Назад | ООО "СТА Карго" / Отдел "[GEOGRAPHIC_DATA] ЦО" / Сотрудник "[PERSON_NAM…" at bounding box center [453, 35] width 840 height 12
click at [107, 35] on link "ООО "СТА Карго"" at bounding box center [91, 35] width 55 height 8
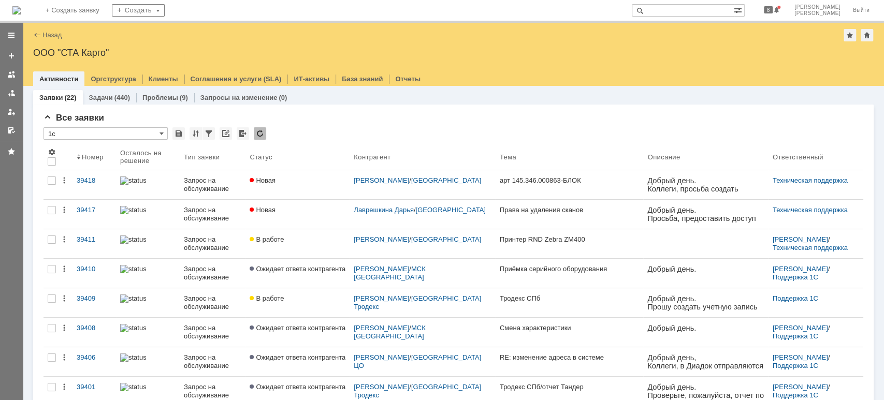
click at [12, 95] on div at bounding box center [11, 93] width 8 height 8
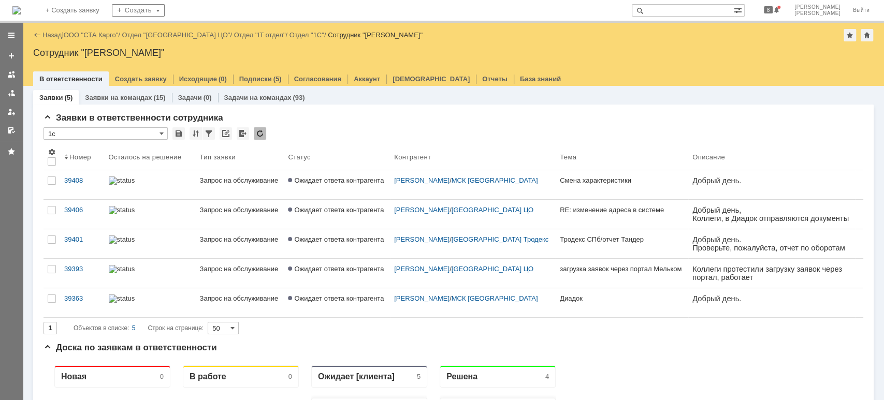
click at [97, 35] on link "ООО "СТА Карго"" at bounding box center [91, 35] width 55 height 8
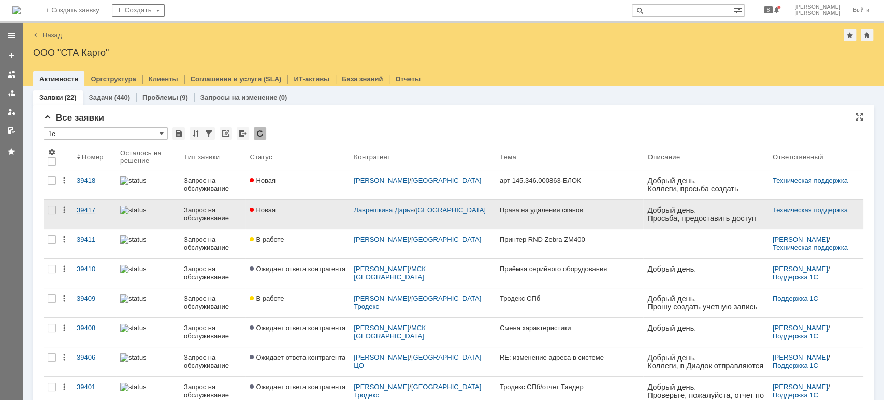
click at [91, 209] on div "39417" at bounding box center [94, 210] width 35 height 8
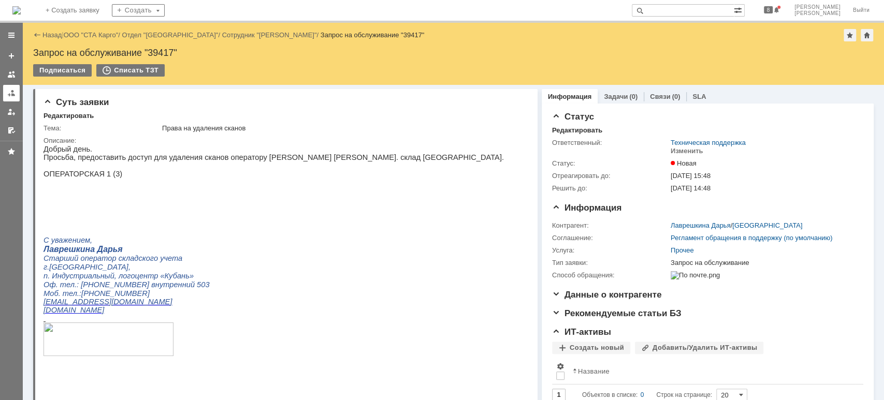
click at [6, 89] on link at bounding box center [11, 93] width 17 height 17
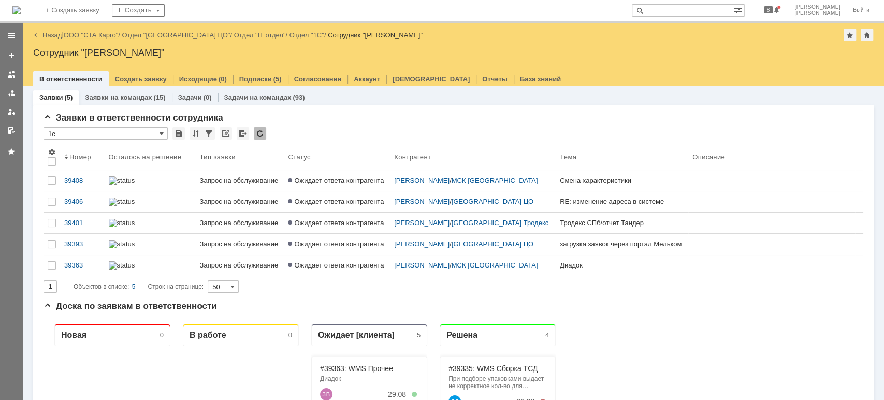
click at [98, 33] on link "ООО "СТА Карго"" at bounding box center [91, 35] width 55 height 8
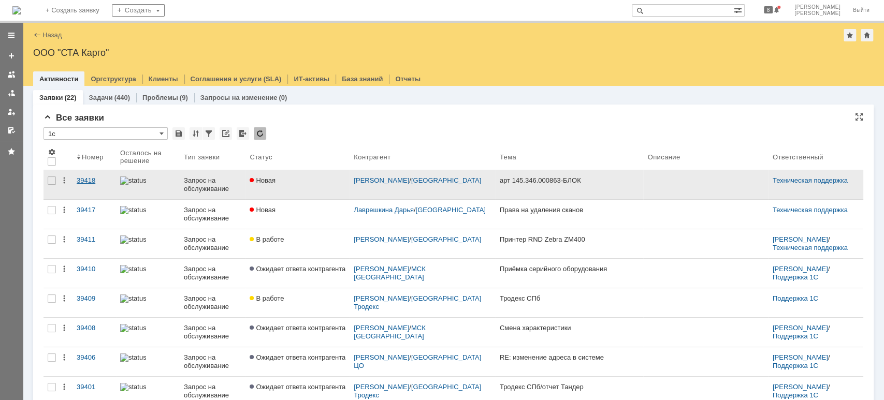
click at [84, 181] on div "39418" at bounding box center [94, 181] width 35 height 8
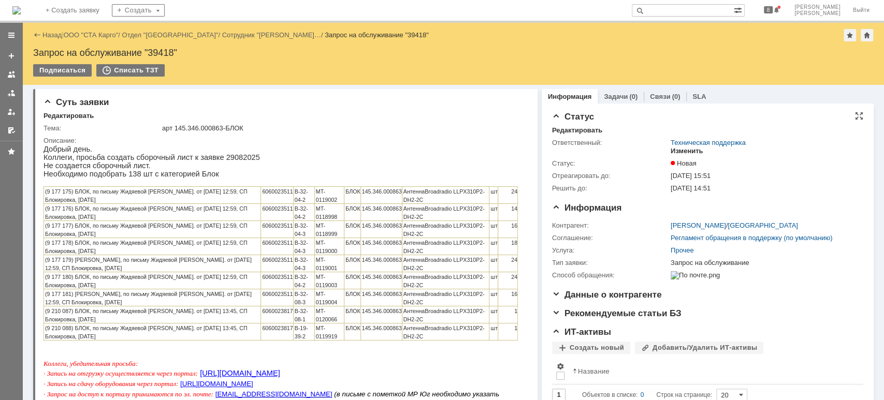
click at [671, 150] on div "Изменить" at bounding box center [687, 151] width 33 height 8
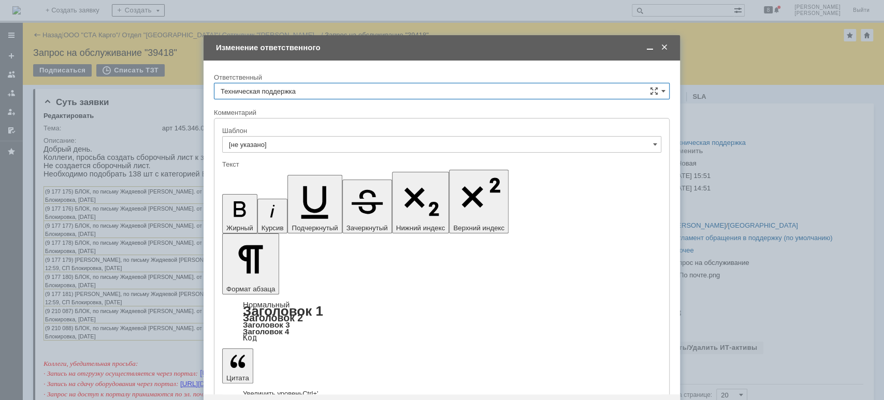
click at [319, 86] on input "Техническая поддержка" at bounding box center [442, 91] width 456 height 17
click at [285, 143] on span "[PERSON_NAME]" at bounding box center [442, 144] width 442 height 8
type input "[PERSON_NAME]"
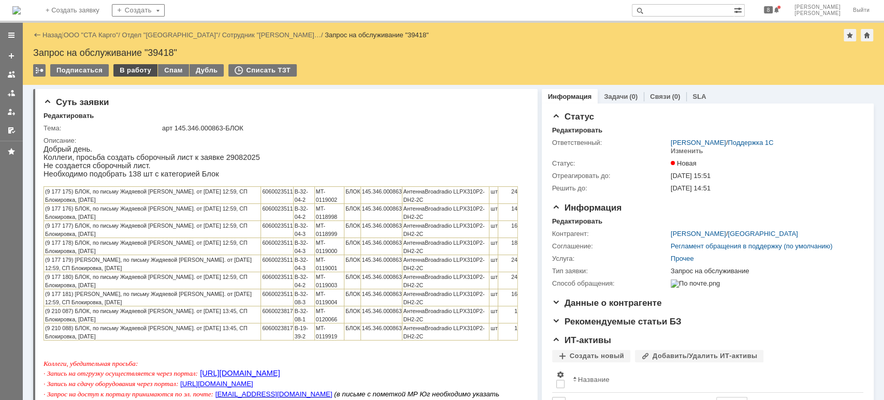
click at [113, 66] on div "В работу" at bounding box center [135, 70] width 44 height 12
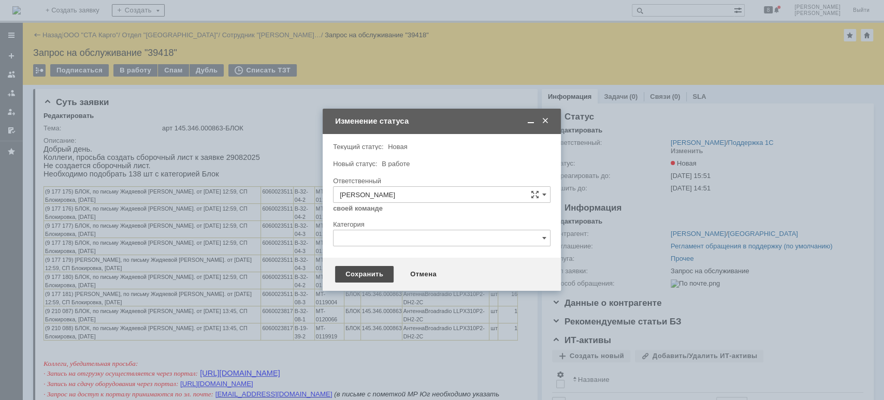
click at [367, 271] on div "Сохранить" at bounding box center [364, 274] width 59 height 17
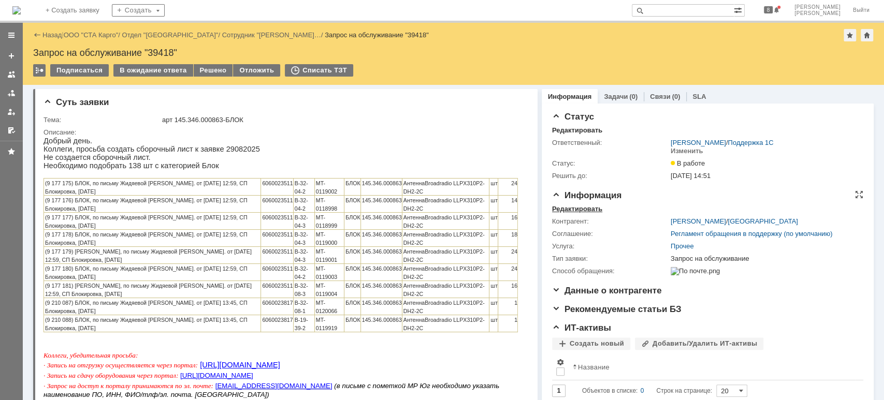
click at [577, 208] on div "Редактировать" at bounding box center [577, 209] width 50 height 8
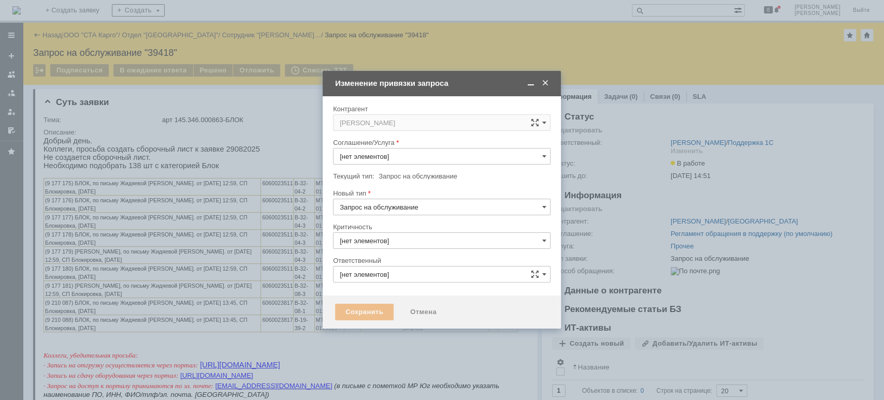
type input "3. Низкая"
type input "[PERSON_NAME]"
type input "[не указано]"
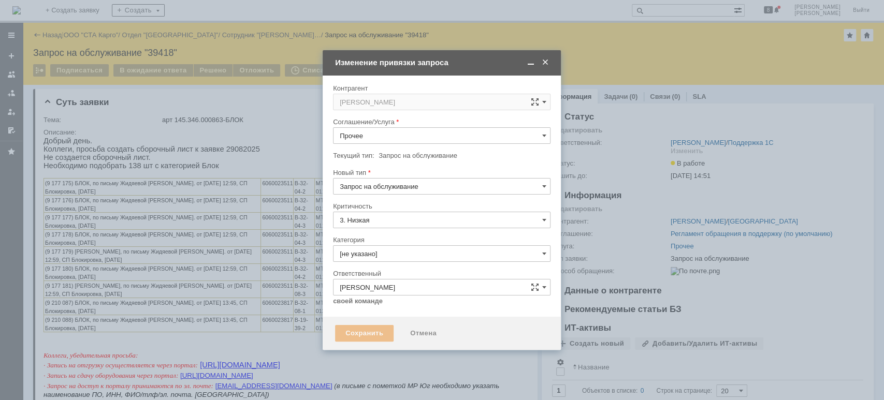
click at [379, 130] on input "Прочее" at bounding box center [441, 135] width 217 height 17
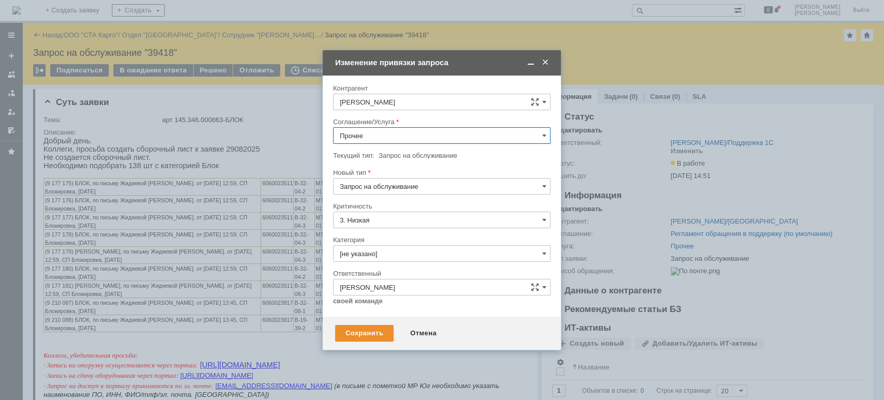
click at [403, 212] on span "WMS Сборка" at bounding box center [442, 211] width 204 height 8
type input "WMS Сборка"
click at [357, 338] on div "Сохранить" at bounding box center [364, 333] width 59 height 17
